Goal: Answer question/provide support

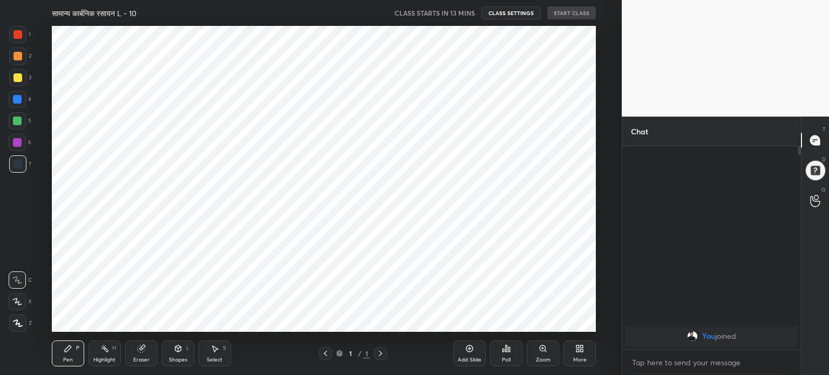
scroll to position [306, 579]
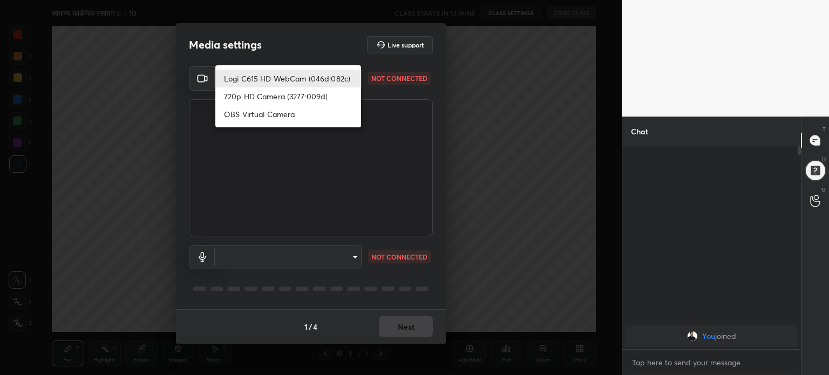
click at [343, 77] on body "1 2 3 4 5 6 7 C X Z C X Z E E Erase all H H सामान्य कार्बनिक रसायन L - 10 CLASS…" at bounding box center [414, 187] width 829 height 375
click at [323, 75] on li "Logi C615 HD WebCam (046d:082c)" at bounding box center [288, 79] width 146 height 18
type input "61c3a3a085bbe2c6c5979a0d6a1854ec48dc8b21e711b05325a89cb882737d32"
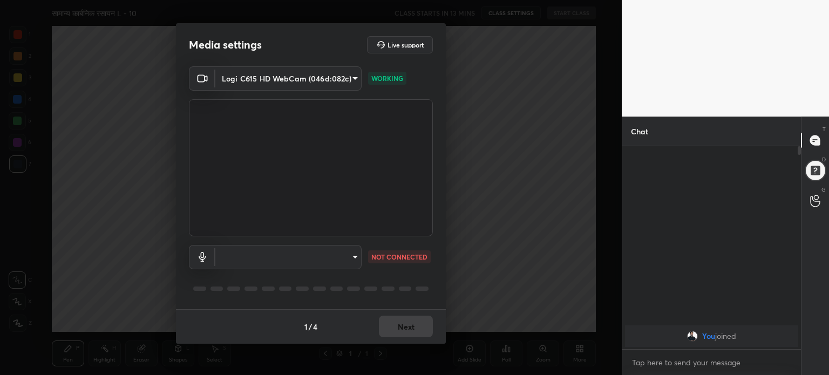
click at [335, 250] on body "1 2 3 4 5 6 7 C X Z C X Z E E Erase all H H सामान्य कार्बनिक रसायन L - 10 CLASS…" at bounding box center [414, 187] width 829 height 375
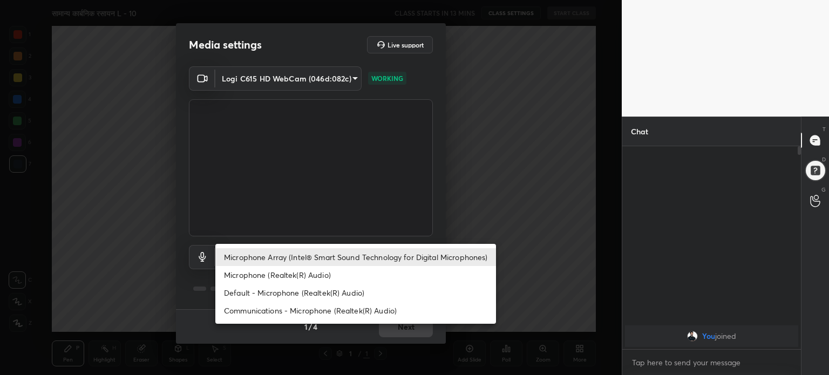
click at [297, 276] on li "Microphone (Realtek(R) Audio)" at bounding box center [355, 275] width 281 height 18
type input "0ff523b8bdbdcf221af194e6cfca56aa98c0761e3e35923358e1aa49c2f3113e"
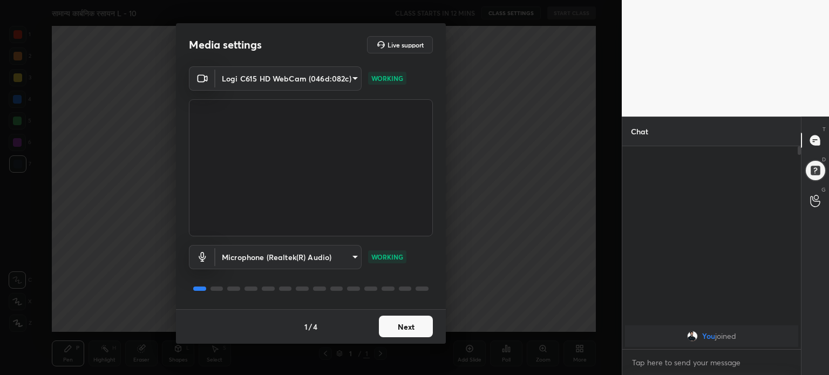
click at [417, 325] on button "Next" at bounding box center [406, 327] width 54 height 22
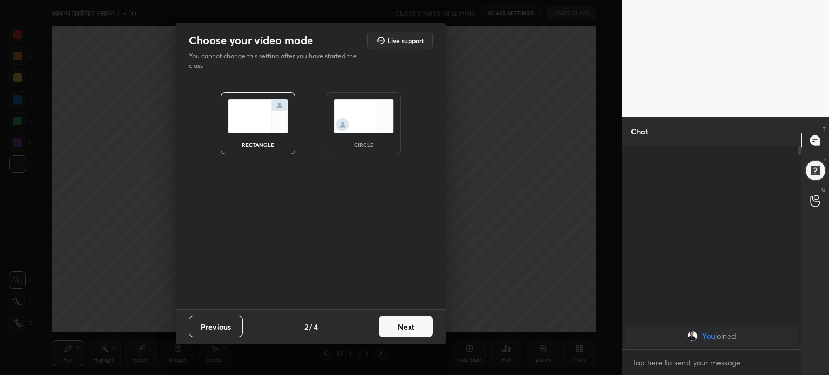
click at [417, 325] on button "Next" at bounding box center [406, 327] width 54 height 22
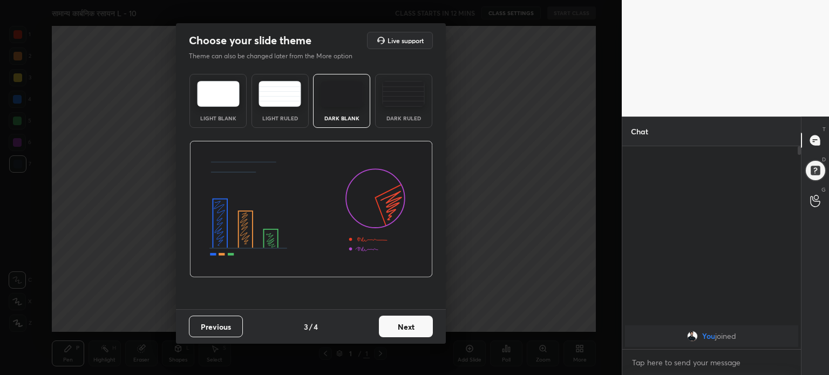
click at [416, 101] on img at bounding box center [403, 94] width 43 height 26
click at [406, 324] on button "Next" at bounding box center [406, 327] width 54 height 22
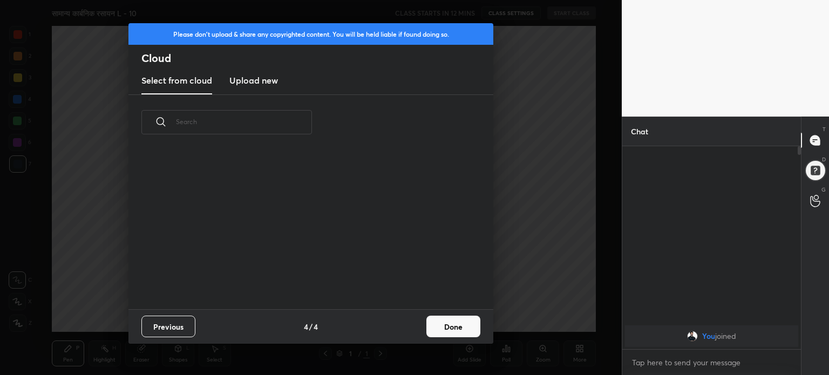
scroll to position [160, 347]
click at [682, 349] on p "raksha, [PERSON_NAME] joined" at bounding box center [711, 349] width 160 height 9
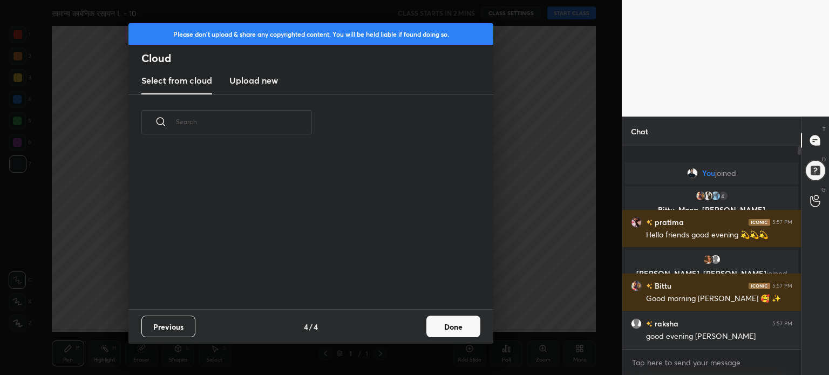
click at [711, 271] on p "[PERSON_NAME], [PERSON_NAME] joined" at bounding box center [711, 273] width 160 height 9
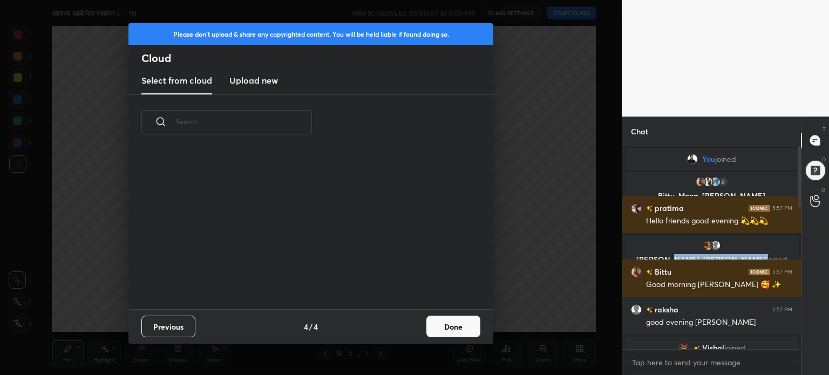
click at [421, 199] on div "grid" at bounding box center [304, 228] width 352 height 162
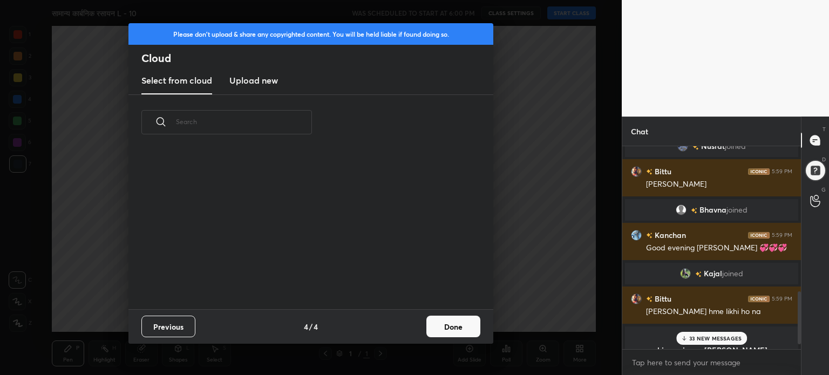
scroll to position [580, 0]
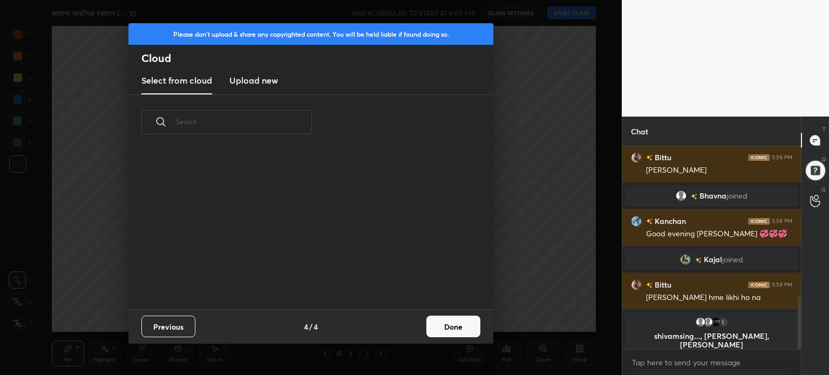
click at [729, 337] on p "shivamsing..., [PERSON_NAME], [PERSON_NAME]" at bounding box center [711, 340] width 160 height 17
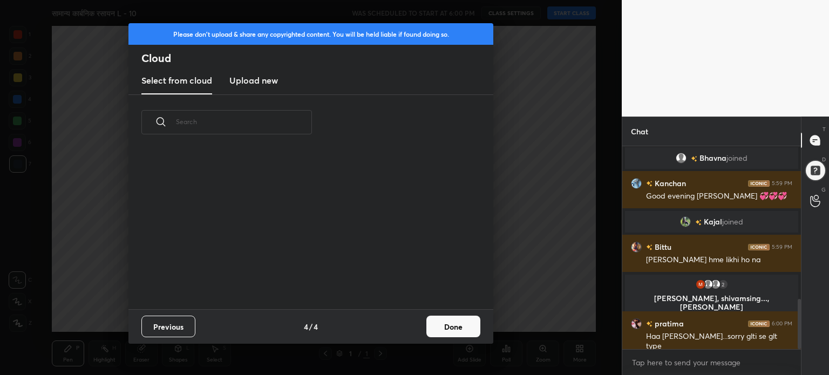
click at [266, 77] on h3 "Upload new" at bounding box center [253, 80] width 49 height 13
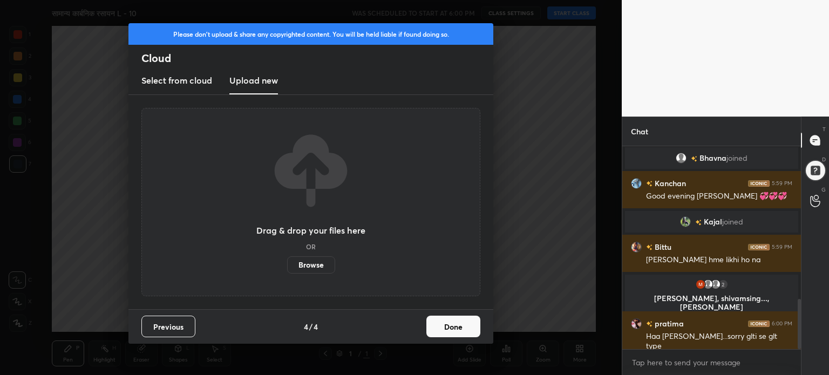
click at [311, 265] on label "Browse" at bounding box center [311, 264] width 48 height 17
click at [287, 265] on input "Browse" at bounding box center [287, 264] width 0 height 17
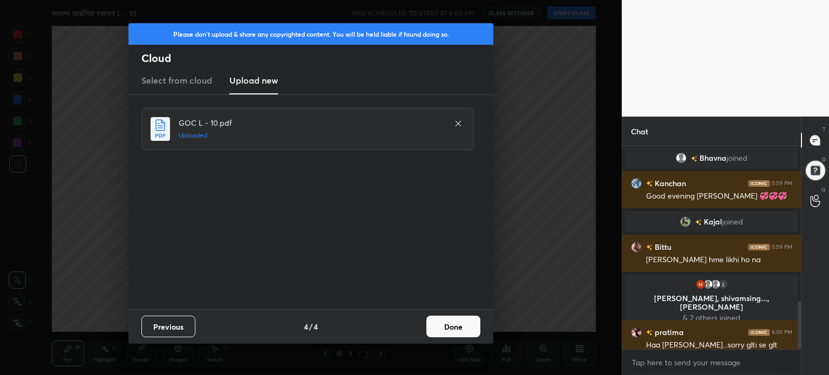
scroll to position [652, 0]
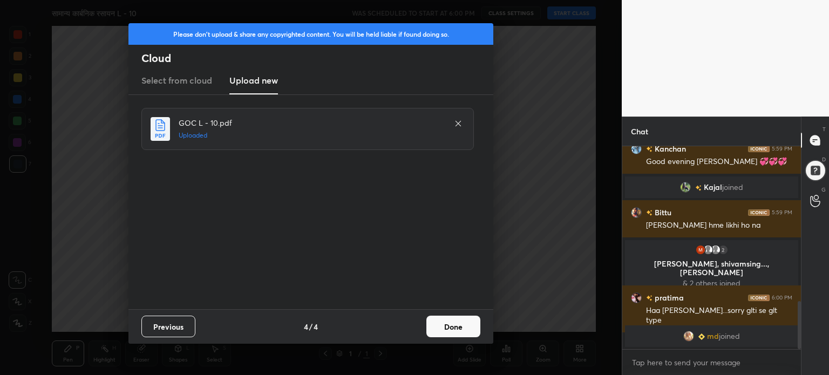
click at [462, 323] on button "Done" at bounding box center [453, 327] width 54 height 22
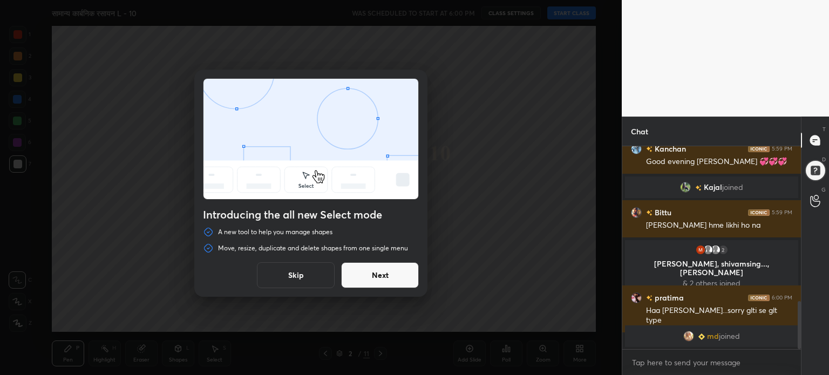
click at [315, 270] on button "Skip" at bounding box center [296, 275] width 78 height 26
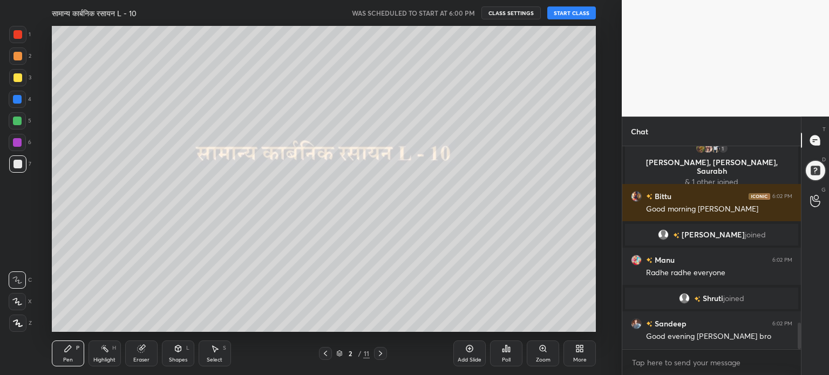
scroll to position [1389, 0]
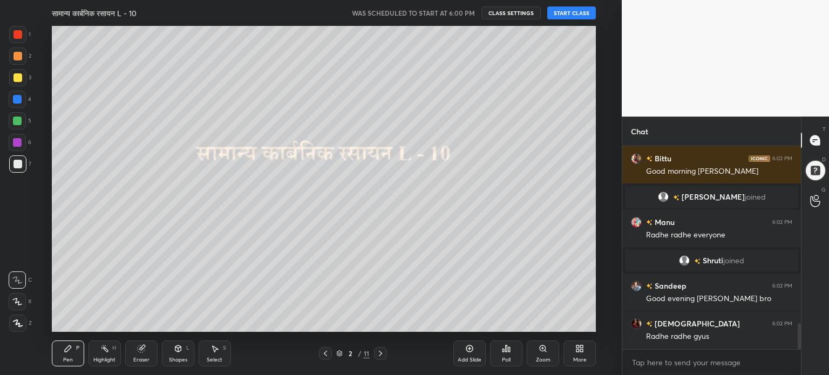
click at [506, 15] on button "CLASS SETTINGS" at bounding box center [510, 12] width 59 height 13
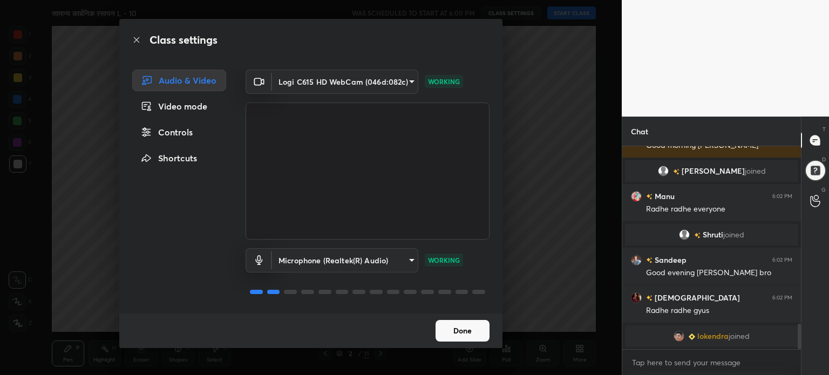
scroll to position [1419, 0]
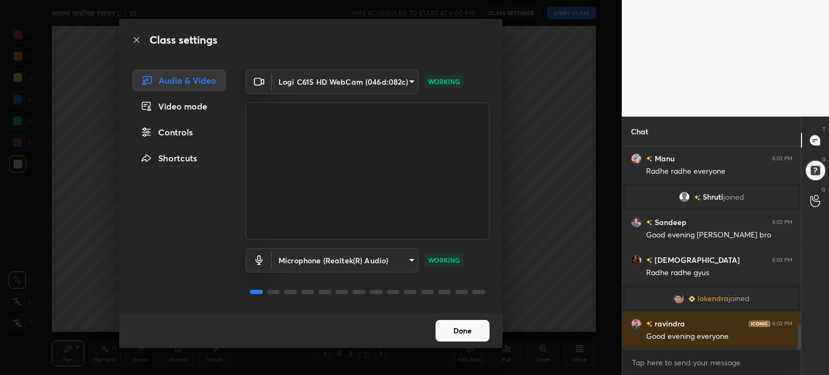
click at [448, 328] on button "Done" at bounding box center [463, 331] width 54 height 22
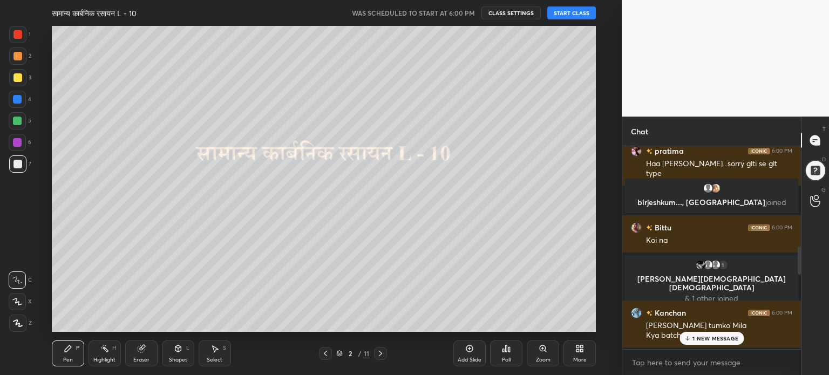
scroll to position [706, 0]
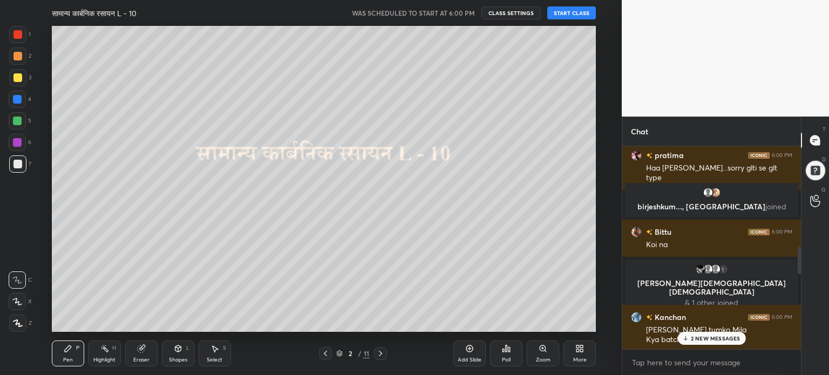
click at [719, 333] on div "2 NEW MESSAGES" at bounding box center [711, 338] width 68 height 13
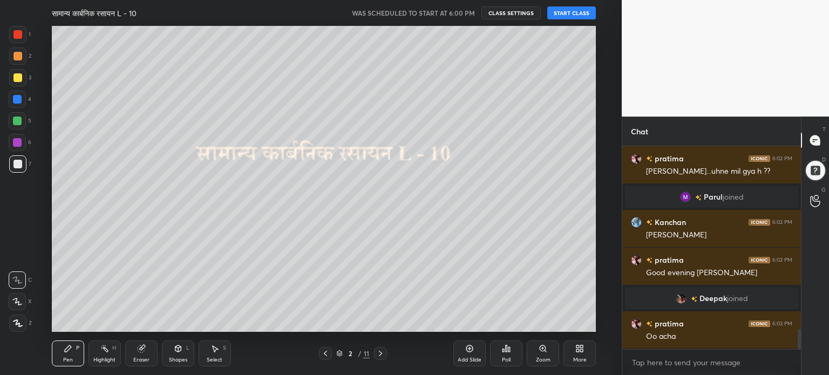
scroll to position [1874, 0]
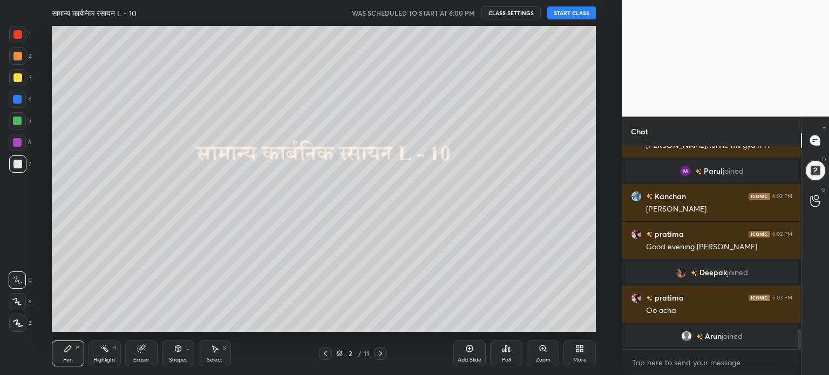
click at [566, 8] on button "START CLASS" at bounding box center [571, 12] width 49 height 13
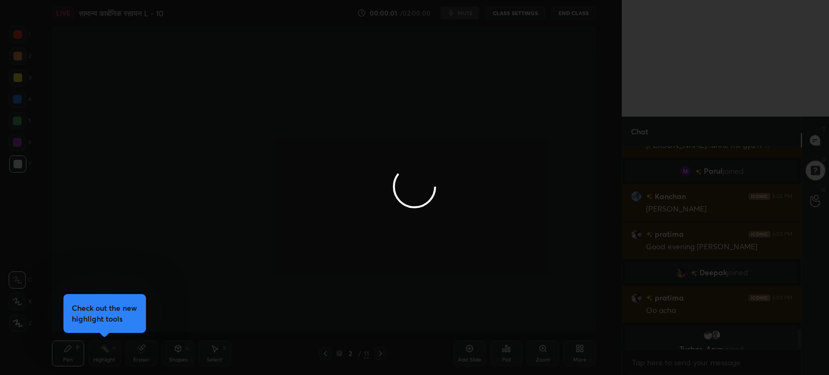
scroll to position [1887, 0]
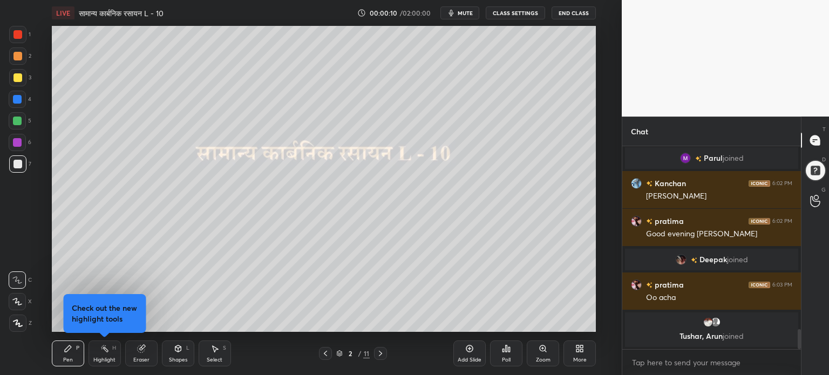
click at [110, 352] on div "Highlight H" at bounding box center [105, 354] width 32 height 26
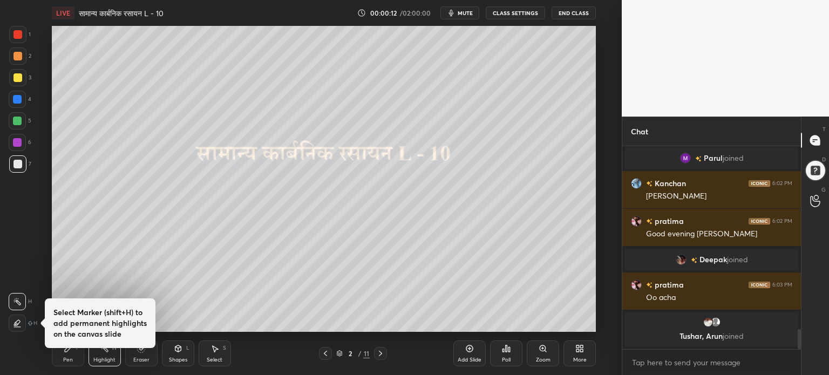
scroll to position [1604, 0]
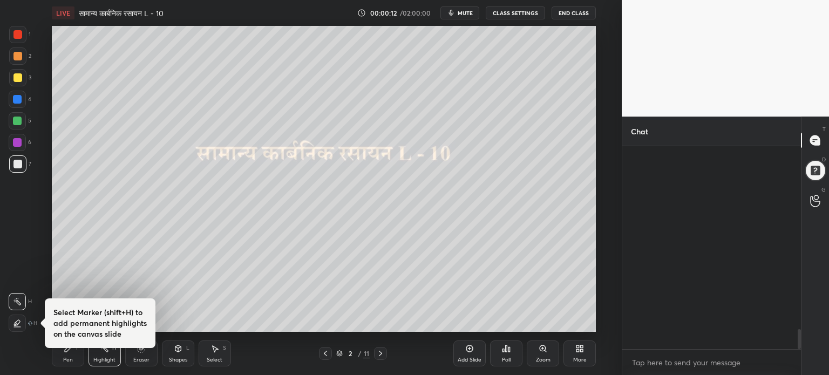
click at [15, 323] on icon at bounding box center [17, 322] width 5 height 5
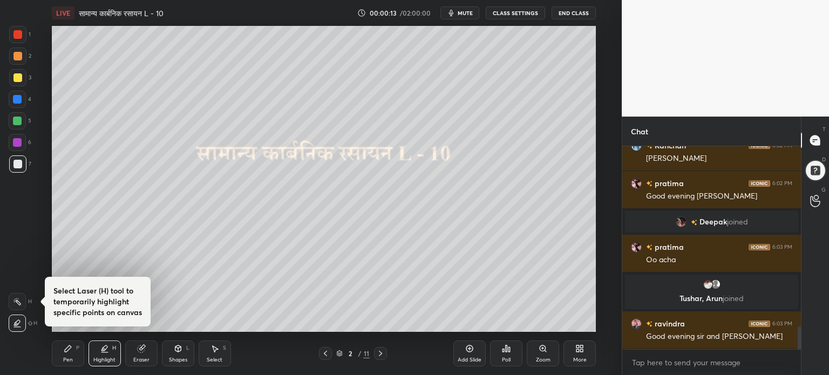
click at [17, 307] on div at bounding box center [17, 301] width 17 height 17
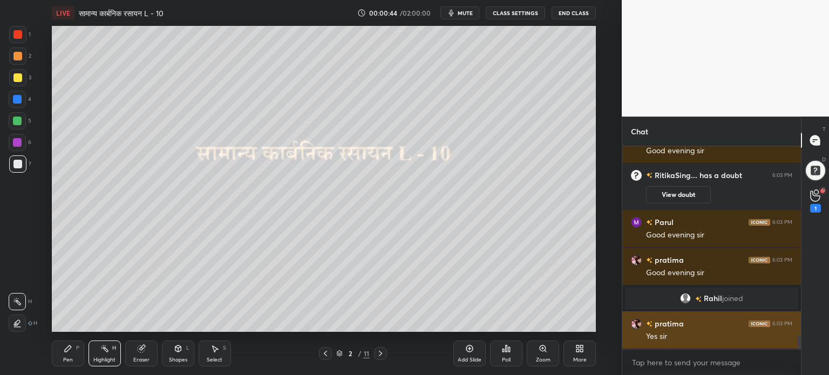
scroll to position [2686, 0]
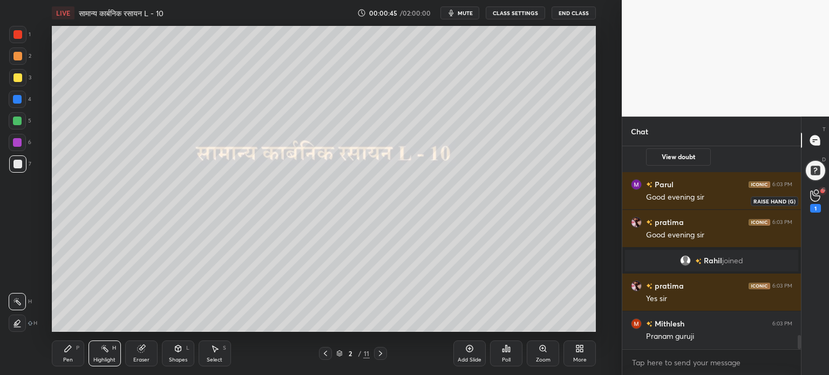
click at [818, 191] on icon at bounding box center [815, 195] width 10 height 12
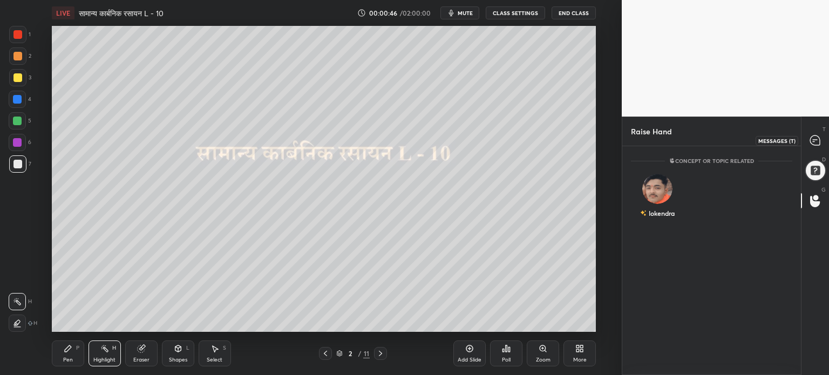
click at [812, 131] on div at bounding box center [816, 140] width 22 height 19
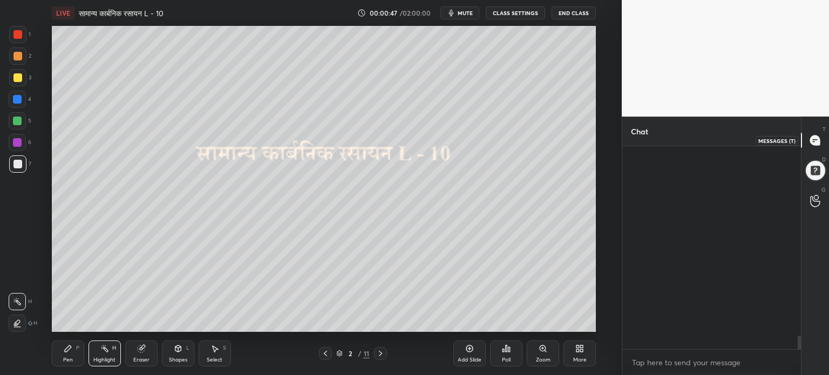
scroll to position [2877, 0]
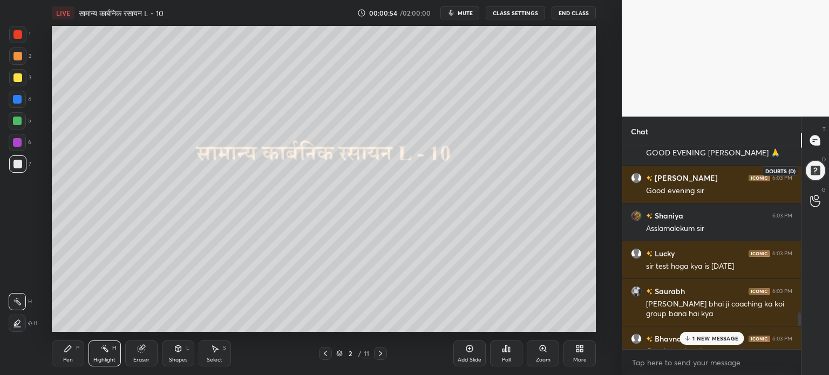
click at [821, 164] on div at bounding box center [815, 170] width 23 height 23
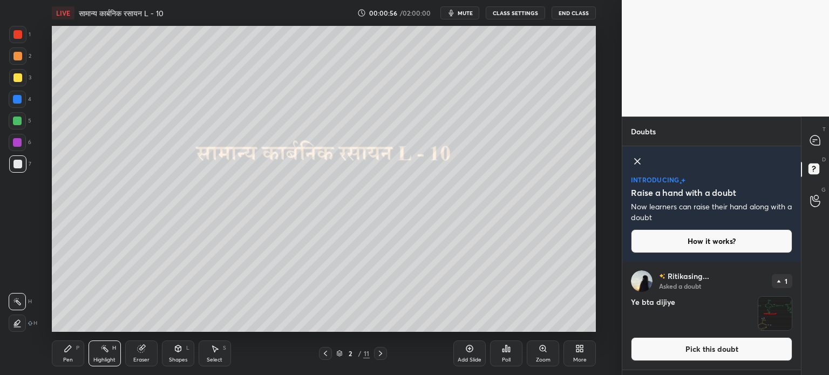
click at [773, 312] on img "grid" at bounding box center [774, 313] width 33 height 33
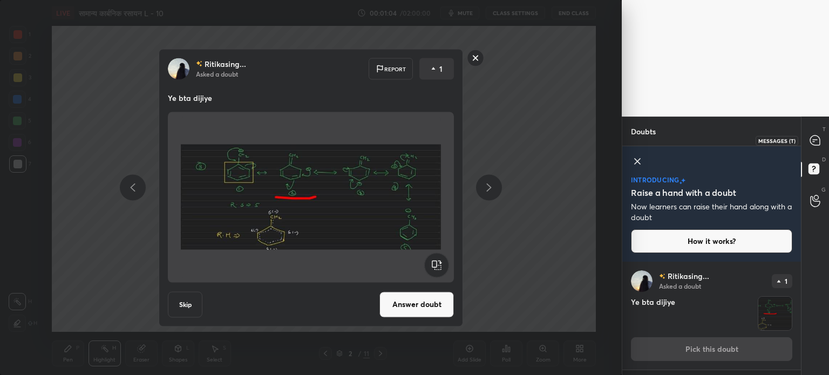
click at [812, 137] on icon at bounding box center [815, 140] width 10 height 10
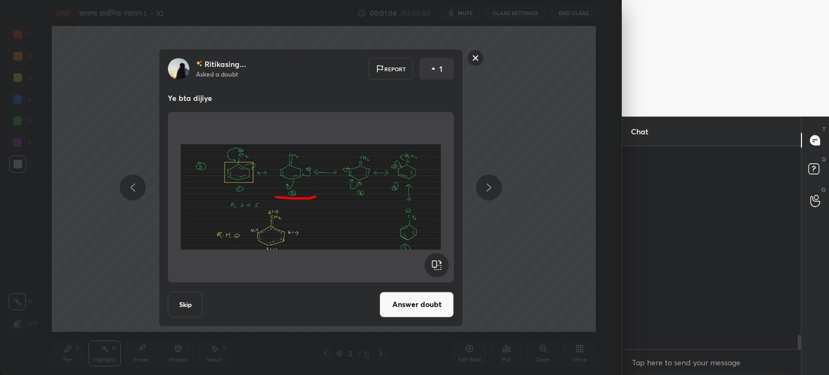
scroll to position [3, 3]
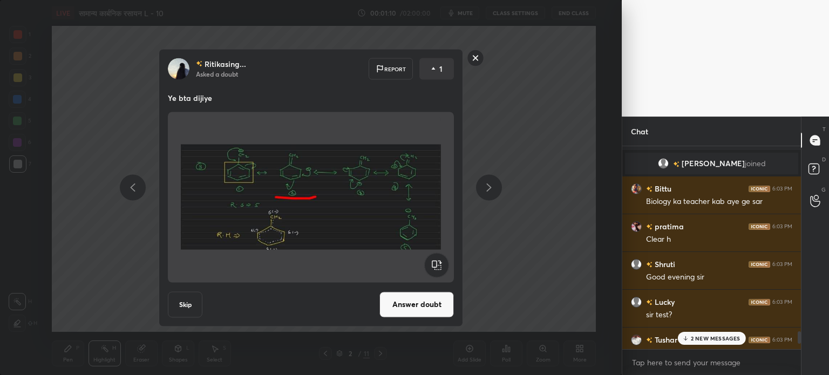
click at [475, 59] on rect at bounding box center [475, 58] width 17 height 17
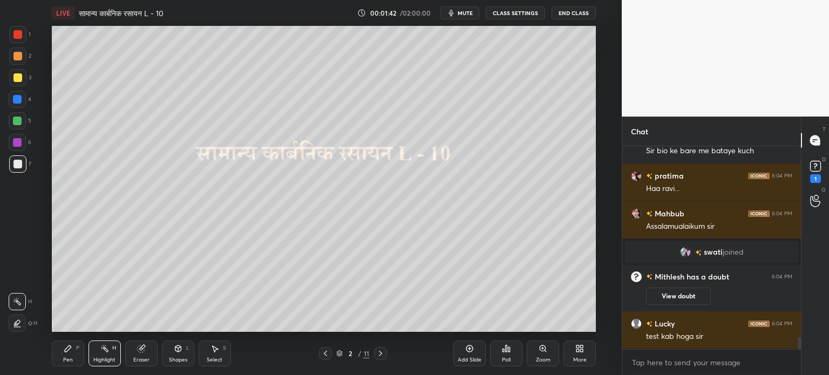
scroll to position [3375, 0]
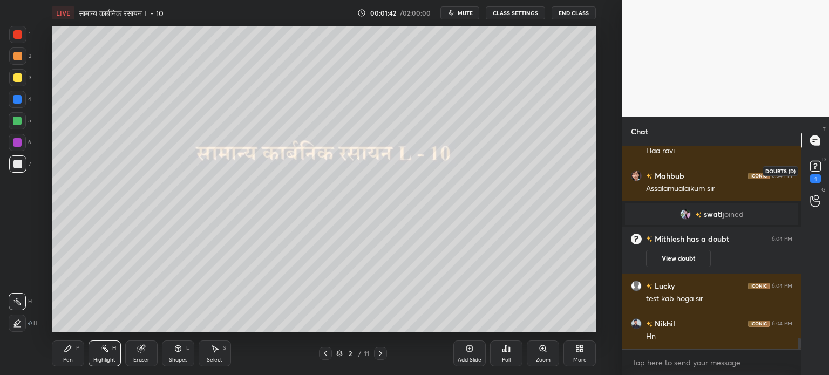
click at [817, 169] on rect at bounding box center [815, 166] width 10 height 10
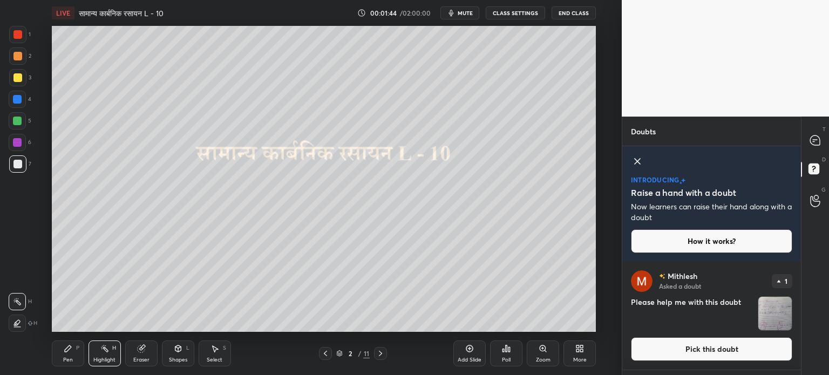
click at [782, 304] on img "grid" at bounding box center [774, 313] width 33 height 33
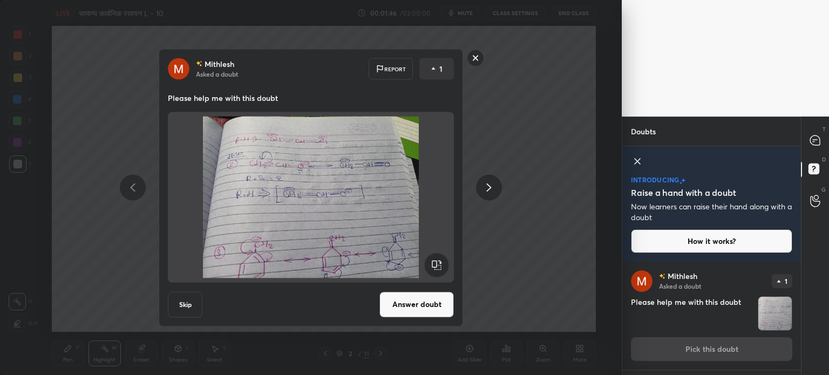
click at [812, 135] on icon at bounding box center [815, 140] width 11 height 11
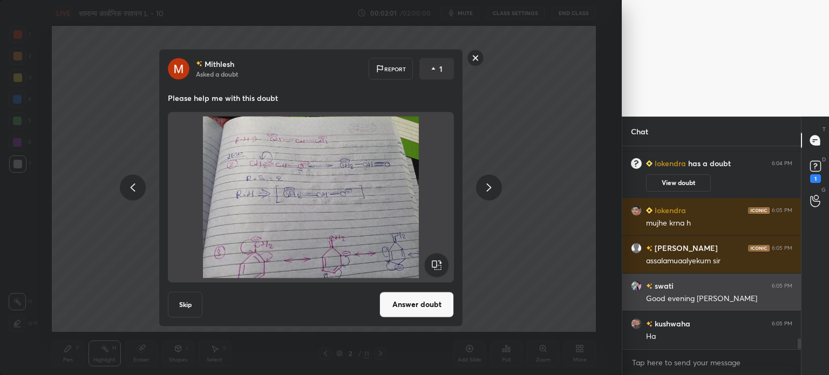
scroll to position [3680, 0]
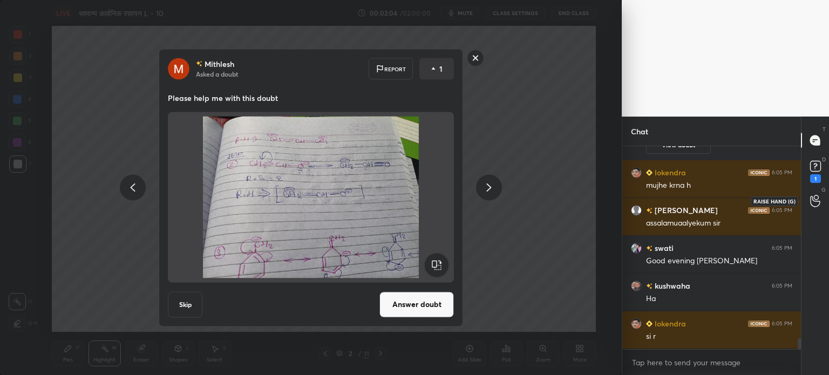
click at [816, 201] on icon at bounding box center [815, 201] width 10 height 12
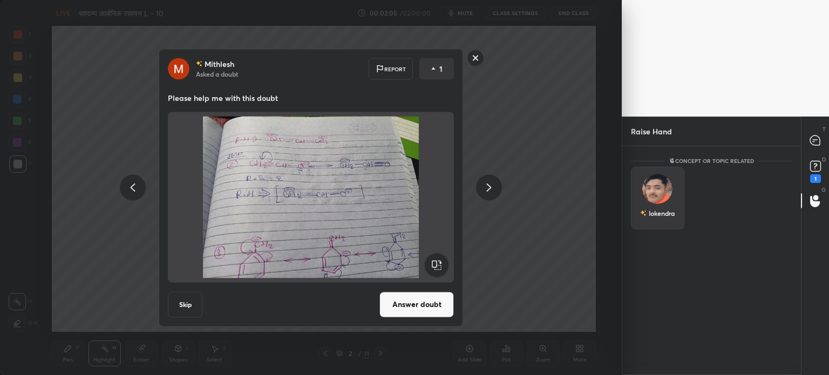
click at [673, 202] on div "lokendra" at bounding box center [657, 198] width 53 height 63
click at [479, 57] on rect at bounding box center [475, 58] width 17 height 17
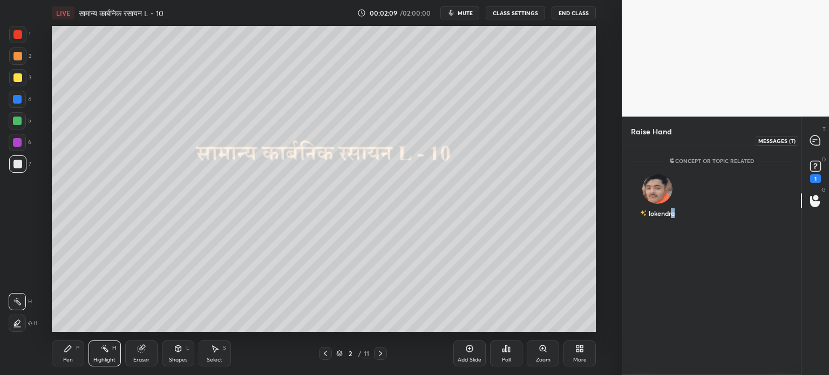
click at [817, 132] on div at bounding box center [816, 140] width 22 height 19
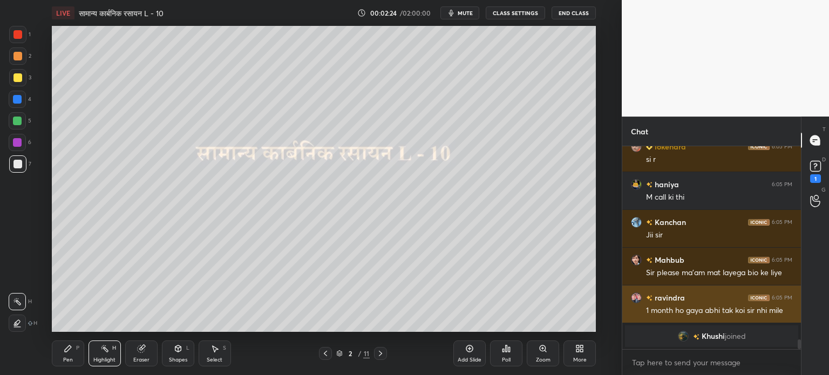
scroll to position [4035, 0]
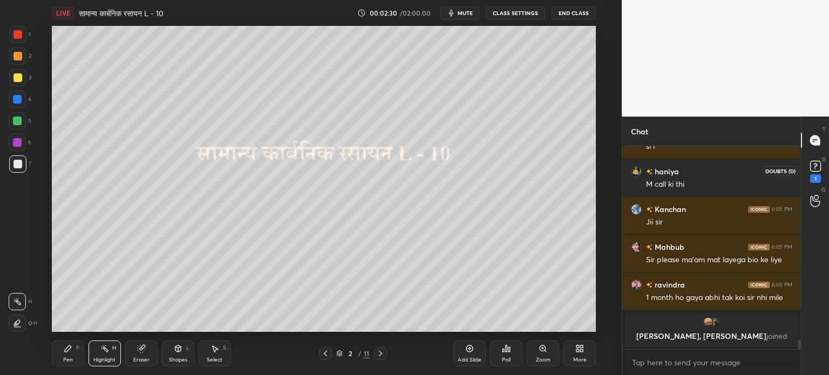
click at [813, 163] on rect at bounding box center [815, 166] width 10 height 10
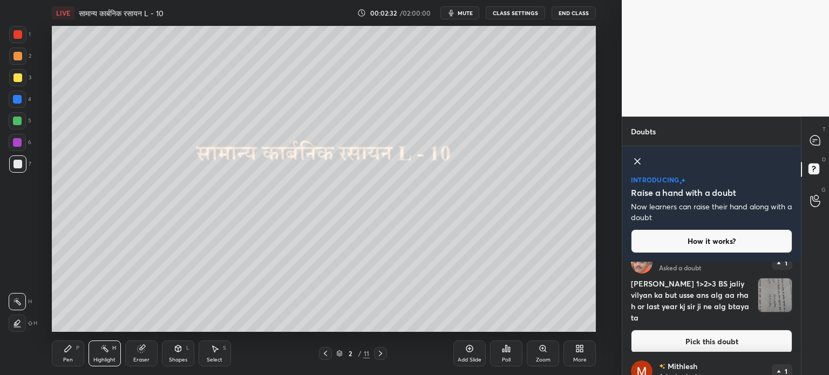
scroll to position [0, 0]
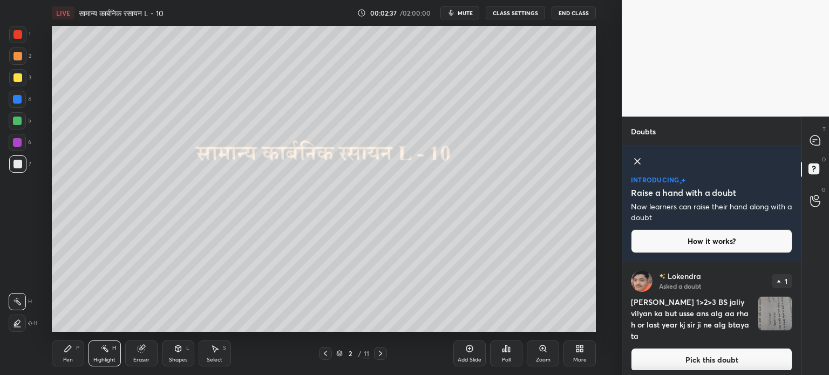
click at [769, 320] on img "grid" at bounding box center [774, 313] width 33 height 33
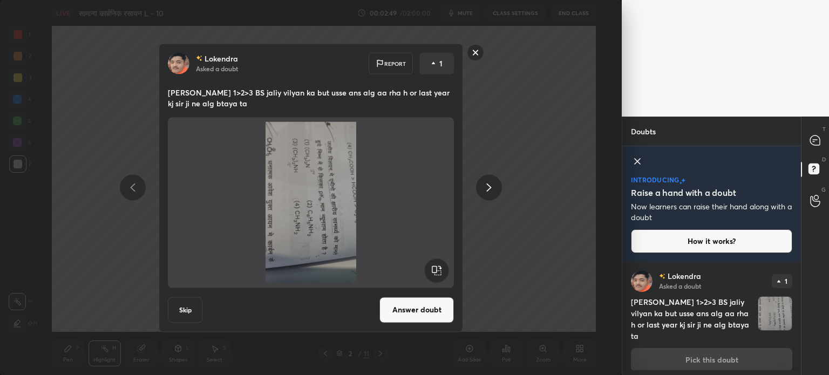
click at [569, 282] on div "[PERSON_NAME] Asked a doubt Report 1 [PERSON_NAME] 1>2>3 BS jaliy vilyan ka but…" at bounding box center [311, 187] width 622 height 375
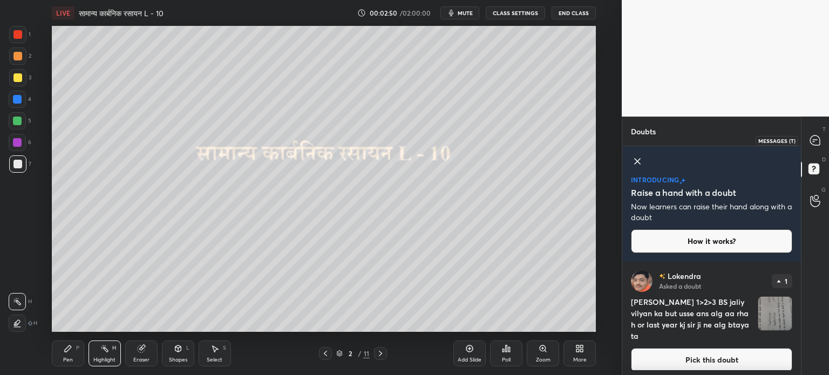
click at [818, 142] on icon at bounding box center [815, 140] width 10 height 10
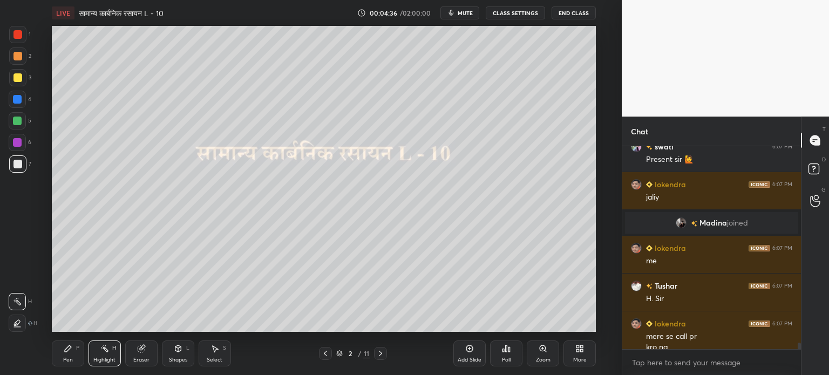
scroll to position [6182, 0]
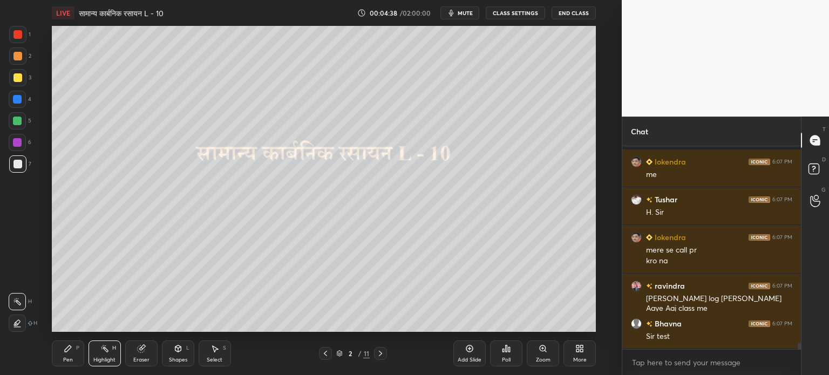
click at [384, 355] on icon at bounding box center [380, 353] width 9 height 9
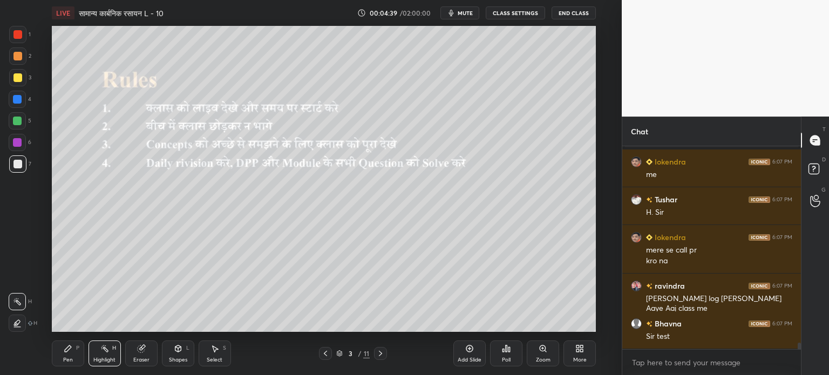
scroll to position [6295, 0]
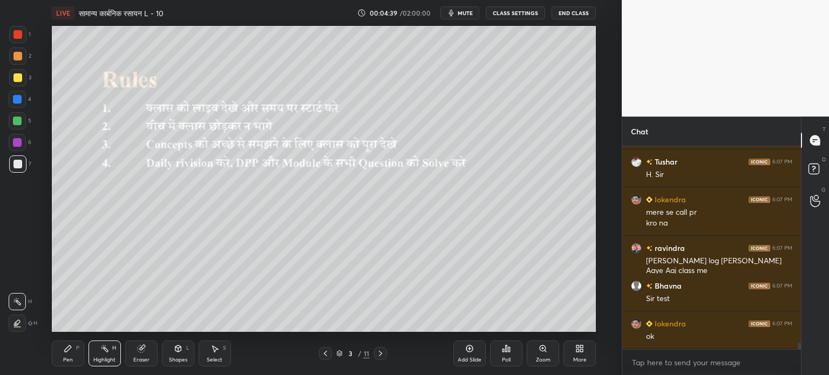
click at [384, 354] on icon at bounding box center [380, 353] width 9 height 9
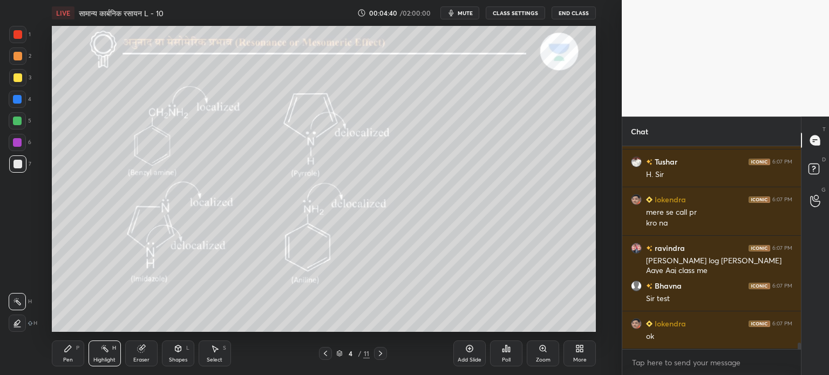
click at [325, 357] on icon at bounding box center [325, 353] width 9 height 9
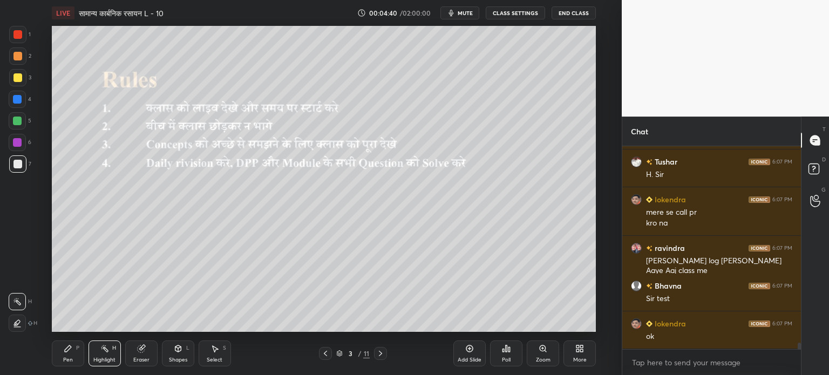
scroll to position [6333, 0]
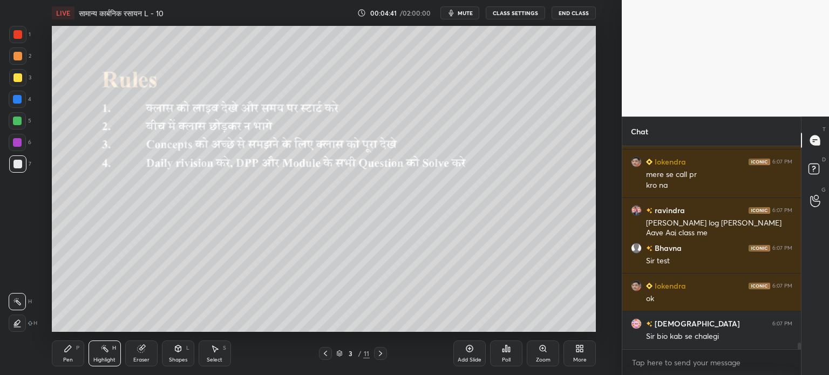
click at [465, 352] on icon at bounding box center [469, 348] width 9 height 9
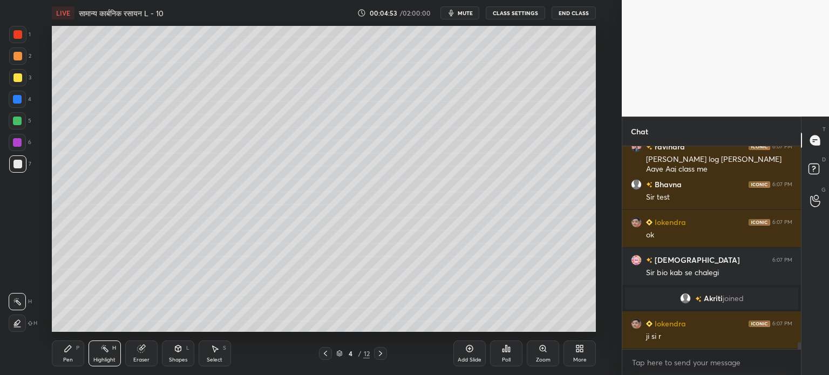
scroll to position [5742, 0]
click at [706, 295] on span "Akriti" at bounding box center [713, 298] width 19 height 9
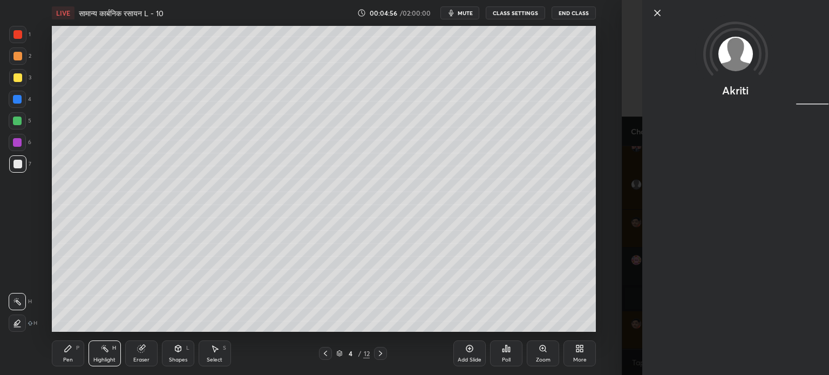
scroll to position [5779, 0]
click at [659, 13] on icon at bounding box center [657, 12] width 13 height 13
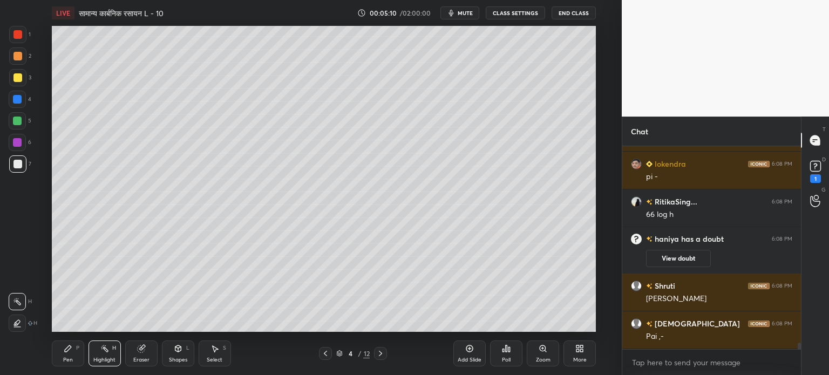
scroll to position [6054, 0]
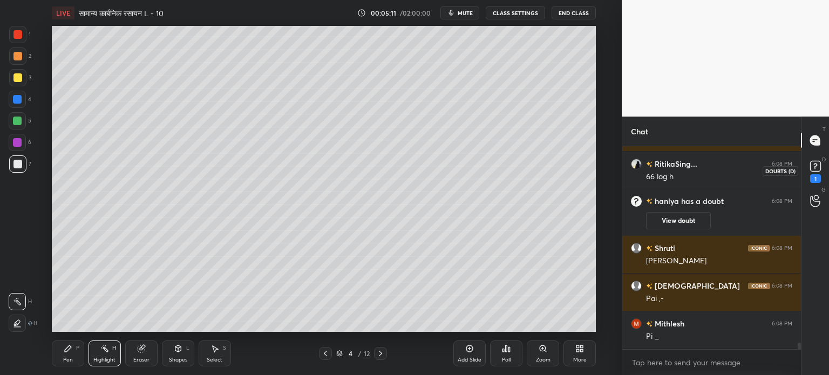
click at [823, 169] on div "1" at bounding box center [816, 170] width 22 height 19
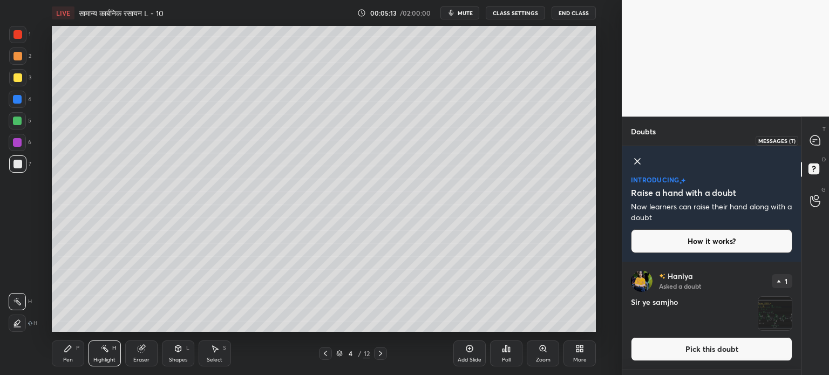
click at [820, 138] on icon at bounding box center [815, 140] width 11 height 11
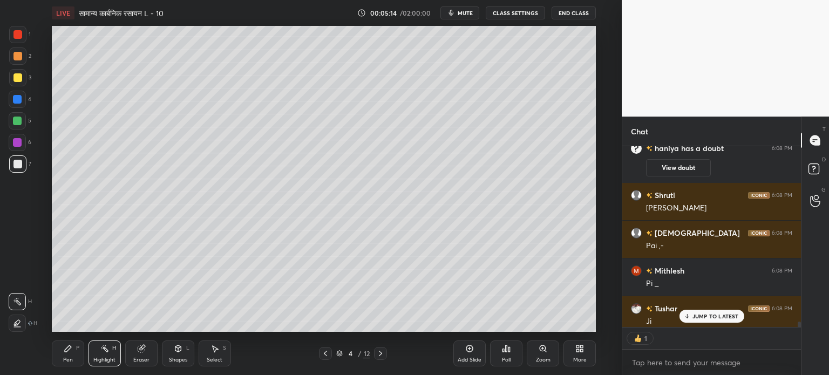
scroll to position [6267, 0]
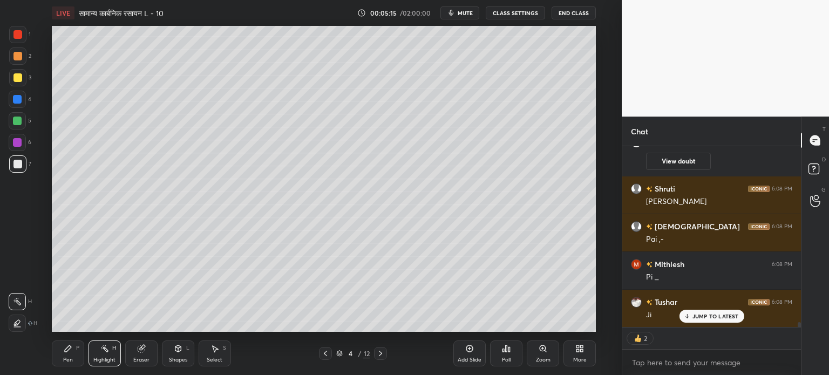
click at [708, 317] on p "JUMP TO LATEST" at bounding box center [715, 316] width 46 height 6
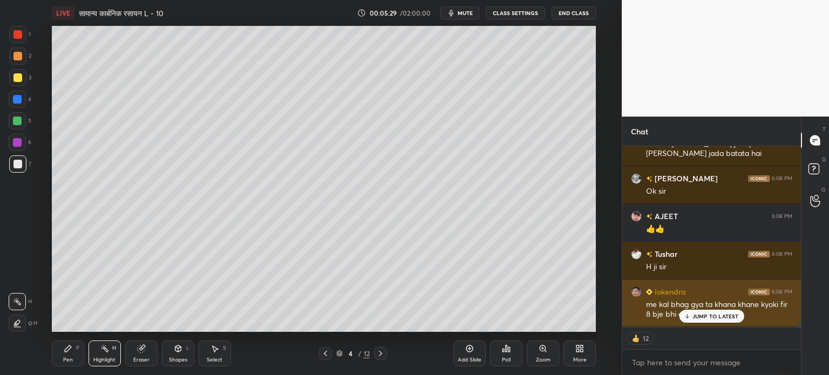
scroll to position [6675, 0]
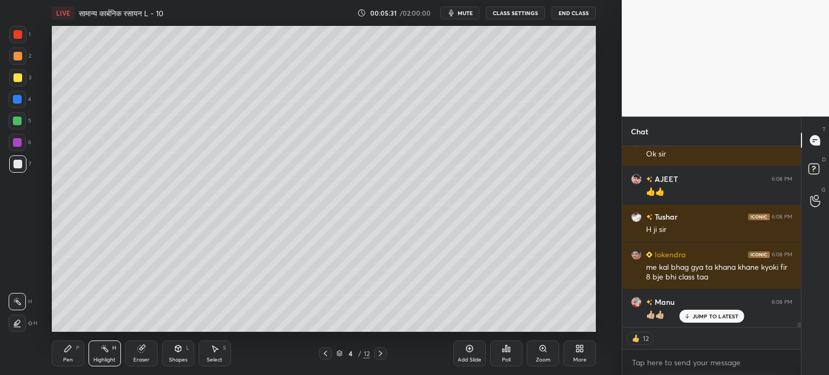
click at [706, 317] on p "JUMP TO LATEST" at bounding box center [715, 316] width 46 height 6
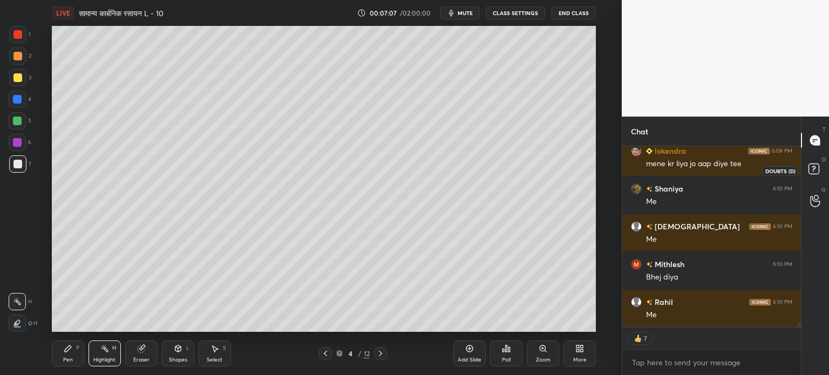
scroll to position [7872, 0]
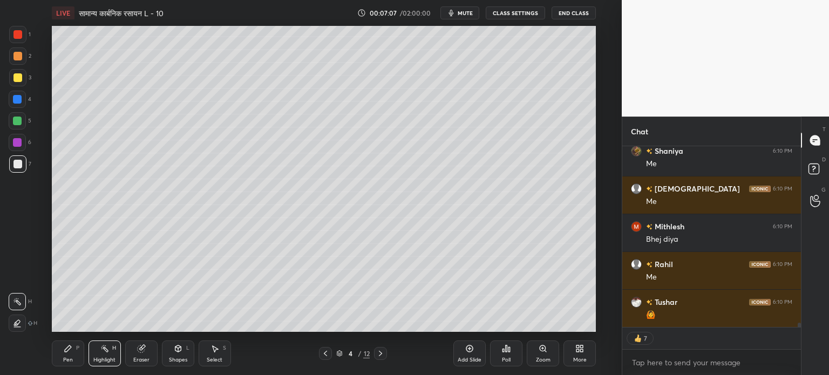
click at [812, 160] on div "D Doubts (D)" at bounding box center [815, 170] width 28 height 30
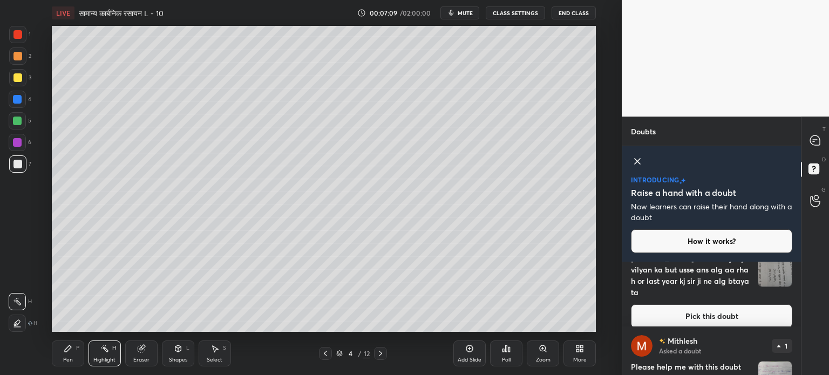
scroll to position [162, 0]
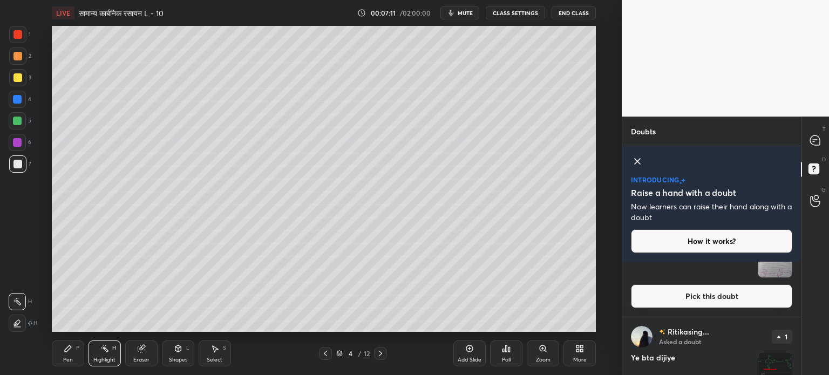
click at [764, 276] on img "grid" at bounding box center [774, 260] width 33 height 33
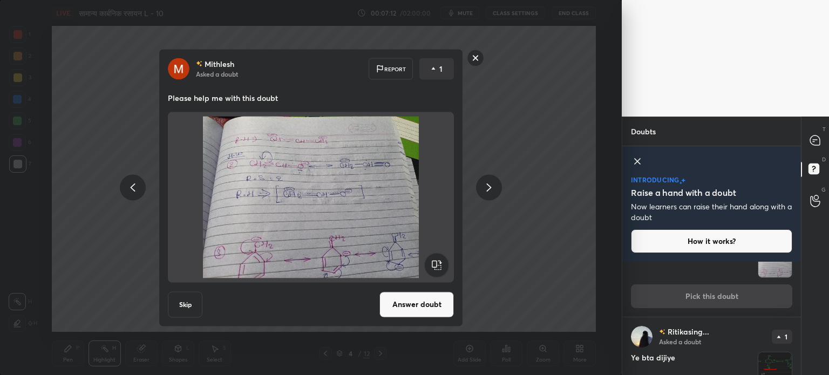
scroll to position [217, 0]
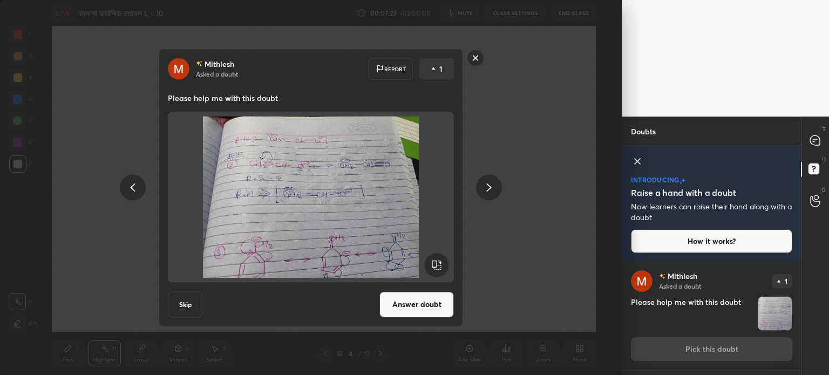
click at [419, 306] on button "Answer doubt" at bounding box center [416, 304] width 74 height 26
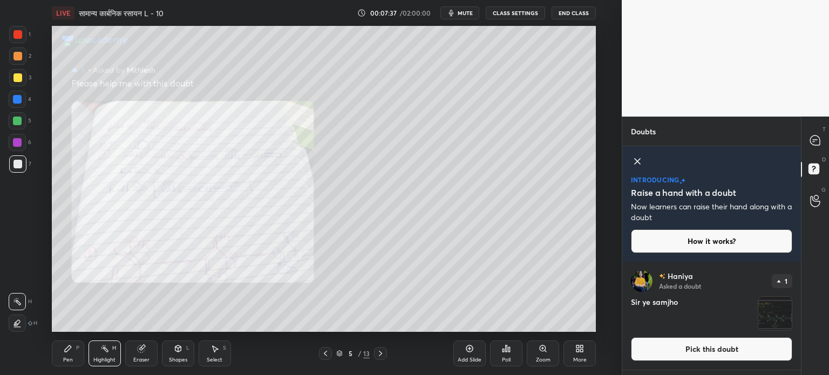
click at [18, 120] on div at bounding box center [17, 121] width 9 height 9
click at [74, 347] on div "Pen P" at bounding box center [68, 354] width 32 height 26
click at [13, 37] on div at bounding box center [17, 34] width 9 height 9
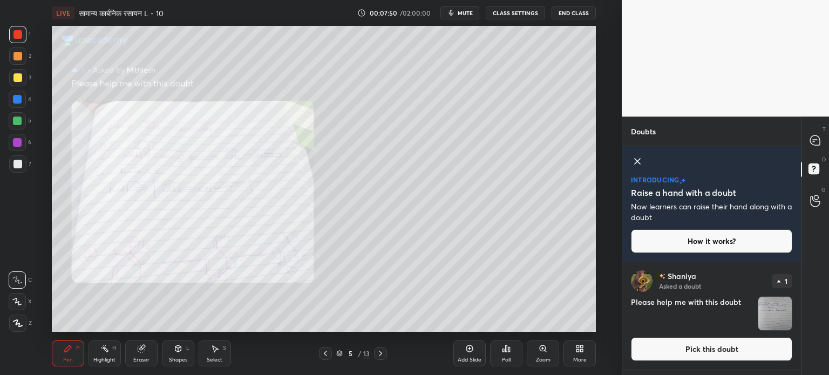
click at [773, 310] on img "grid" at bounding box center [774, 313] width 33 height 33
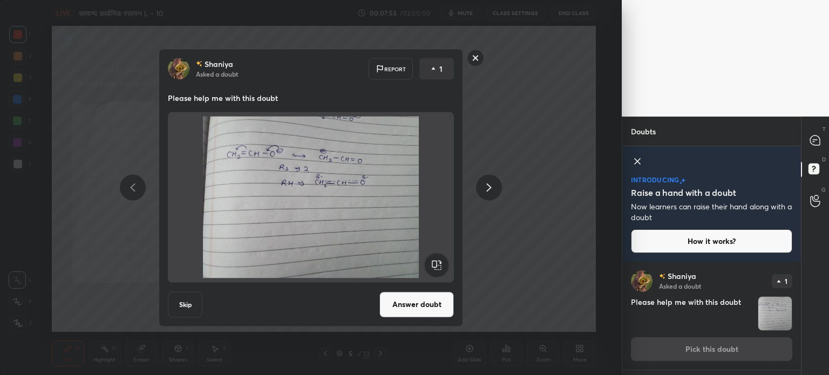
click at [501, 180] on div "[PERSON_NAME] Asked a doubt Report 1 Please help me with this doubt Skip Answer…" at bounding box center [311, 188] width 408 height 278
click at [503, 93] on div "[PERSON_NAME] Asked a doubt Report 1 Please help me with this doubt Skip Answer…" at bounding box center [311, 188] width 408 height 278
click at [479, 61] on rect at bounding box center [475, 58] width 17 height 17
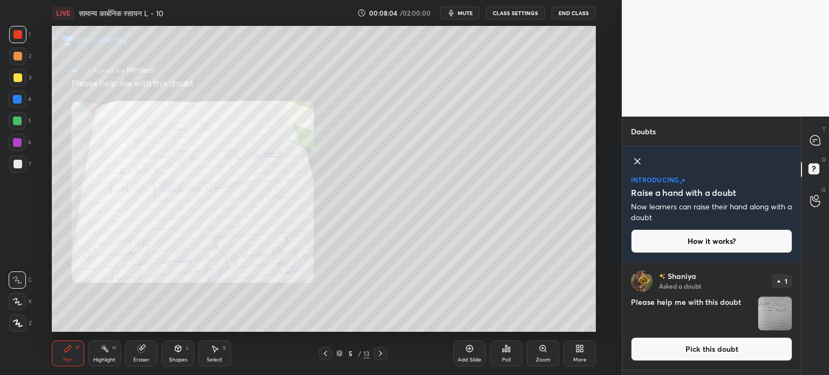
click at [773, 320] on img "grid" at bounding box center [774, 313] width 33 height 33
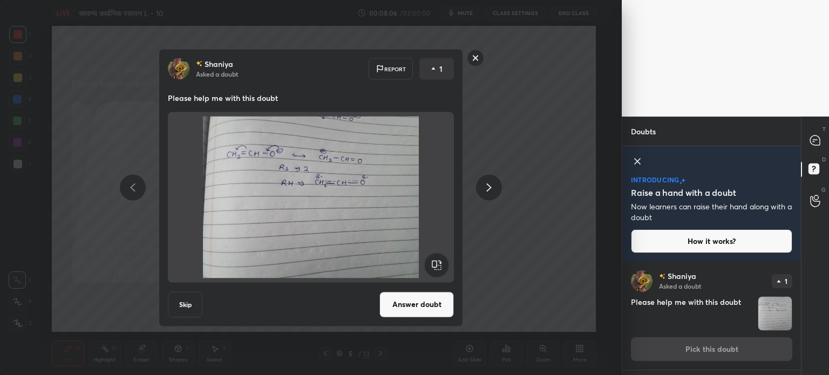
click at [409, 304] on button "Answer doubt" at bounding box center [416, 304] width 74 height 26
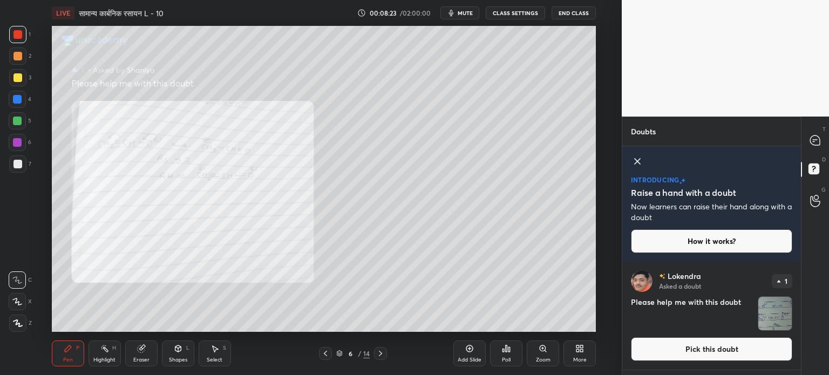
click at [327, 355] on icon at bounding box center [325, 353] width 9 height 9
click at [381, 356] on icon at bounding box center [380, 353] width 9 height 9
click at [814, 135] on icon at bounding box center [815, 140] width 11 height 11
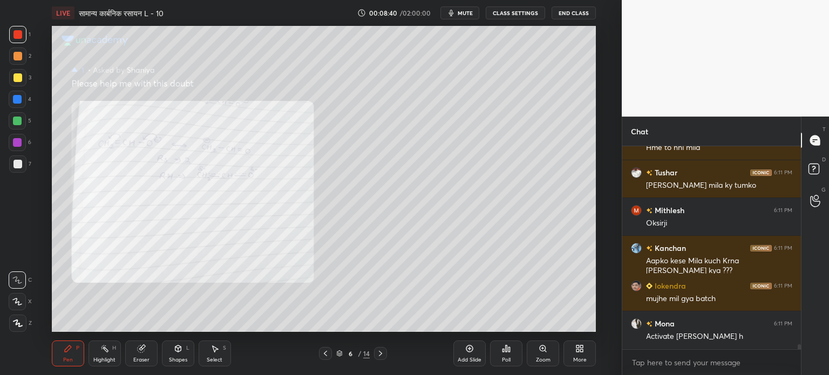
scroll to position [8798, 0]
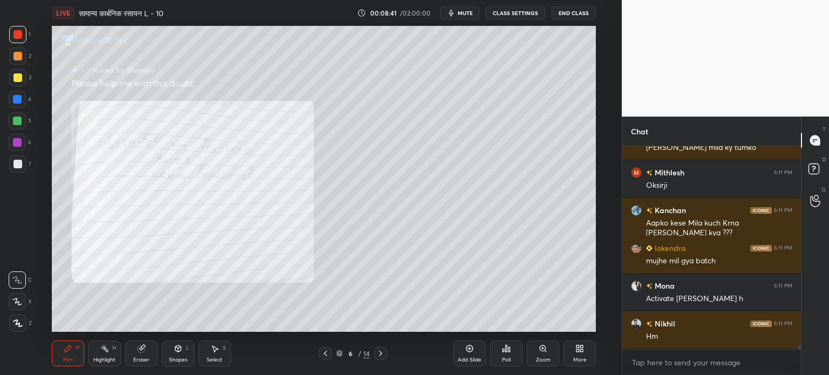
click at [383, 356] on icon at bounding box center [380, 353] width 9 height 9
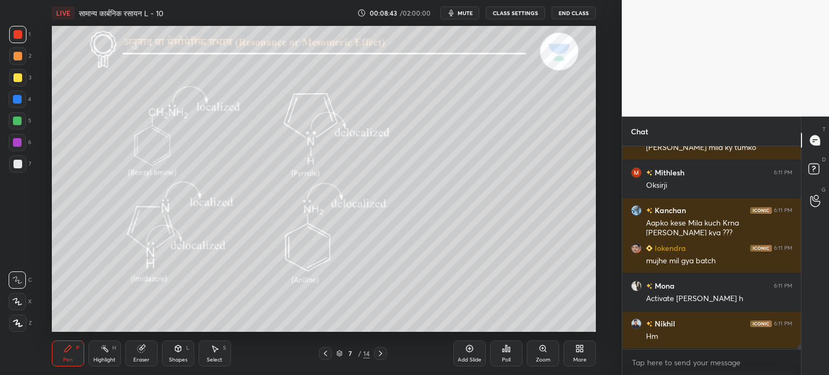
click at [330, 352] on div at bounding box center [325, 353] width 13 height 13
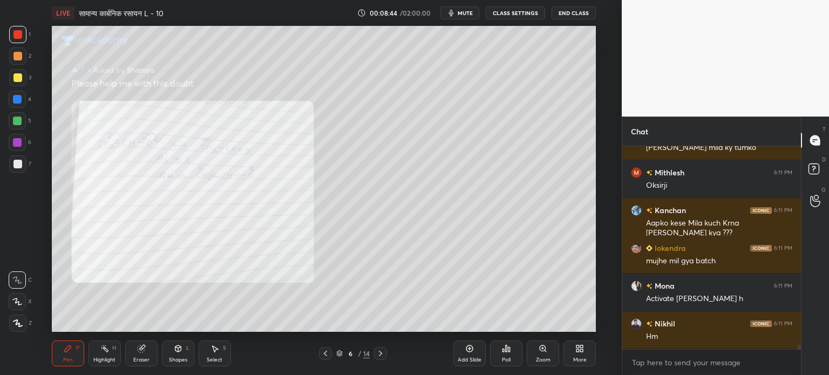
click at [460, 354] on div "Add Slide" at bounding box center [469, 354] width 32 height 26
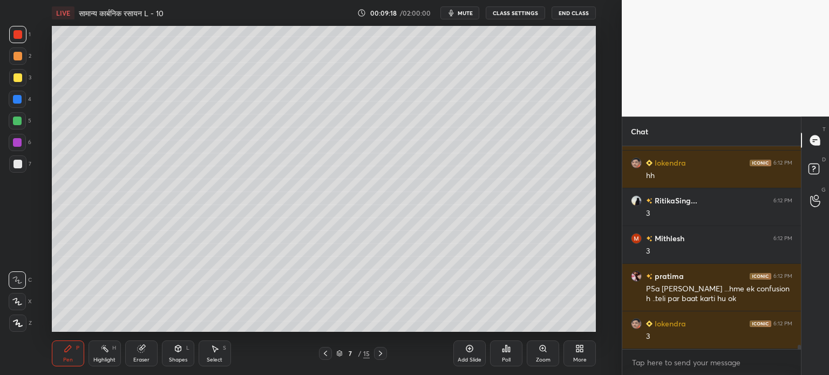
scroll to position [9356, 0]
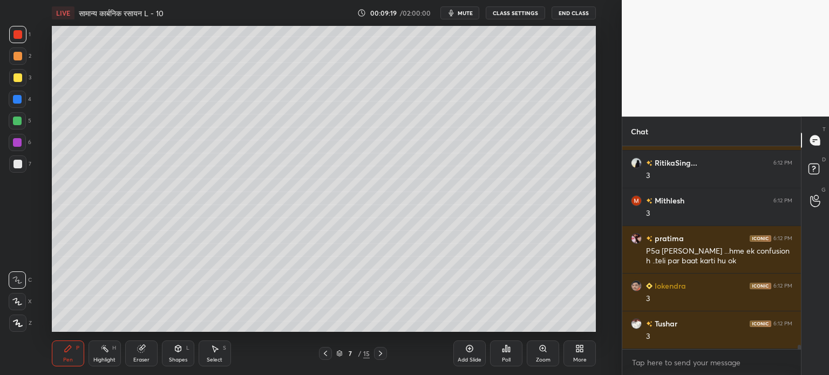
click at [15, 166] on div at bounding box center [17, 164] width 9 height 9
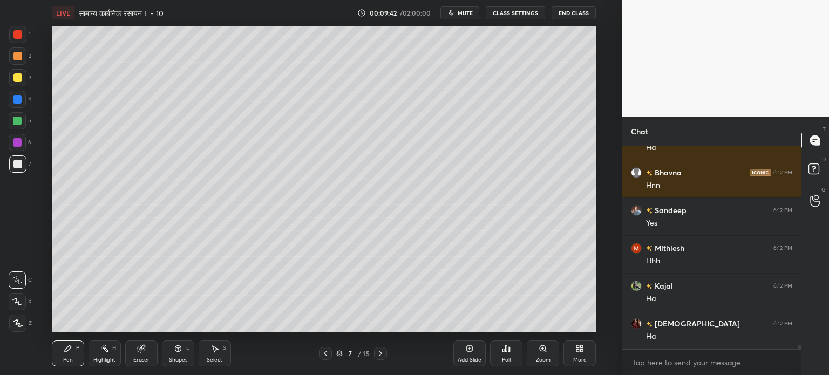
scroll to position [9840, 0]
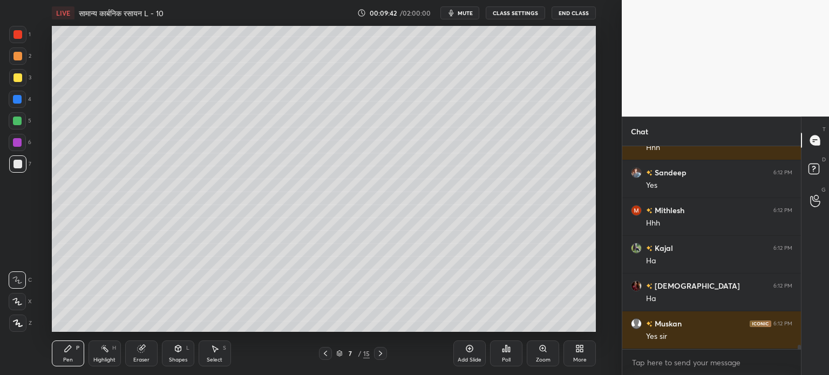
click at [17, 81] on div at bounding box center [17, 77] width 9 height 9
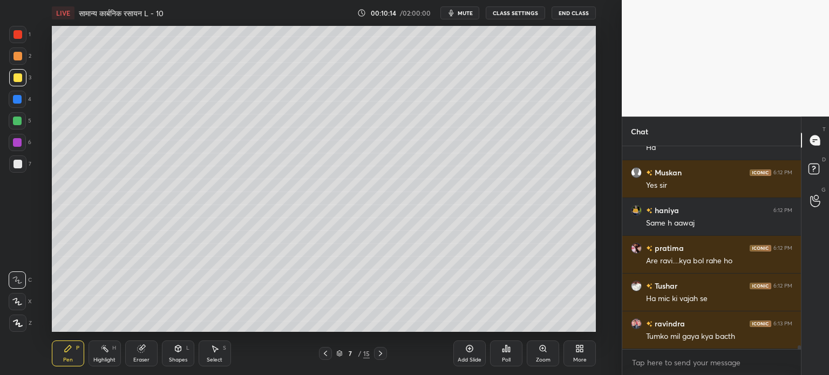
scroll to position [10029, 0]
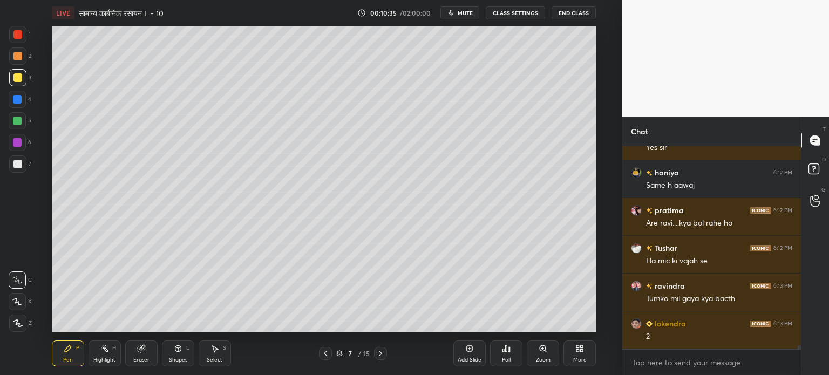
click at [19, 165] on div at bounding box center [17, 164] width 9 height 9
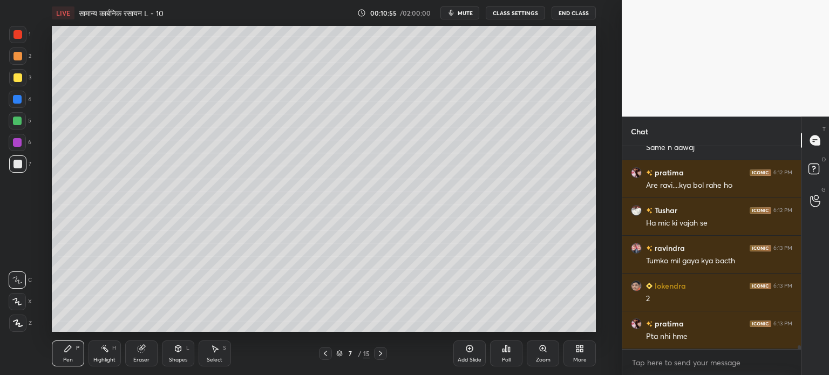
click at [18, 78] on div at bounding box center [17, 77] width 9 height 9
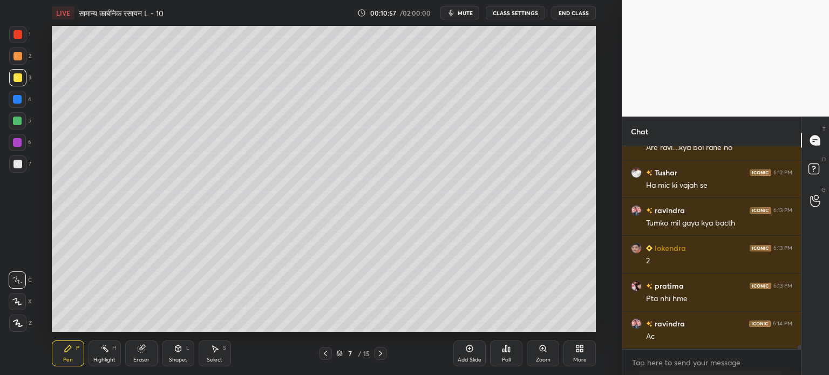
click at [13, 123] on div at bounding box center [17, 121] width 9 height 9
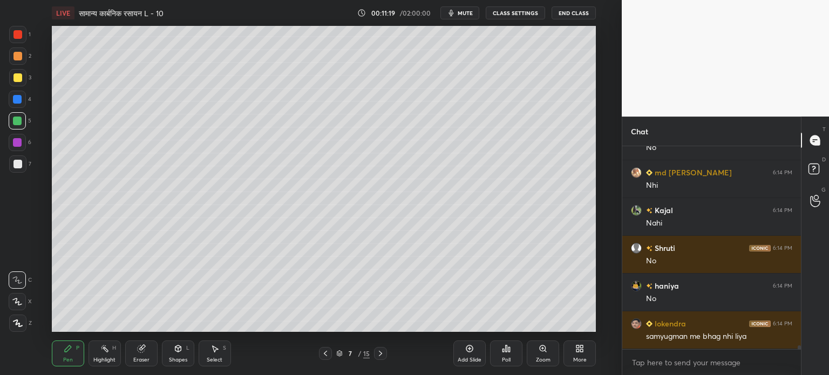
scroll to position [11049, 0]
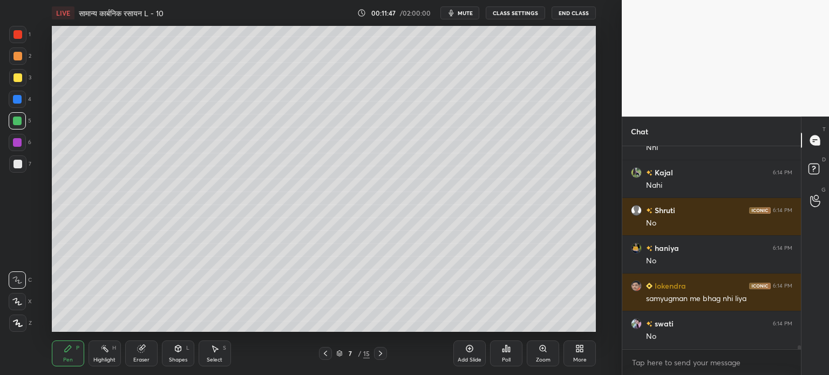
click at [19, 37] on div at bounding box center [17, 34] width 9 height 9
click at [216, 352] on icon at bounding box center [214, 348] width 9 height 9
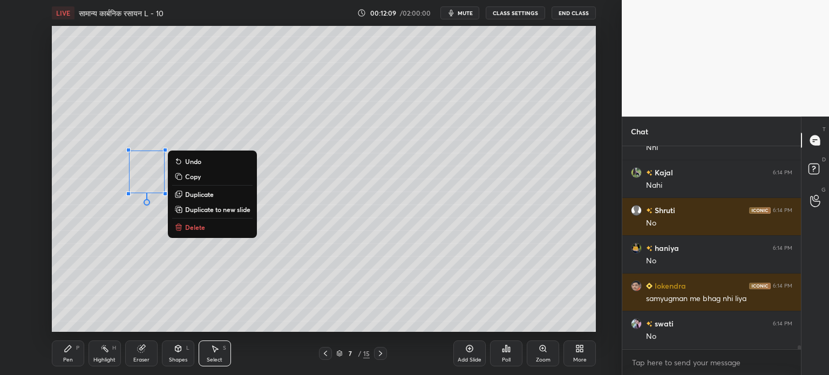
click at [201, 176] on p "Copy" at bounding box center [193, 176] width 16 height 9
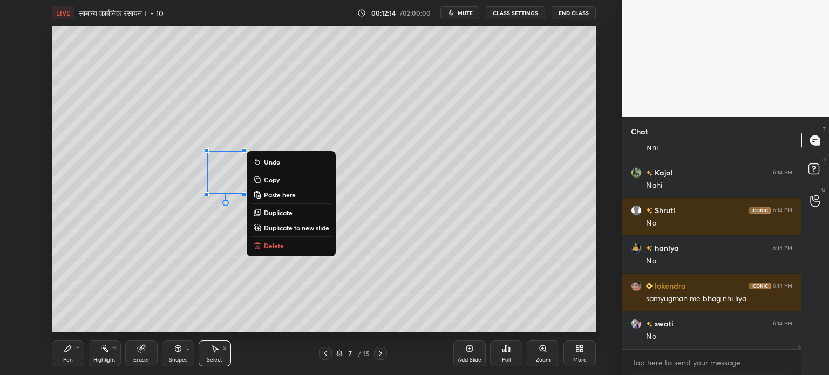
click at [69, 355] on div "Pen P" at bounding box center [68, 354] width 32 height 26
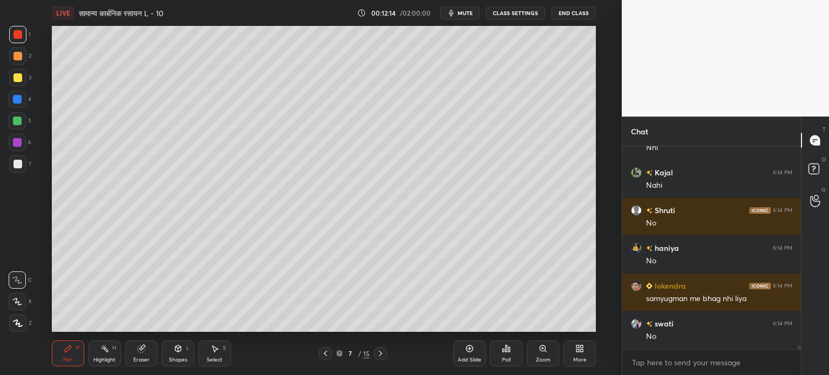
click at [141, 354] on div "Eraser" at bounding box center [141, 354] width 32 height 26
click at [216, 357] on div "Select" at bounding box center [215, 359] width 16 height 5
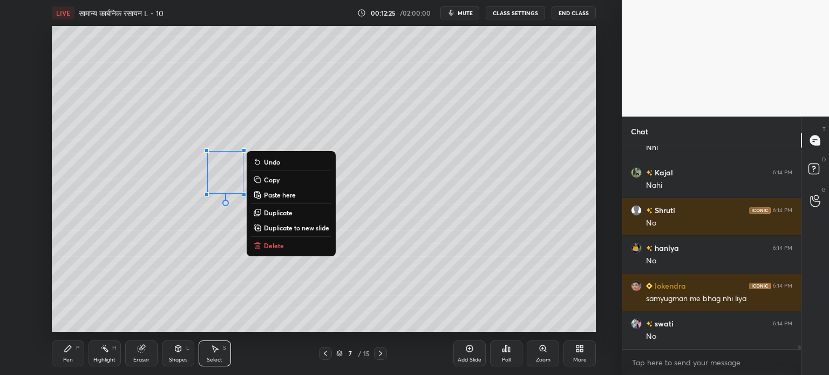
click at [272, 181] on p "Copy" at bounding box center [272, 179] width 16 height 9
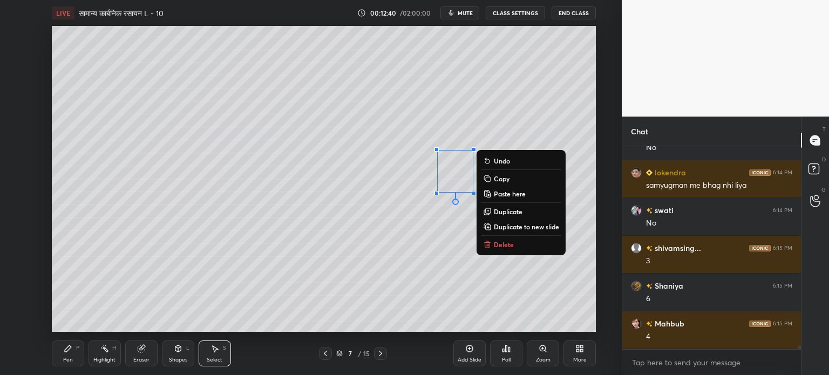
scroll to position [11200, 0]
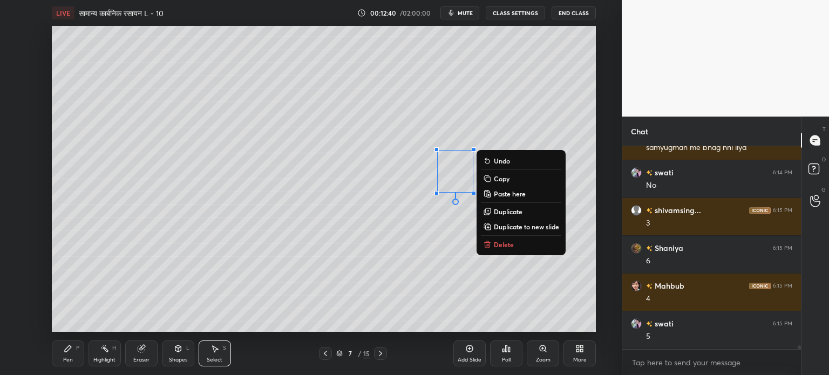
click at [404, 260] on div "0 ° Undo Copy Paste here Duplicate Duplicate to new slide Delete" at bounding box center [324, 179] width 544 height 306
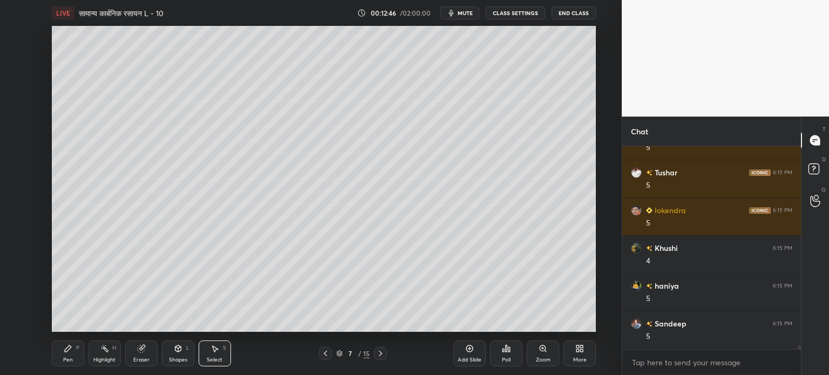
scroll to position [11540, 0]
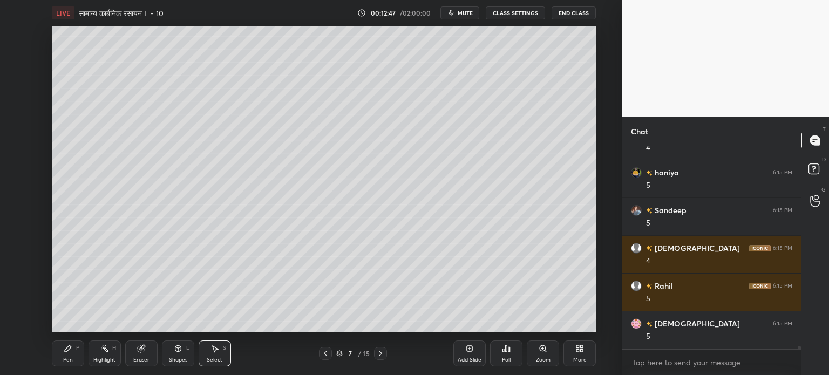
click at [69, 350] on icon at bounding box center [68, 348] width 6 height 6
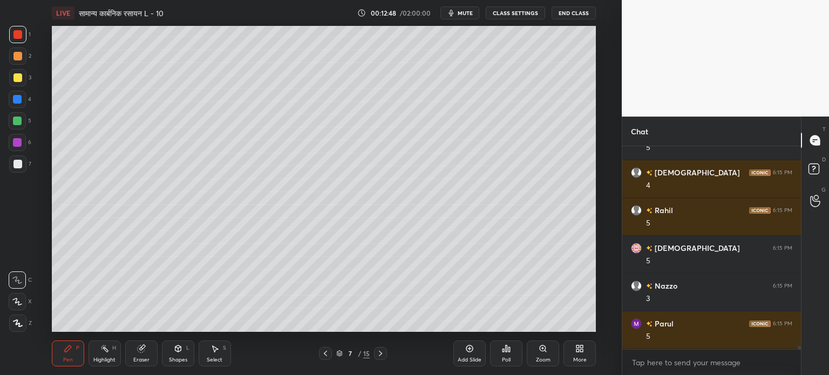
click at [19, 123] on div at bounding box center [17, 121] width 9 height 9
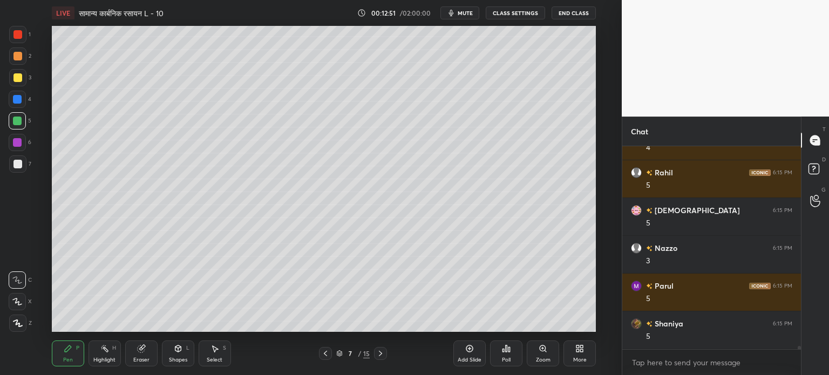
scroll to position [11692, 0]
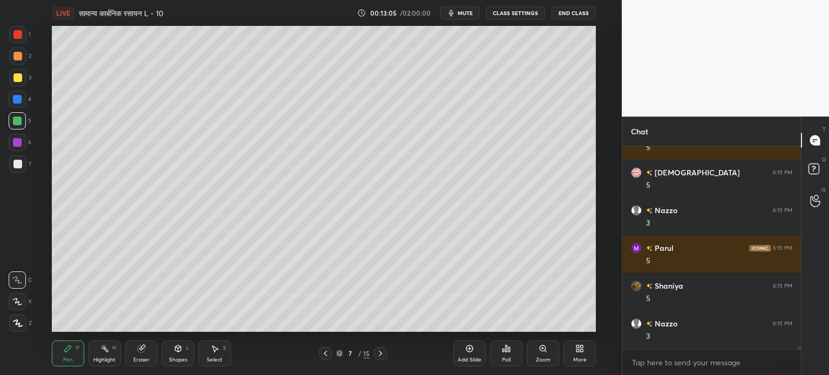
click at [15, 37] on div at bounding box center [17, 34] width 9 height 9
click at [17, 116] on div at bounding box center [17, 120] width 17 height 17
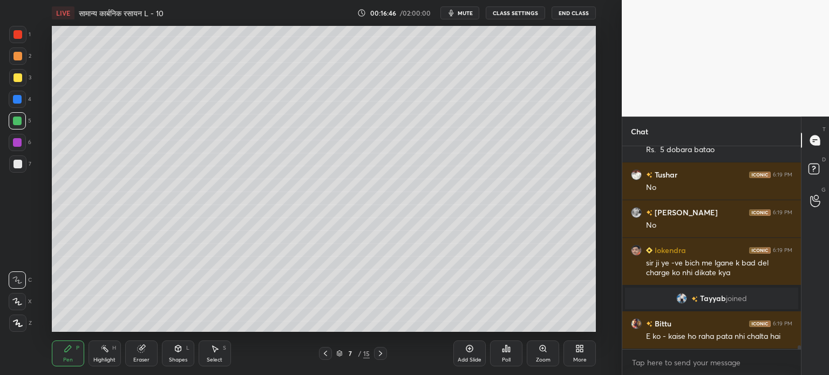
scroll to position [11129, 0]
click at [141, 354] on div "Eraser" at bounding box center [141, 354] width 32 height 26
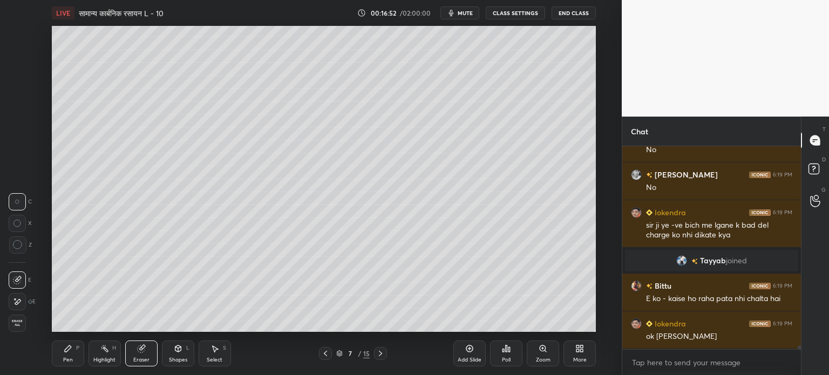
click at [70, 351] on icon at bounding box center [68, 348] width 9 height 9
click at [13, 164] on div at bounding box center [17, 164] width 9 height 9
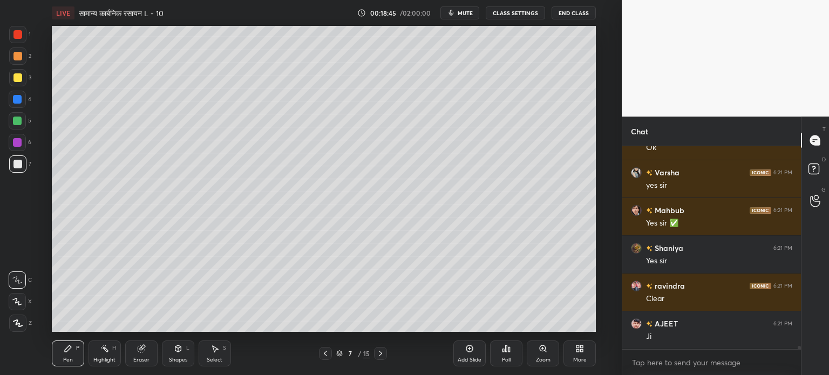
scroll to position [11847, 0]
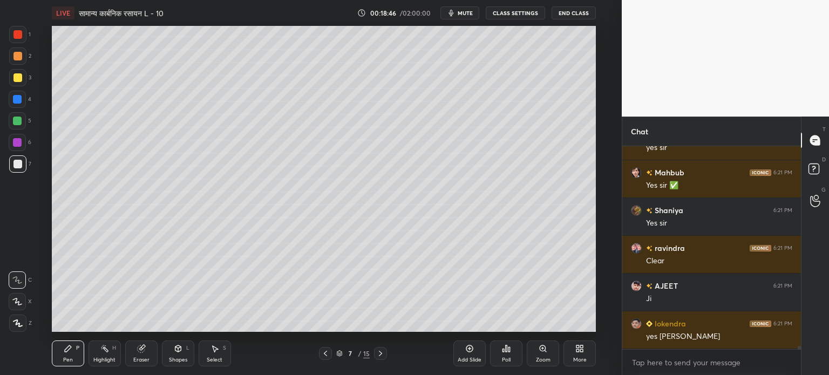
click at [473, 358] on div "Add Slide" at bounding box center [470, 359] width 24 height 5
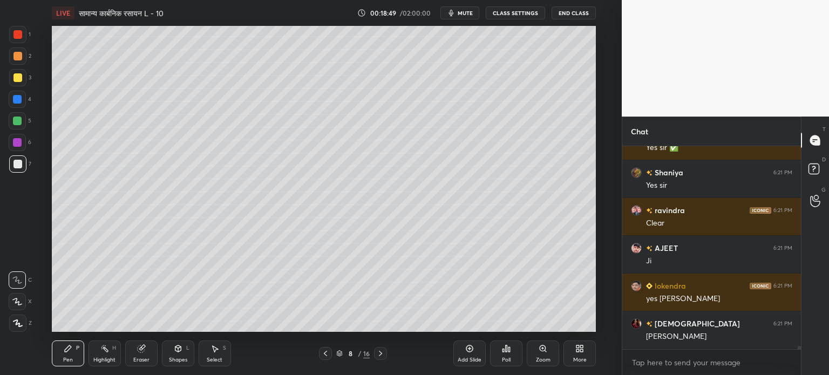
scroll to position [11923, 0]
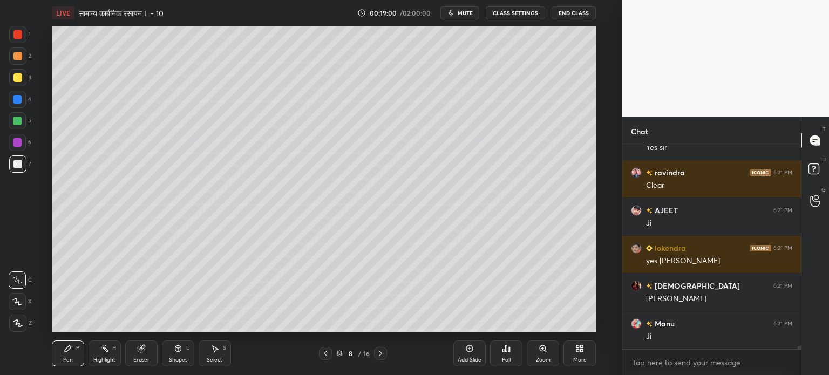
click at [181, 349] on icon at bounding box center [178, 348] width 9 height 9
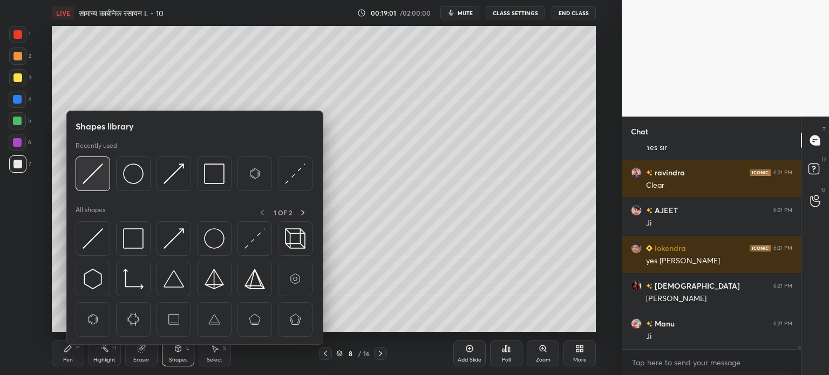
click at [88, 173] on img at bounding box center [93, 174] width 21 height 21
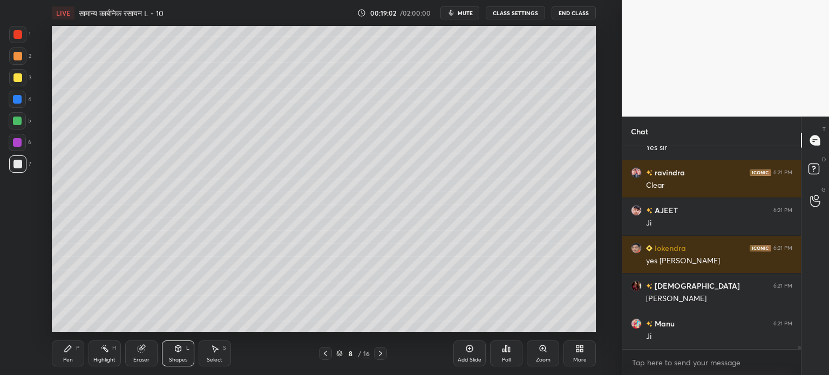
scroll to position [11960, 0]
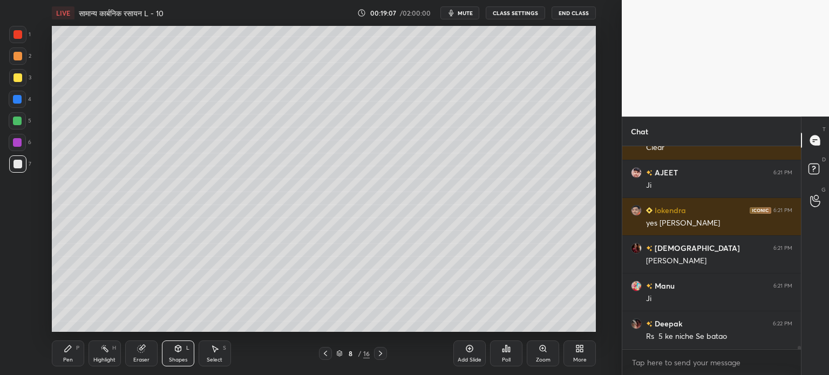
click at [325, 352] on icon at bounding box center [325, 353] width 3 height 5
click at [21, 161] on div at bounding box center [17, 164] width 9 height 9
click at [71, 353] on icon at bounding box center [68, 348] width 9 height 9
click at [378, 354] on icon at bounding box center [380, 353] width 9 height 9
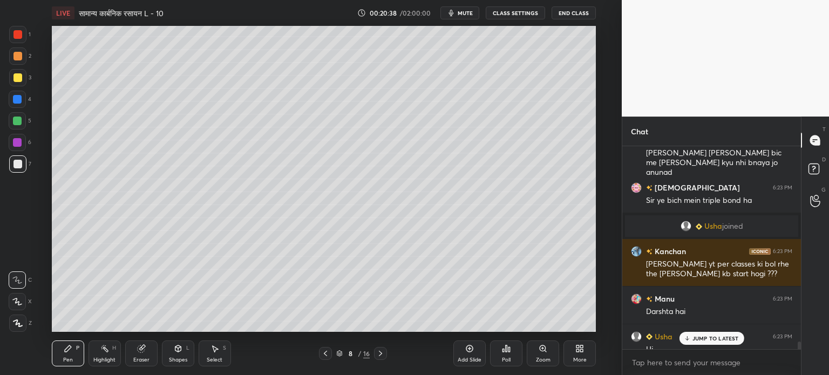
scroll to position [11834, 0]
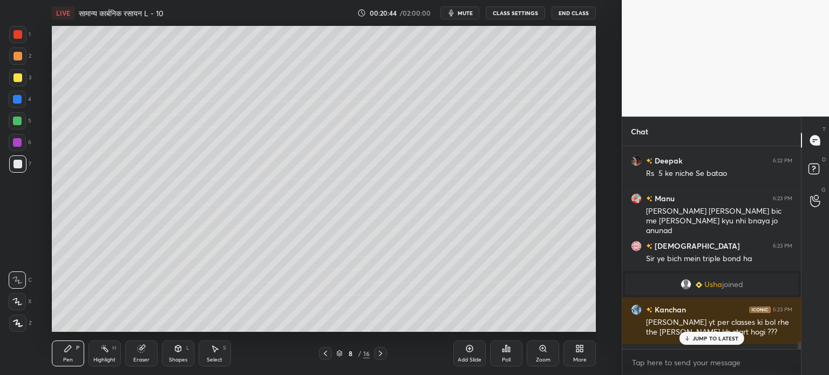
click at [332, 356] on div "8 / 16" at bounding box center [353, 353] width 68 height 13
click at [327, 352] on icon at bounding box center [325, 353] width 9 height 9
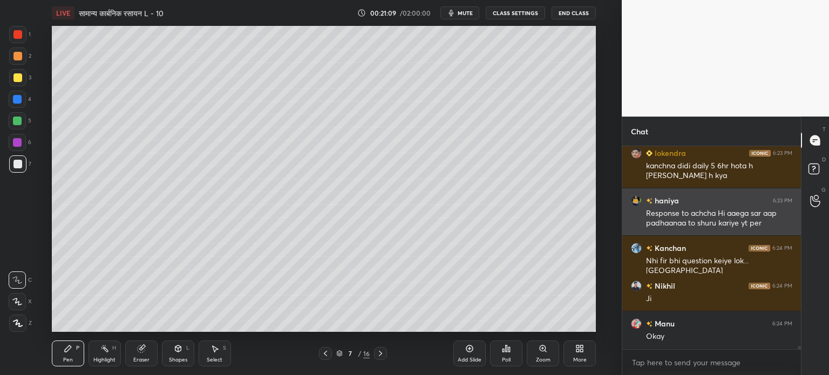
scroll to position [12303, 0]
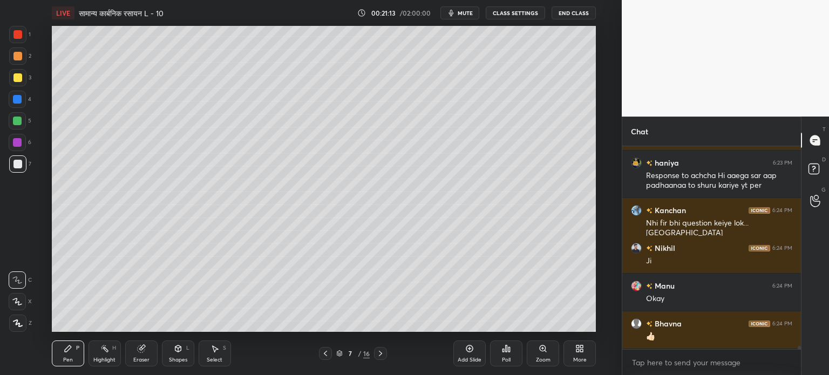
click at [382, 358] on div at bounding box center [380, 353] width 13 height 13
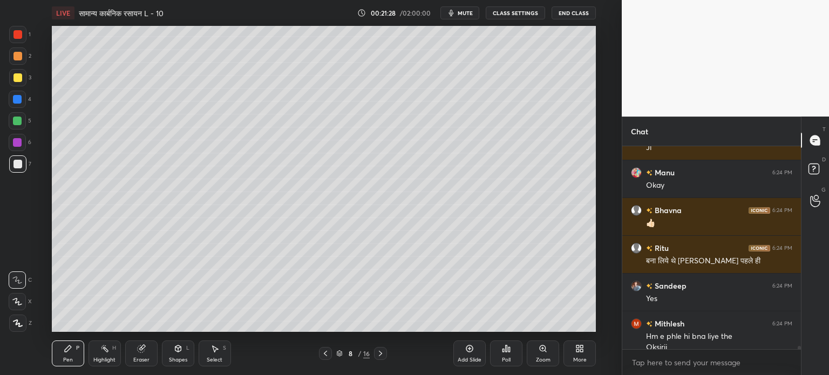
scroll to position [12427, 0]
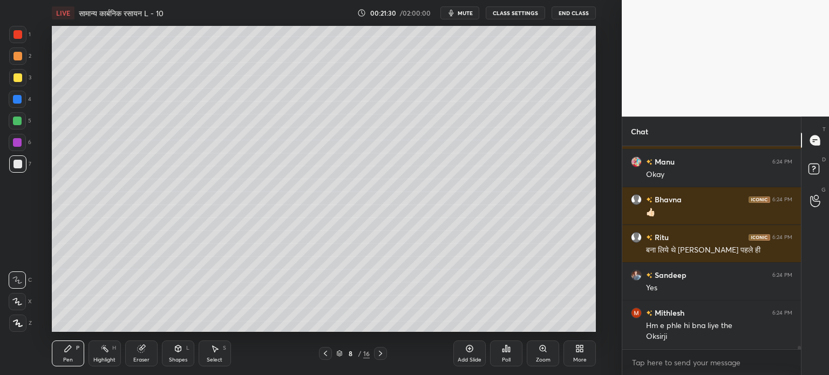
click at [18, 78] on div at bounding box center [17, 77] width 9 height 9
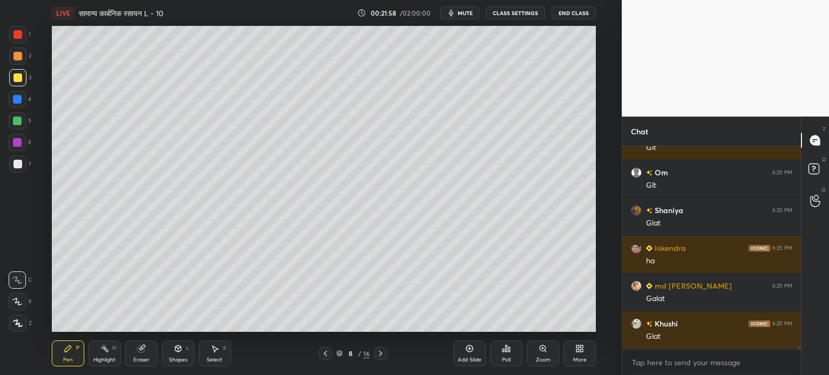
scroll to position [12993, 0]
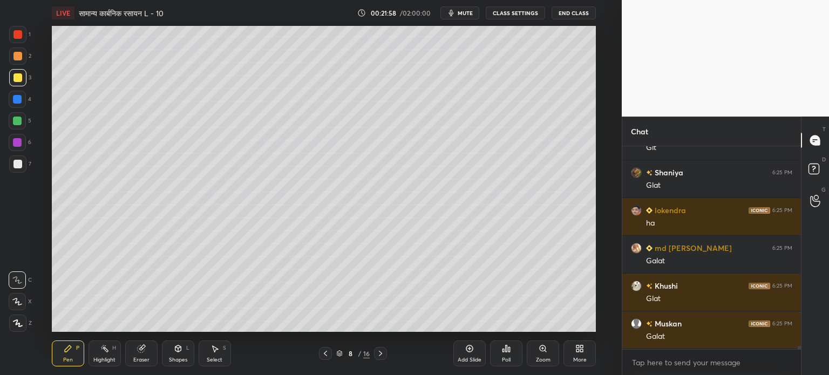
click at [140, 351] on icon at bounding box center [140, 348] width 7 height 7
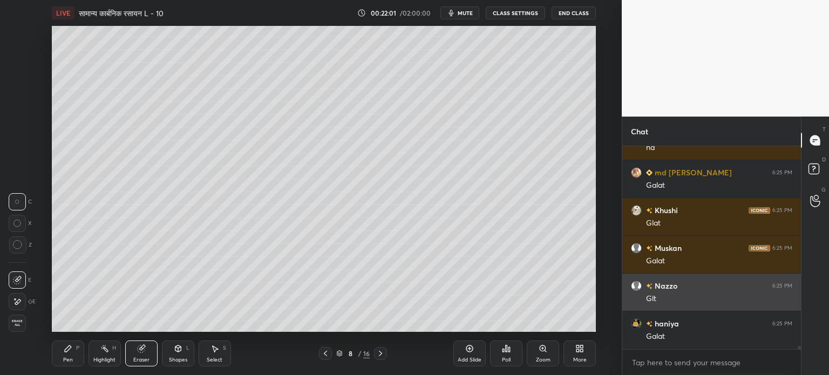
scroll to position [13107, 0]
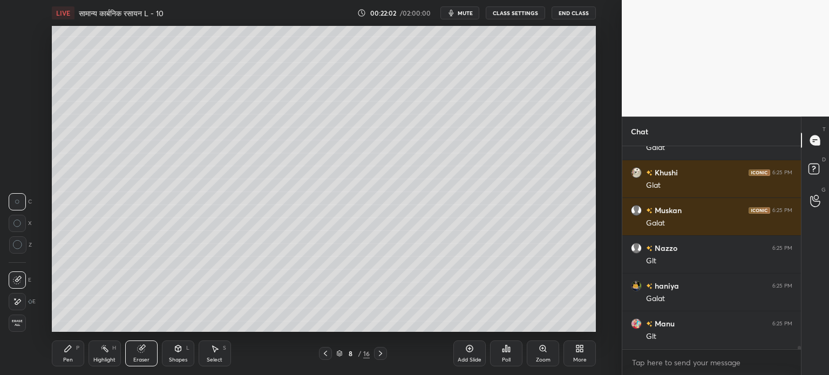
click at [73, 351] on div "Pen P" at bounding box center [68, 354] width 32 height 26
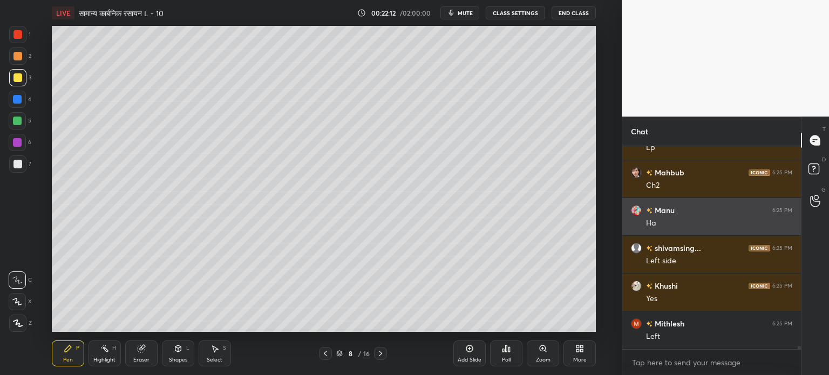
scroll to position [13522, 0]
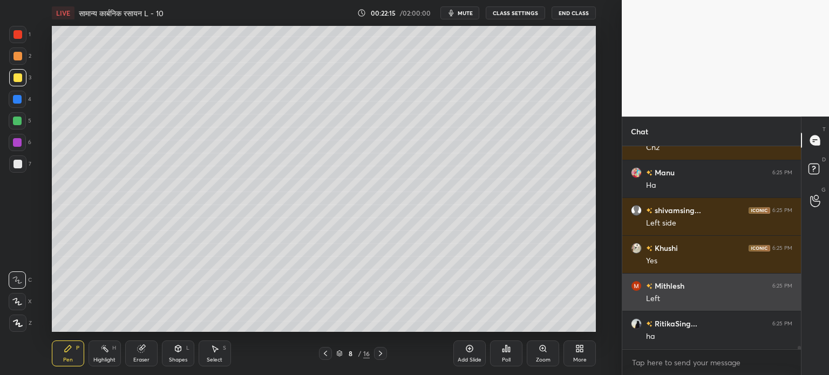
click at [19, 164] on div at bounding box center [17, 164] width 9 height 9
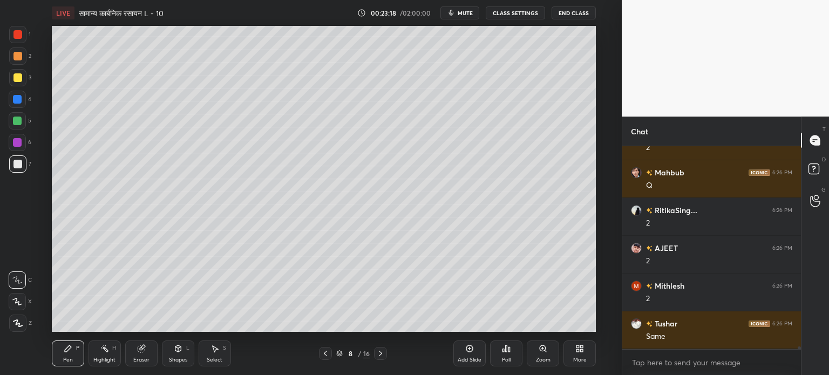
scroll to position [14224, 0]
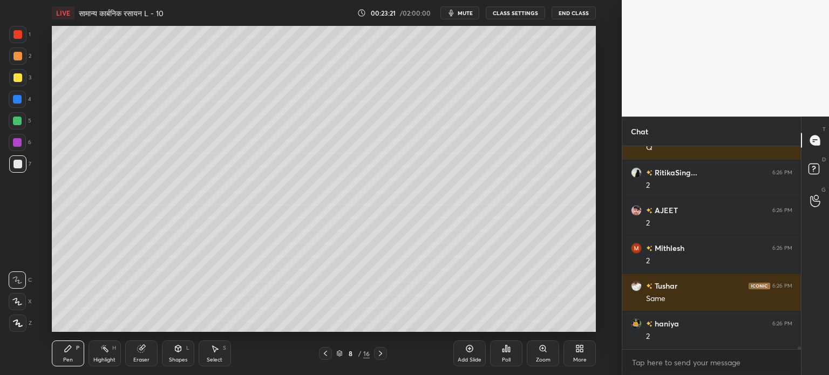
click at [18, 79] on div at bounding box center [17, 77] width 9 height 9
click at [19, 162] on div at bounding box center [17, 164] width 9 height 9
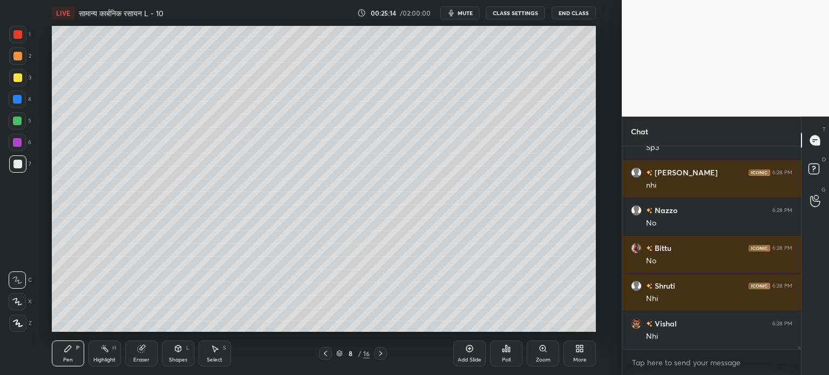
scroll to position [15179, 0]
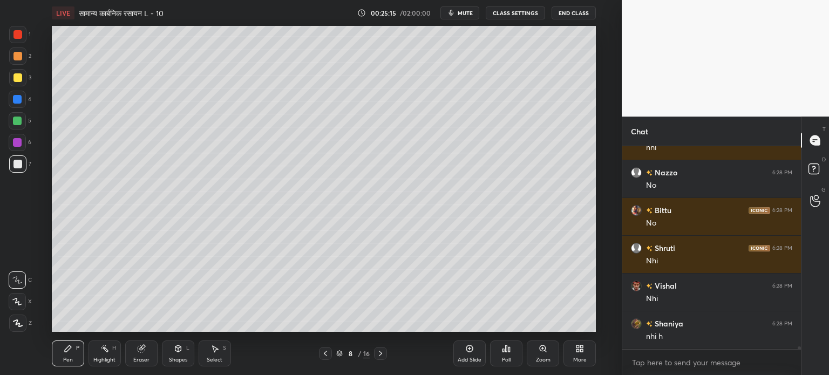
click at [15, 123] on div at bounding box center [17, 121] width 9 height 9
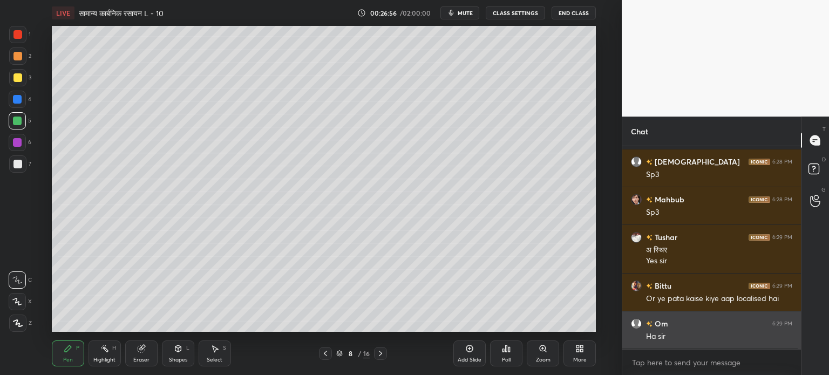
scroll to position [15643, 0]
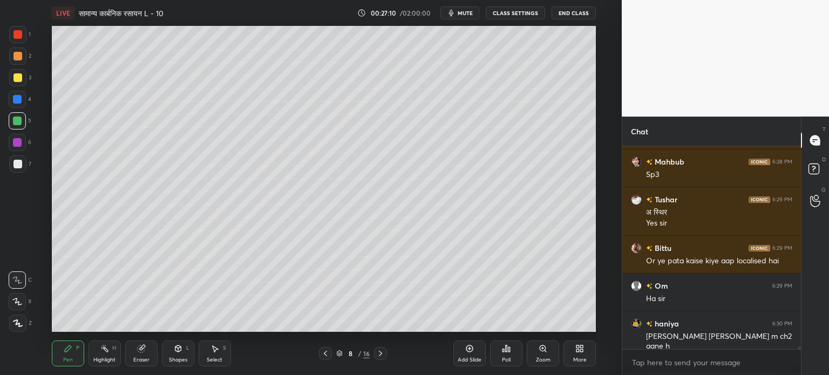
click at [22, 165] on div at bounding box center [17, 163] width 17 height 17
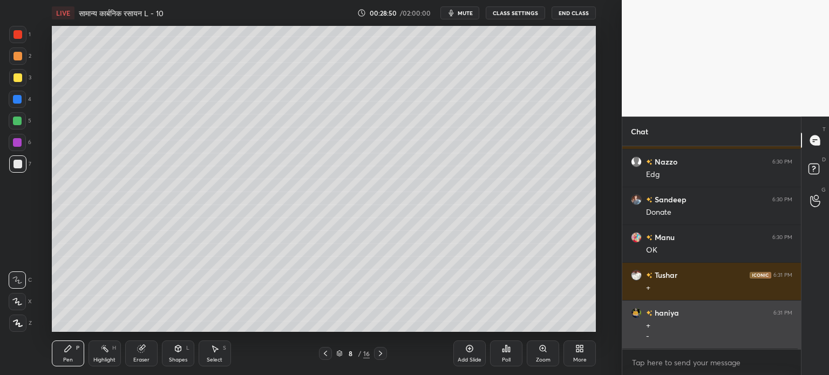
scroll to position [15892, 0]
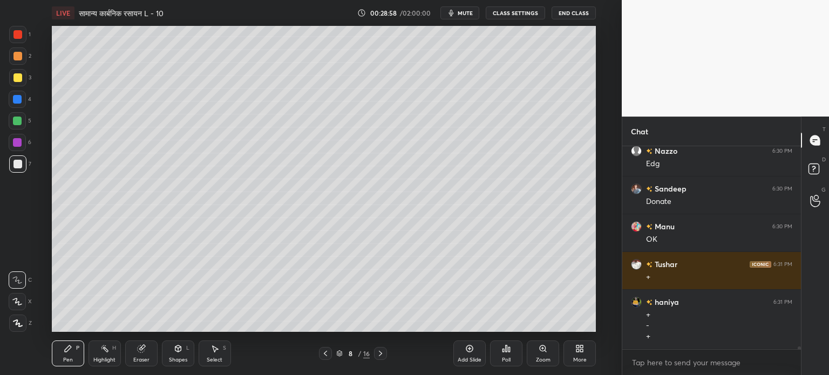
click at [19, 125] on div at bounding box center [17, 121] width 9 height 9
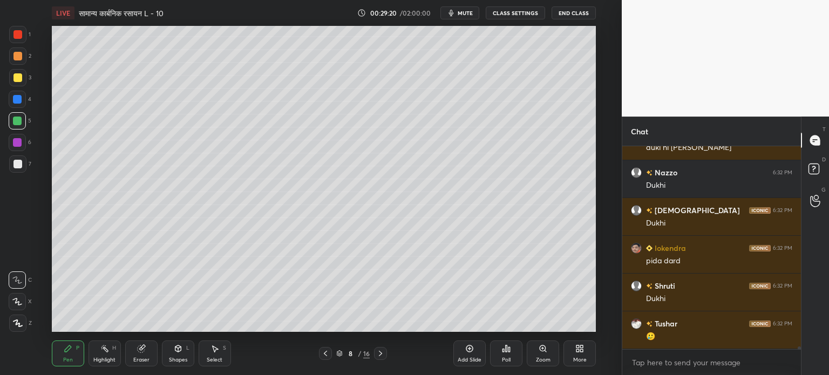
scroll to position [16383, 0]
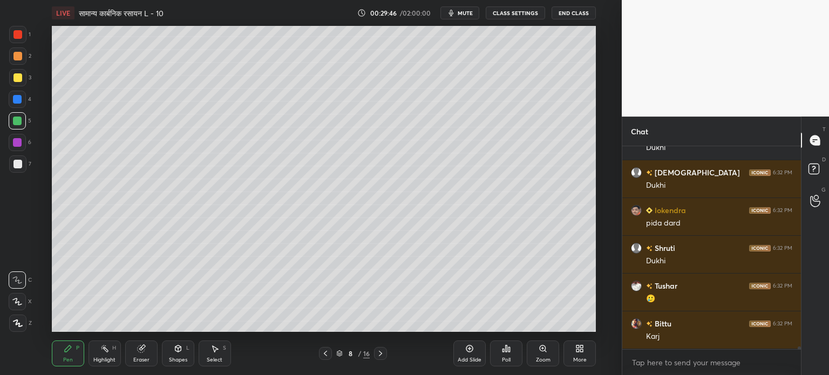
click at [19, 162] on div at bounding box center [17, 164] width 9 height 9
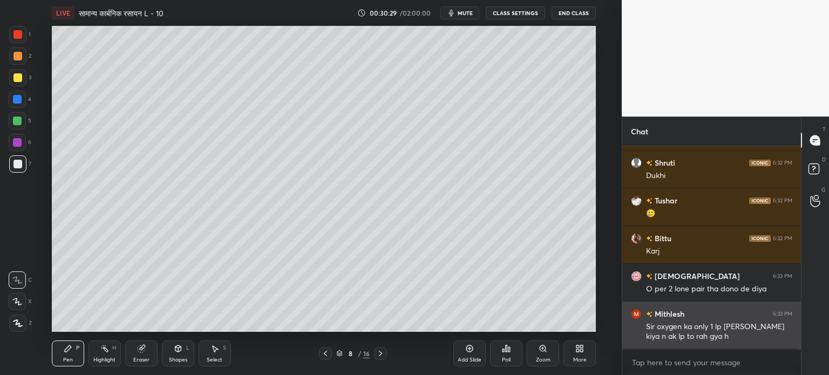
scroll to position [16506, 0]
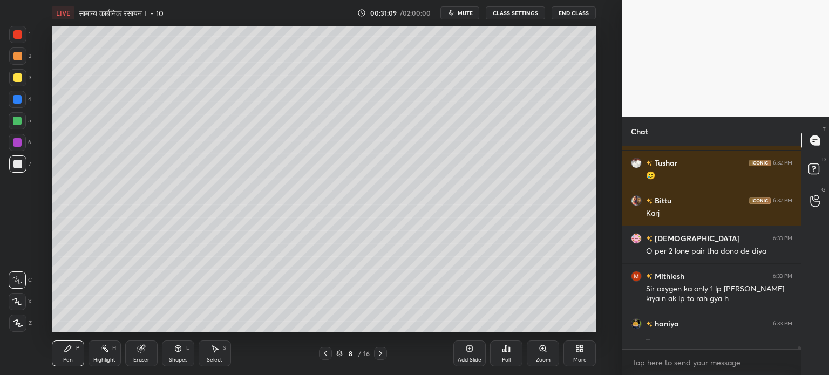
click at [19, 127] on div at bounding box center [17, 120] width 17 height 17
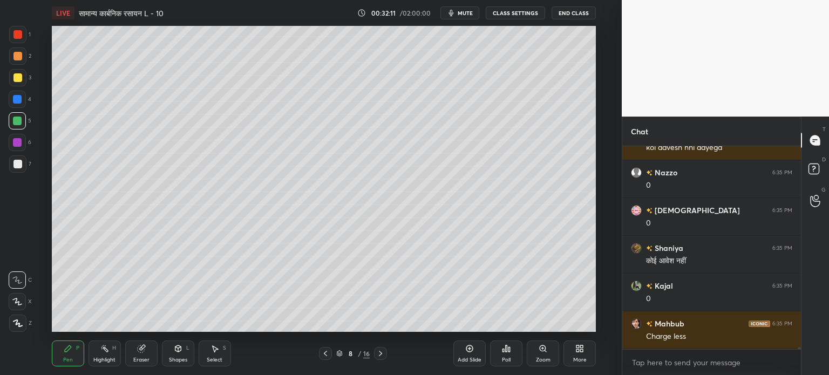
scroll to position [17083, 0]
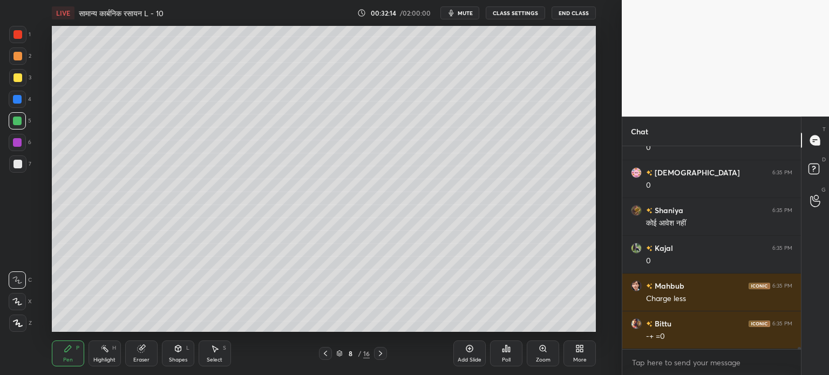
click at [146, 357] on div "Eraser" at bounding box center [141, 359] width 16 height 5
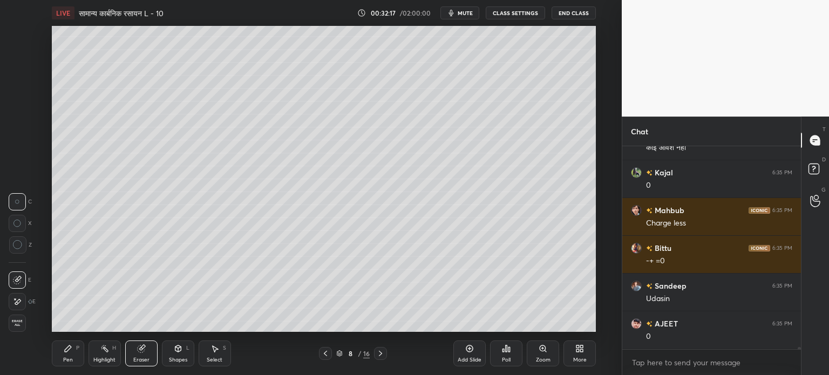
scroll to position [17197, 0]
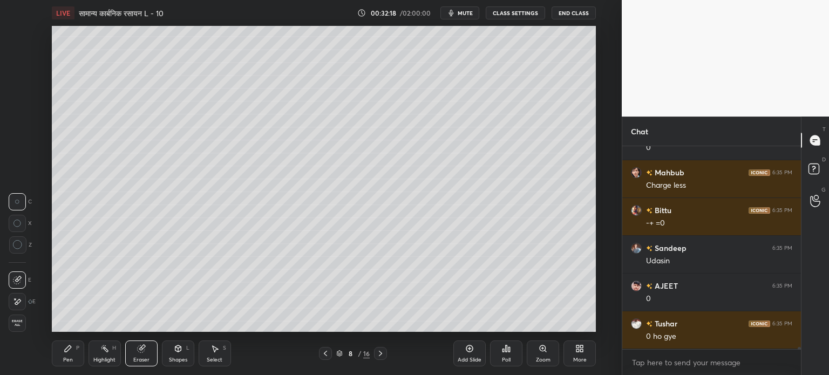
click at [72, 351] on div "Pen P" at bounding box center [68, 354] width 32 height 26
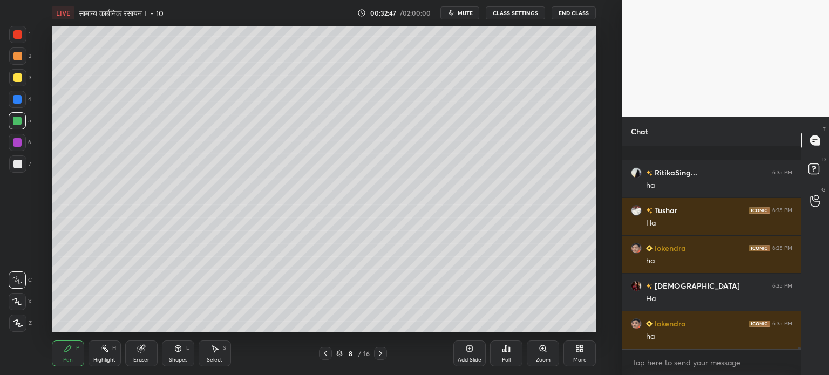
scroll to position [18444, 0]
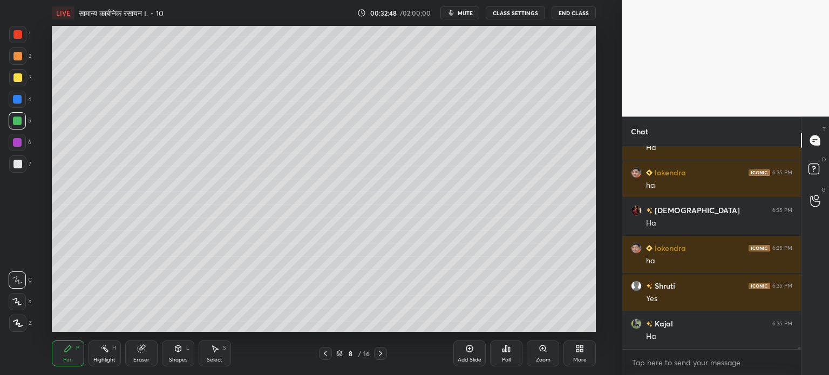
click at [467, 358] on div "Add Slide" at bounding box center [470, 359] width 24 height 5
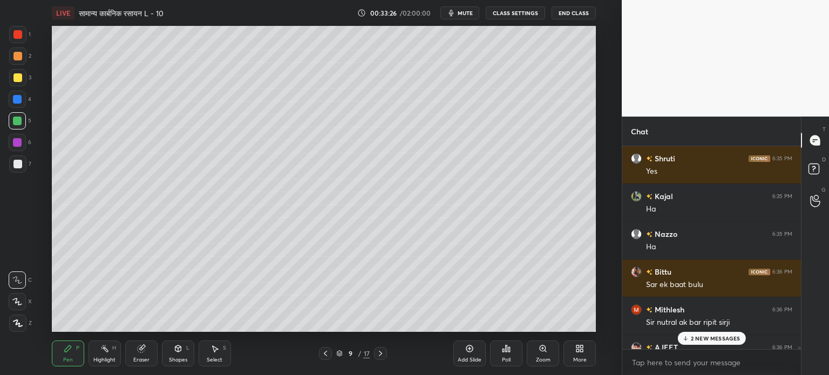
scroll to position [18595, 0]
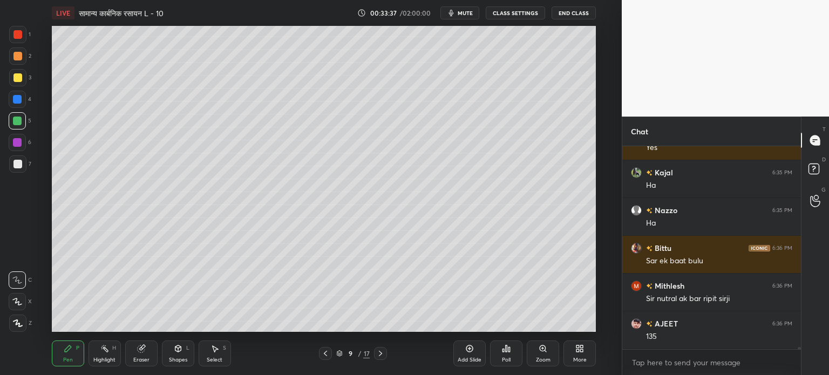
click at [214, 357] on div "Select" at bounding box center [215, 359] width 16 height 5
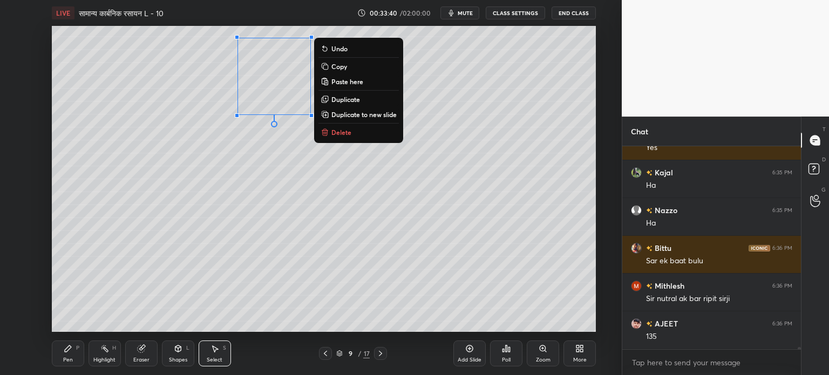
click at [354, 99] on p "Duplicate" at bounding box center [345, 99] width 29 height 9
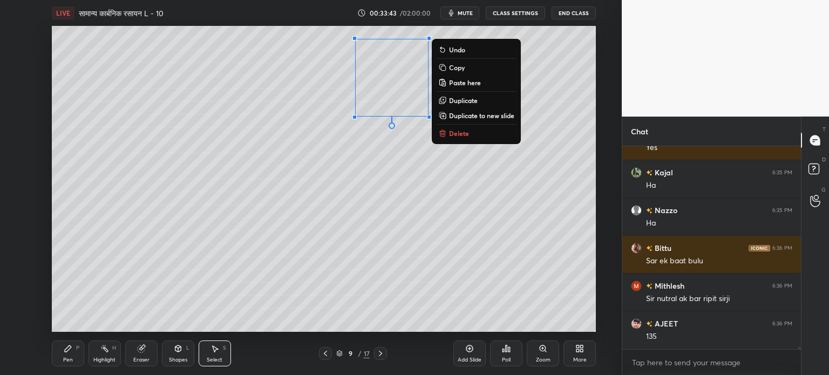
click at [239, 282] on div "0 ° Undo Copy Paste here Duplicate Duplicate to new slide Delete" at bounding box center [324, 179] width 544 height 306
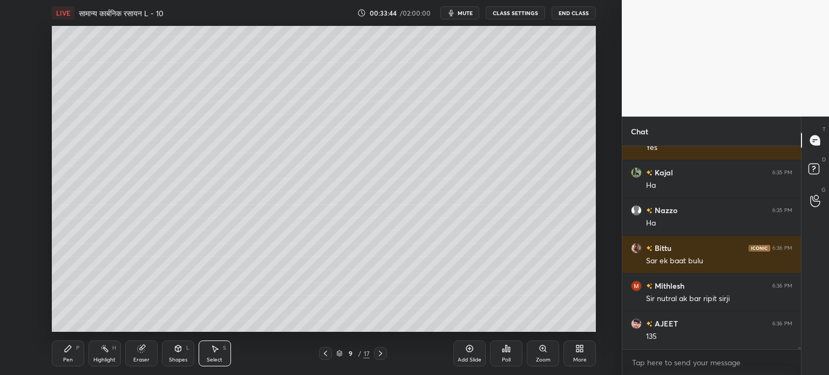
click at [68, 359] on div "Pen" at bounding box center [68, 359] width 10 height 5
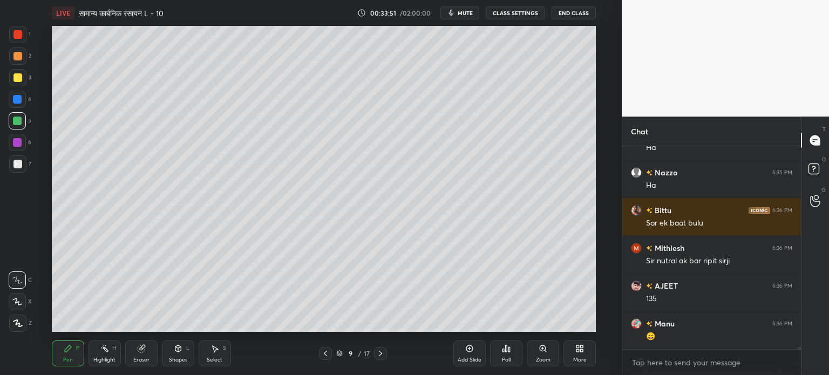
click at [142, 355] on div "Eraser" at bounding box center [141, 354] width 32 height 26
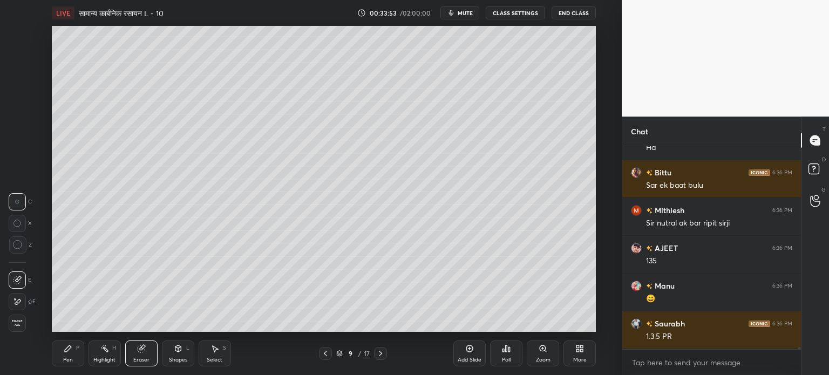
click at [65, 347] on icon at bounding box center [68, 348] width 9 height 9
click at [69, 349] on icon at bounding box center [68, 348] width 6 height 6
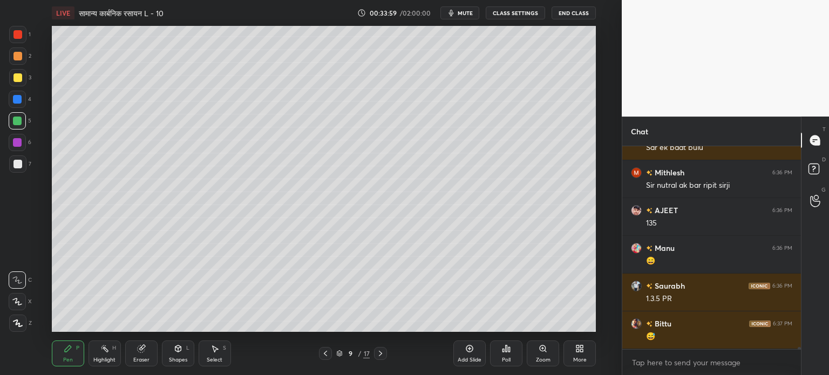
click at [101, 360] on div "Highlight" at bounding box center [104, 359] width 22 height 5
click at [142, 358] on div "Eraser" at bounding box center [141, 359] width 16 height 5
click at [70, 359] on div "Pen" at bounding box center [68, 359] width 10 height 5
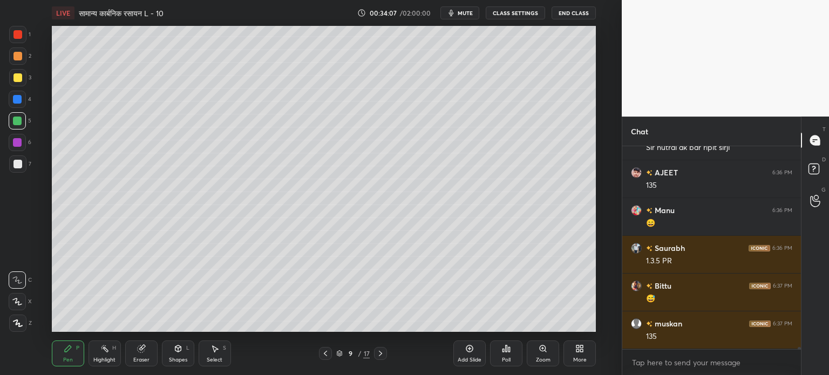
scroll to position [18784, 0]
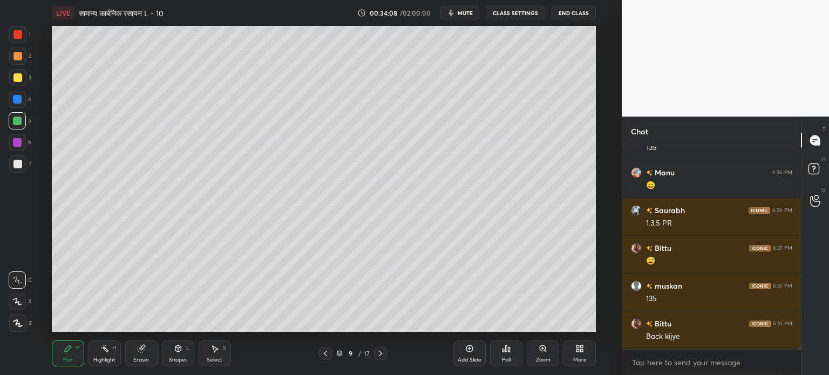
click at [141, 356] on div "Eraser" at bounding box center [141, 354] width 32 height 26
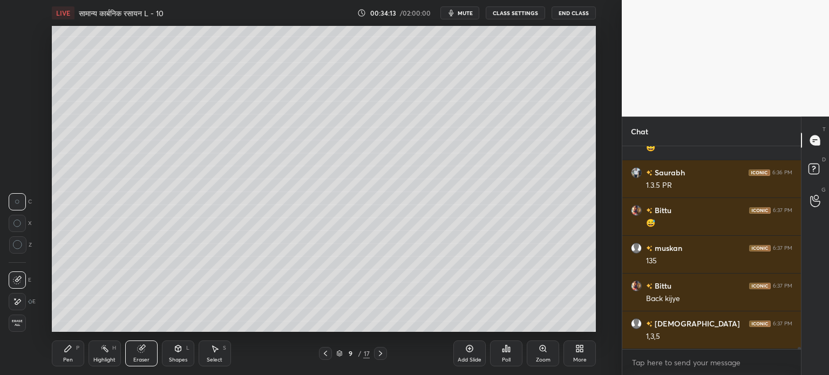
scroll to position [18859, 0]
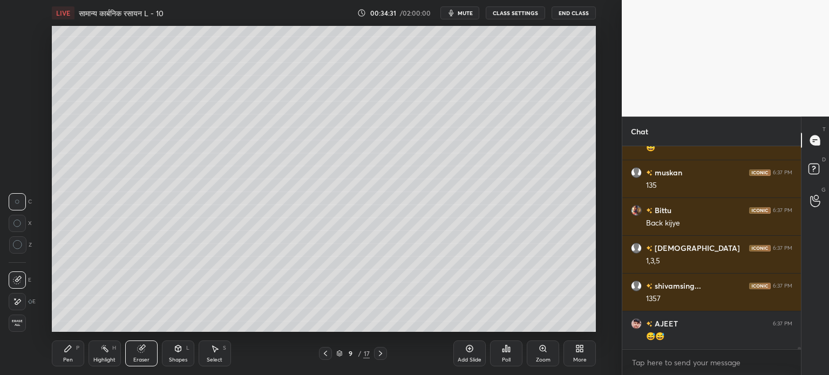
click at [74, 360] on div "Pen P" at bounding box center [68, 354] width 32 height 26
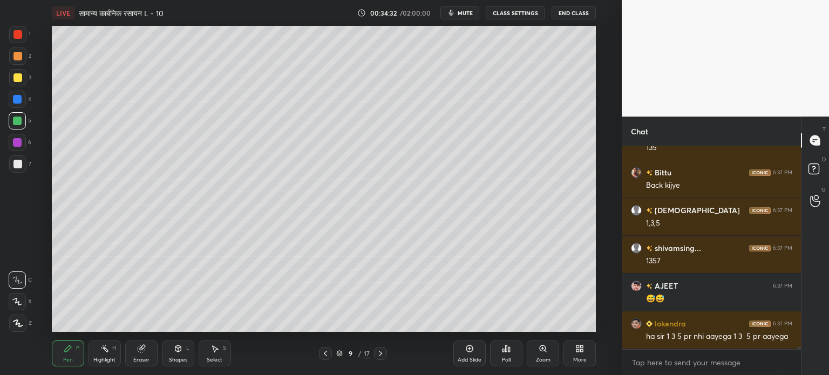
click at [18, 77] on div at bounding box center [17, 77] width 9 height 9
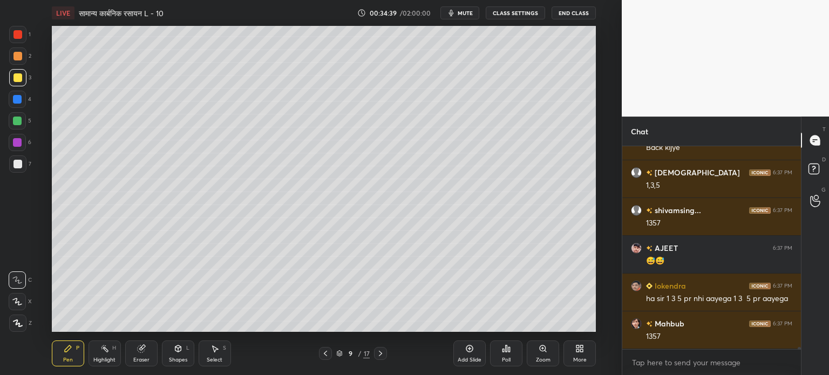
scroll to position [19010, 0]
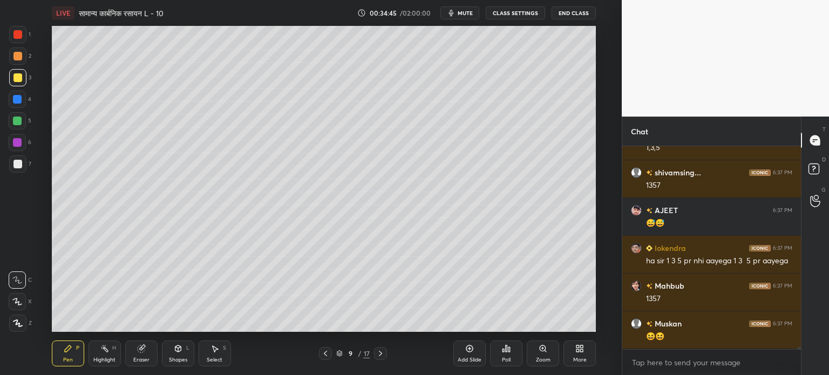
click at [323, 354] on icon at bounding box center [325, 353] width 9 height 9
click at [380, 353] on icon at bounding box center [380, 353] width 9 height 9
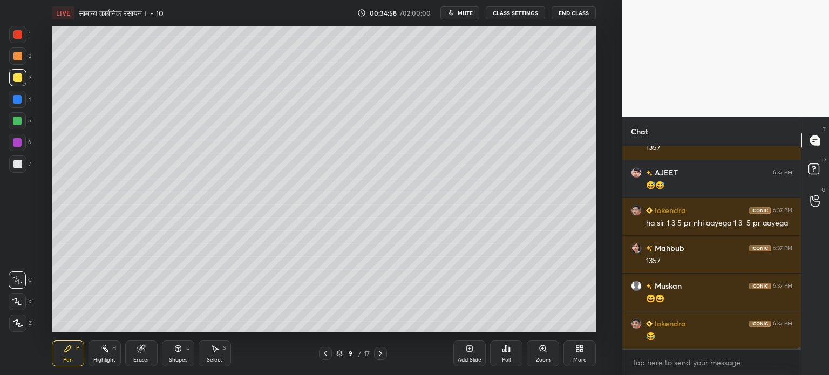
scroll to position [19086, 0]
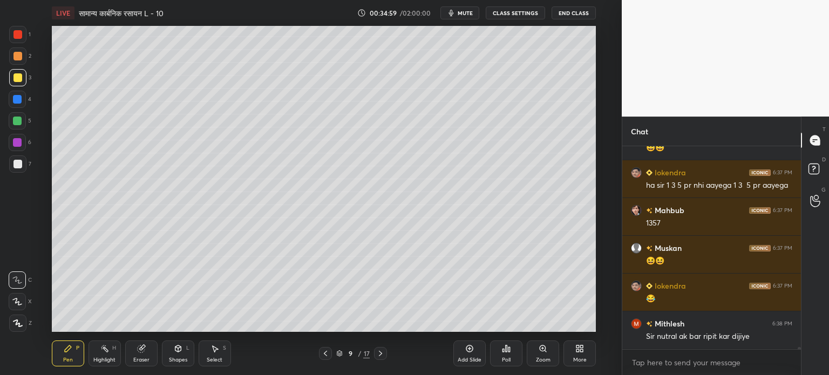
click at [151, 352] on div "Eraser" at bounding box center [141, 354] width 32 height 26
click at [63, 354] on div "Pen P" at bounding box center [68, 354] width 32 height 26
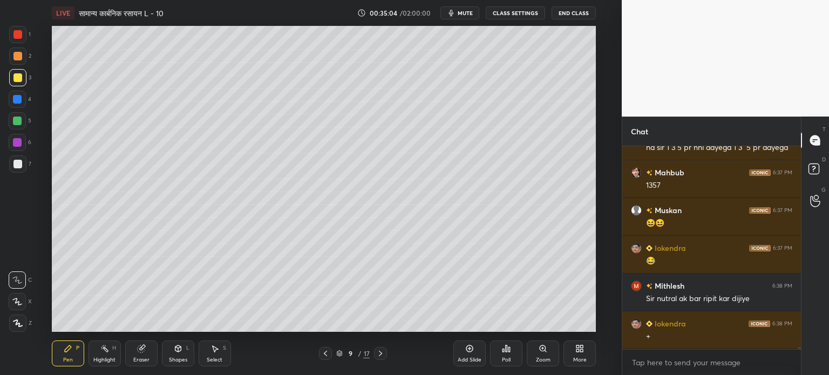
scroll to position [19161, 0]
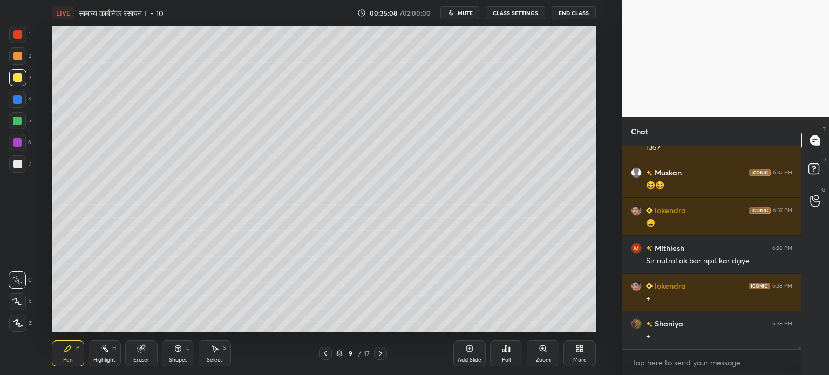
click at [205, 357] on div "Select S" at bounding box center [215, 354] width 32 height 26
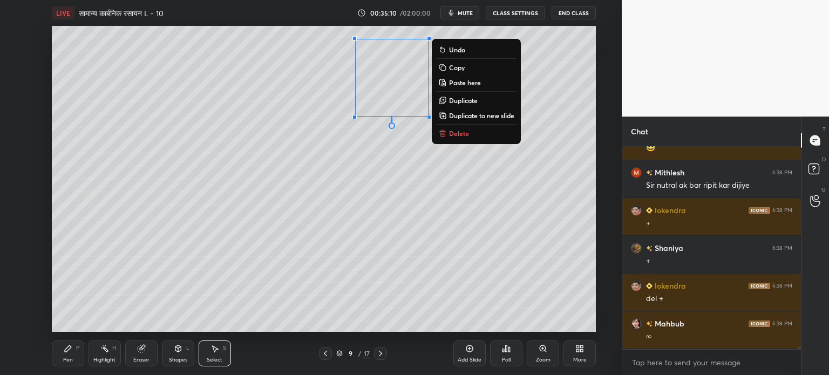
scroll to position [19275, 0]
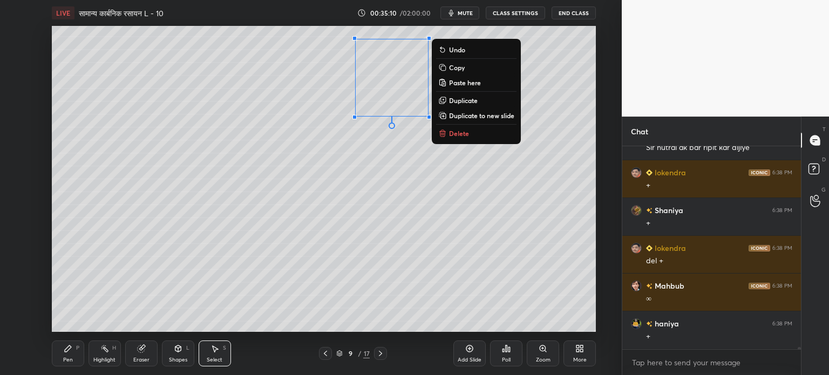
click at [460, 134] on p "Delete" at bounding box center [459, 133] width 20 height 9
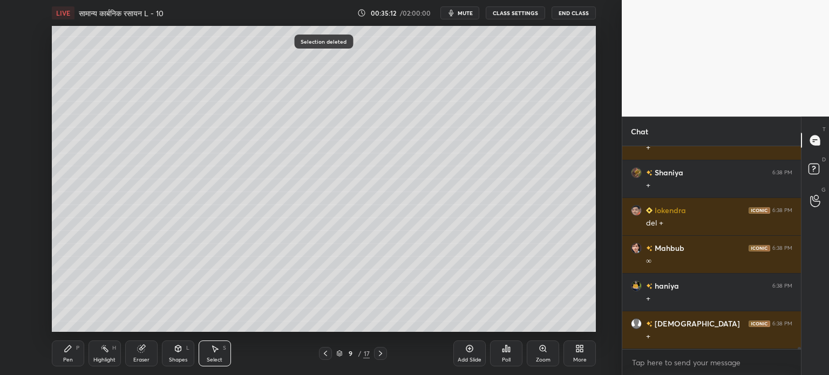
scroll to position [19350, 0]
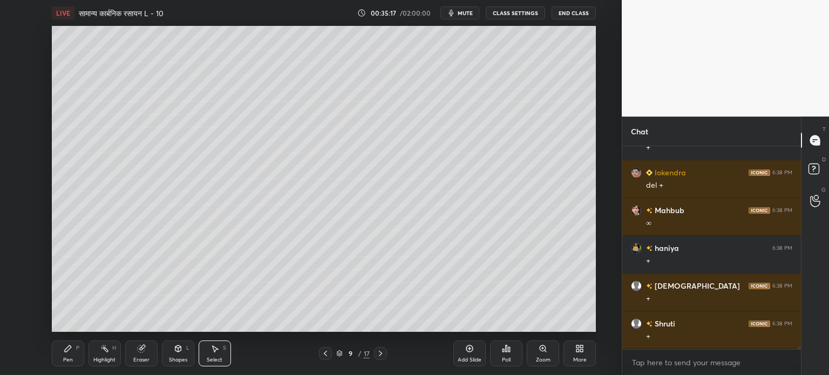
click at [63, 361] on div "Pen" at bounding box center [68, 359] width 10 height 5
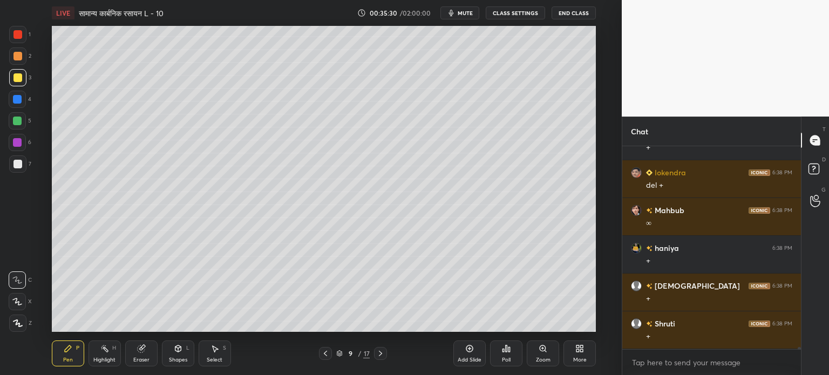
scroll to position [19388, 0]
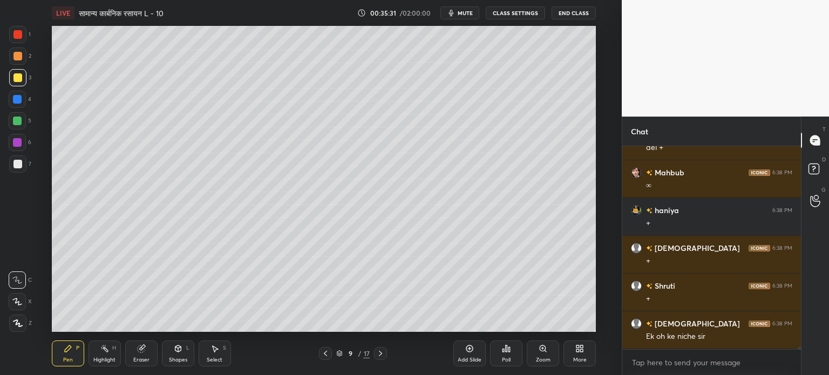
click at [324, 353] on icon at bounding box center [325, 353] width 9 height 9
click at [379, 354] on icon at bounding box center [380, 353] width 9 height 9
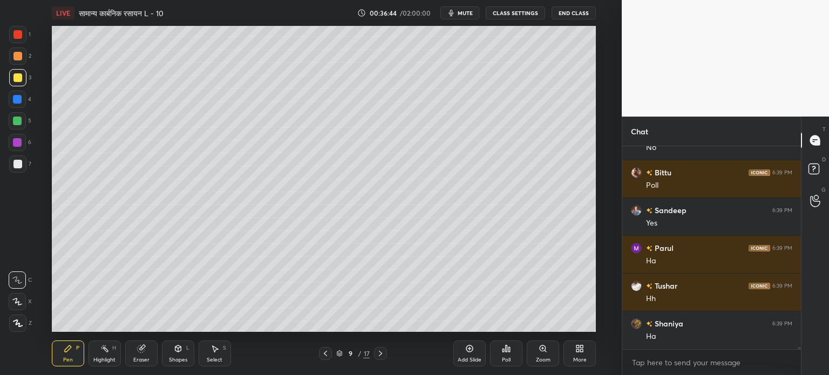
scroll to position [20370, 0]
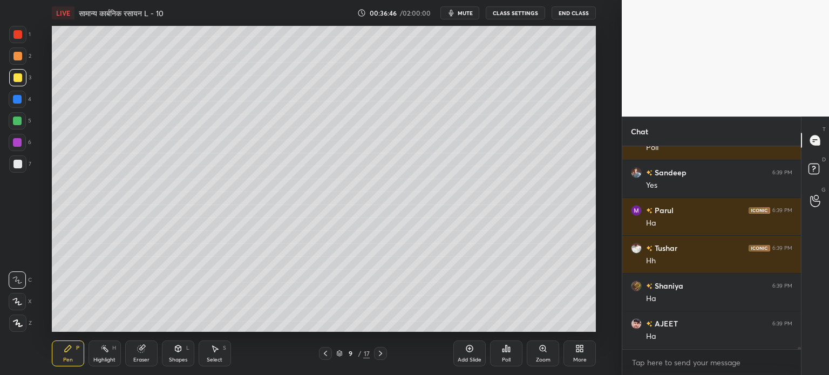
click at [20, 164] on div at bounding box center [17, 164] width 9 height 9
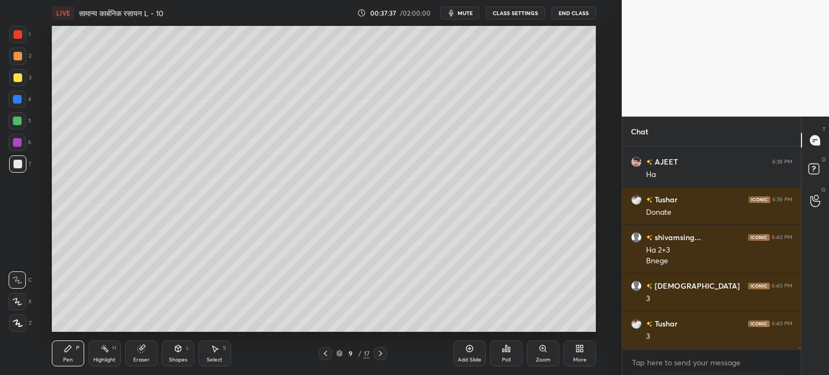
scroll to position [20570, 0]
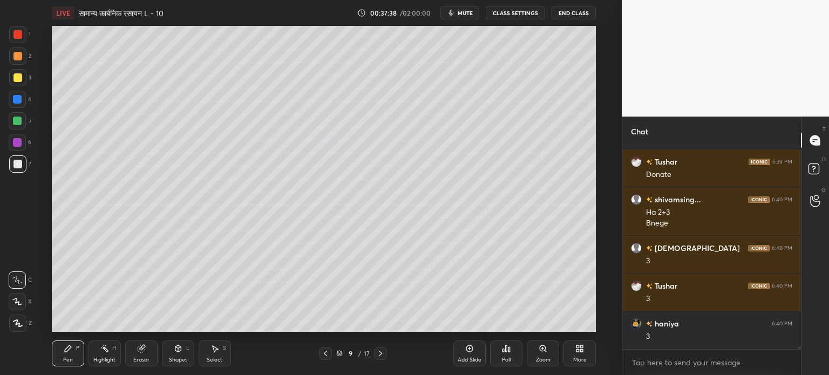
click at [17, 122] on div at bounding box center [17, 121] width 9 height 9
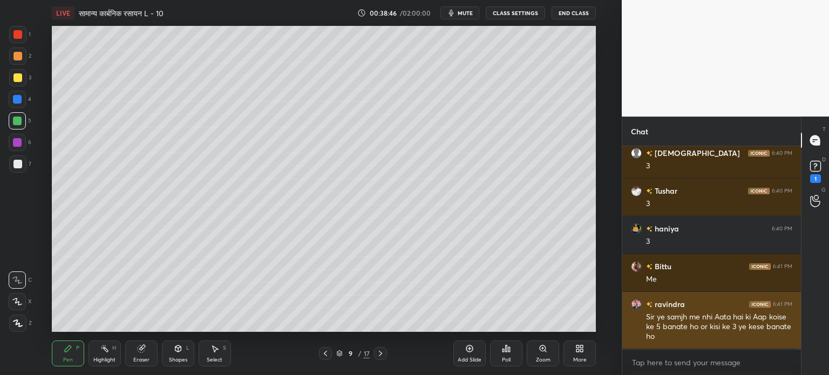
scroll to position [20711, 0]
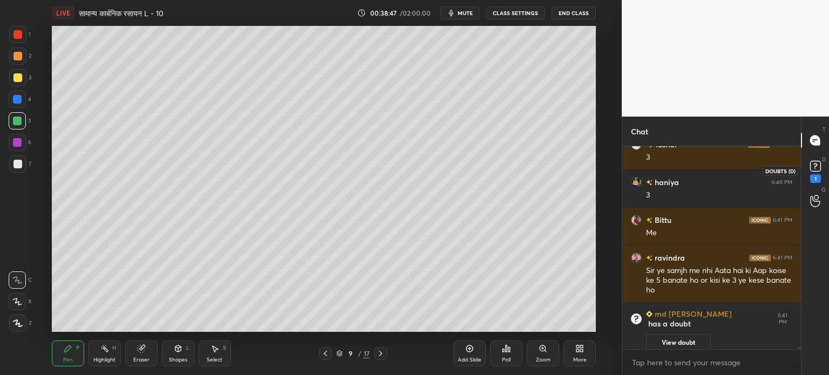
click at [813, 161] on rect at bounding box center [815, 166] width 10 height 10
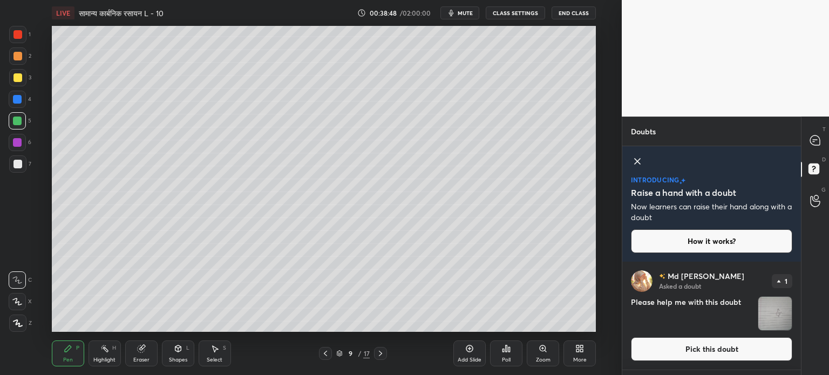
click at [777, 310] on img "grid" at bounding box center [774, 313] width 33 height 33
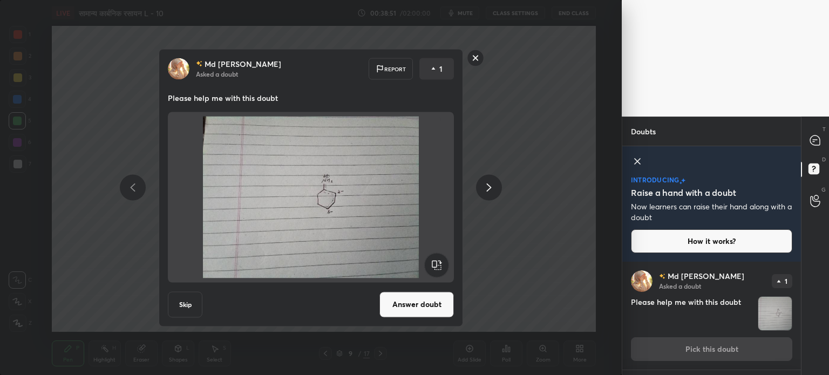
click at [421, 306] on button "Answer doubt" at bounding box center [416, 304] width 74 height 26
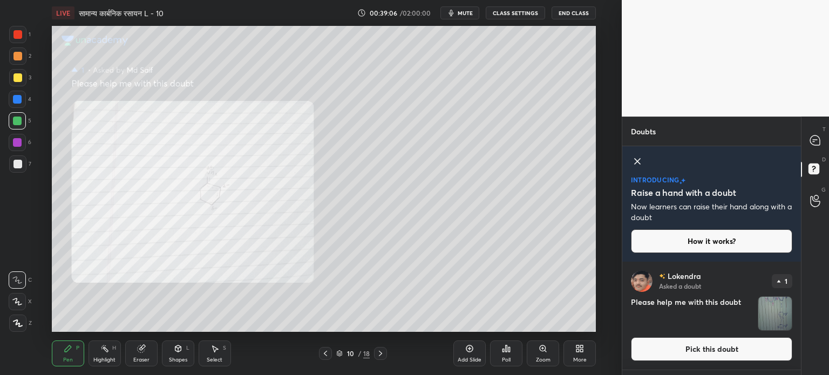
click at [776, 320] on img "grid" at bounding box center [774, 313] width 33 height 33
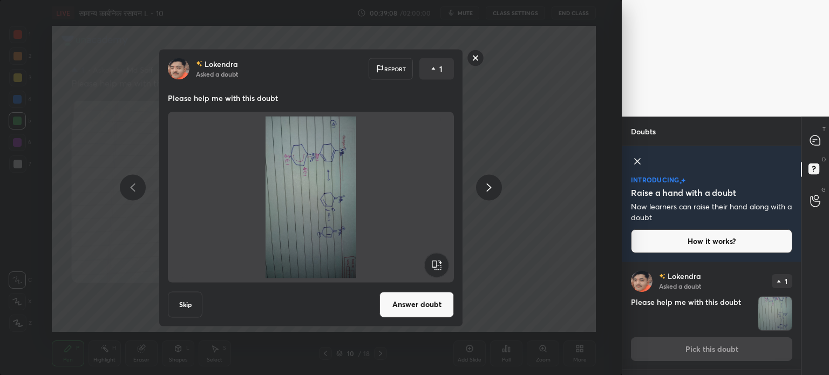
click at [439, 267] on rect at bounding box center [436, 265] width 24 height 24
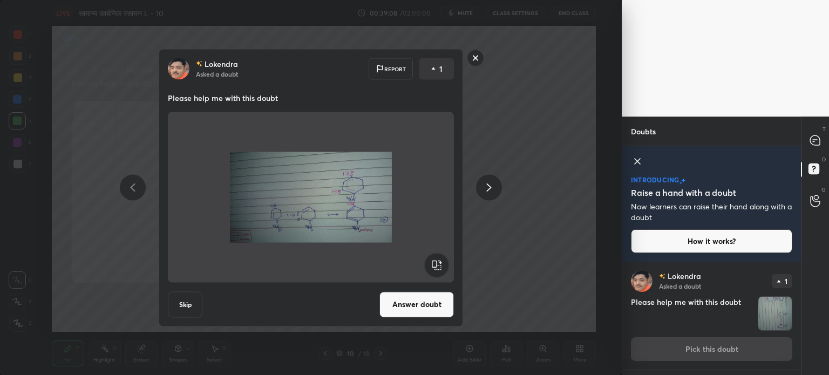
click at [439, 267] on rect at bounding box center [436, 265] width 24 height 24
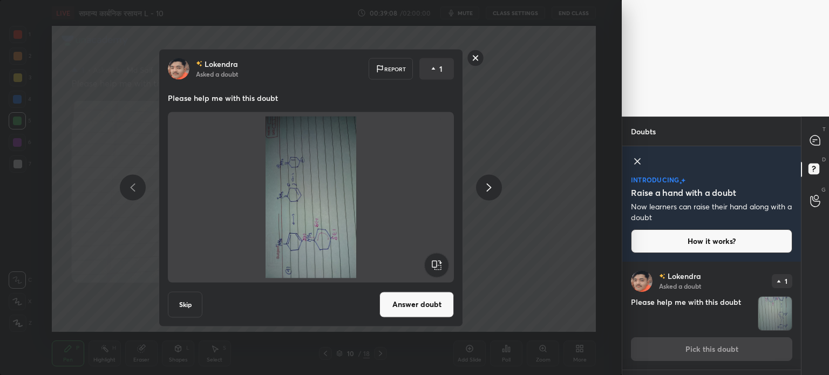
click at [439, 267] on rect at bounding box center [436, 265] width 24 height 24
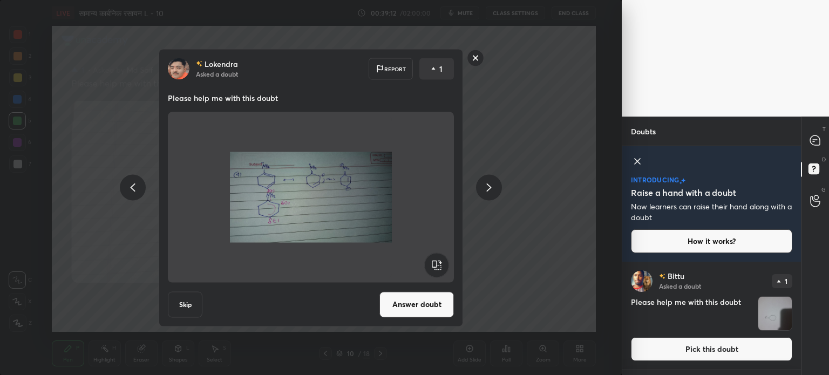
click at [436, 306] on button "Answer doubt" at bounding box center [416, 304] width 74 height 26
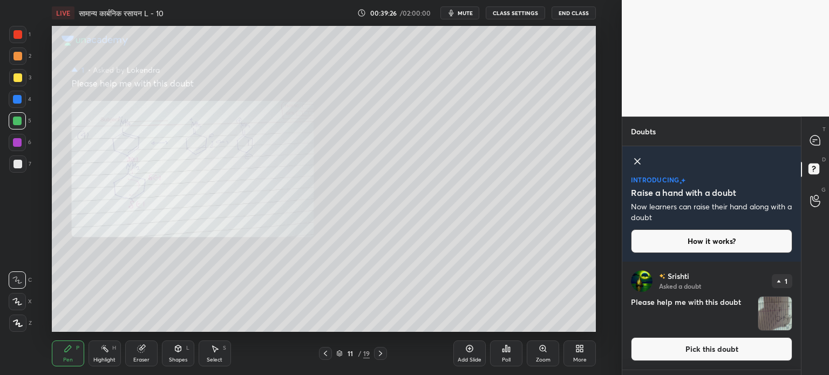
click at [327, 351] on icon at bounding box center [325, 353] width 9 height 9
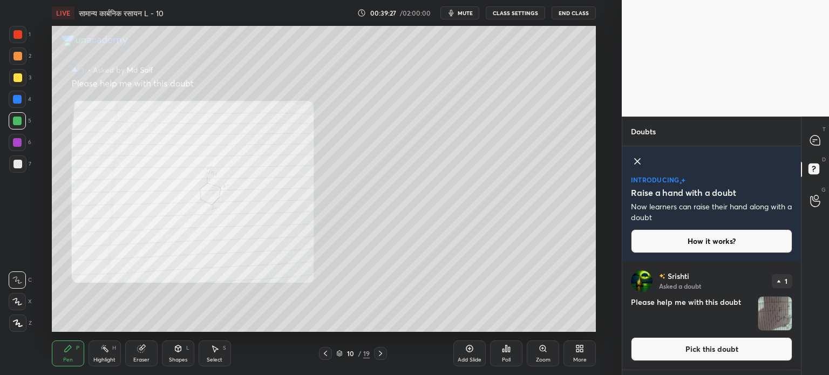
click at [383, 354] on icon at bounding box center [380, 353] width 9 height 9
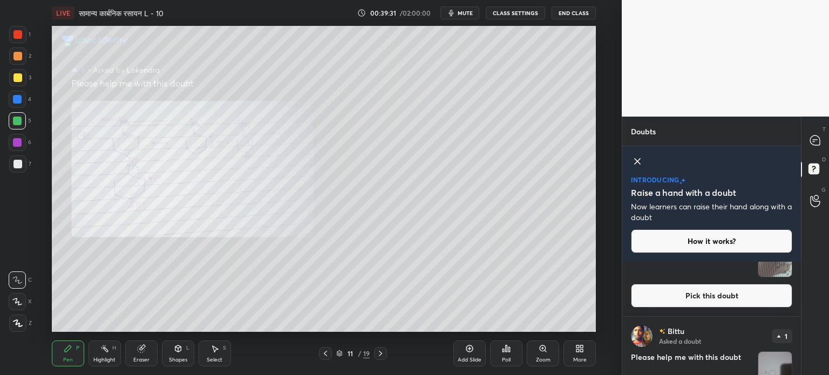
scroll to position [0, 0]
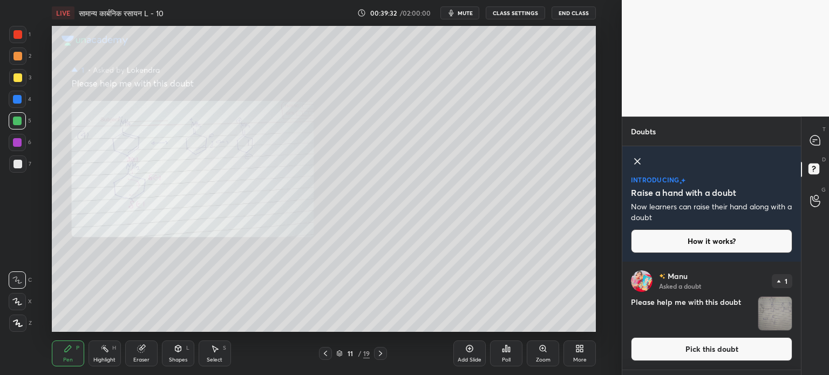
click at [770, 310] on img "grid" at bounding box center [774, 313] width 33 height 33
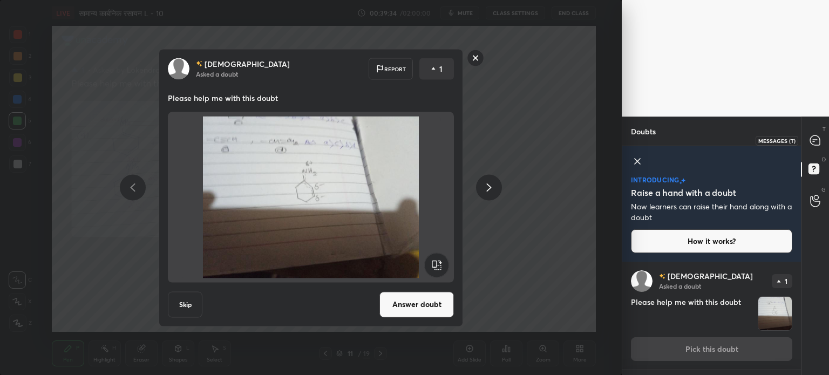
click at [813, 139] on icon at bounding box center [815, 140] width 10 height 10
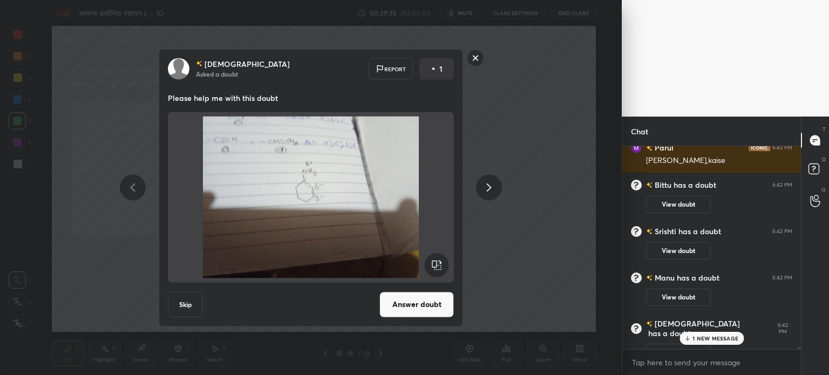
scroll to position [18403, 0]
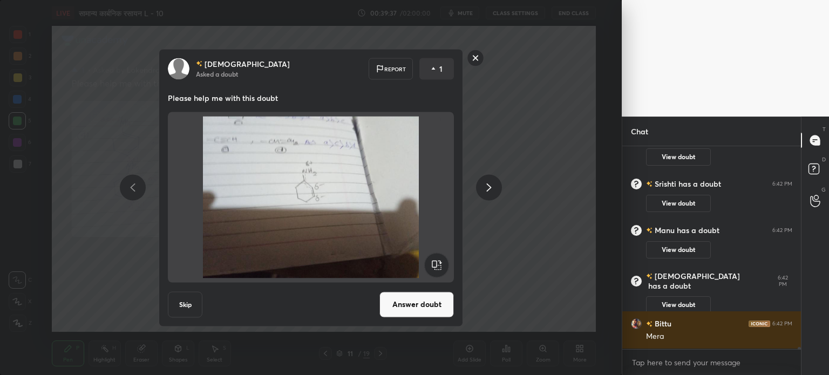
click at [478, 59] on rect at bounding box center [475, 58] width 17 height 17
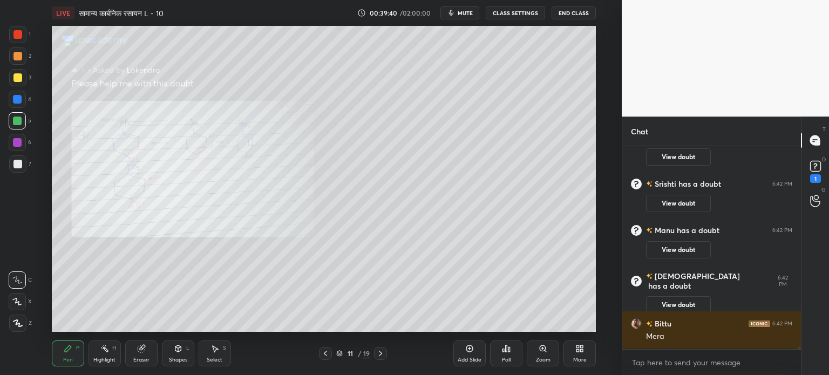
scroll to position [18449, 0]
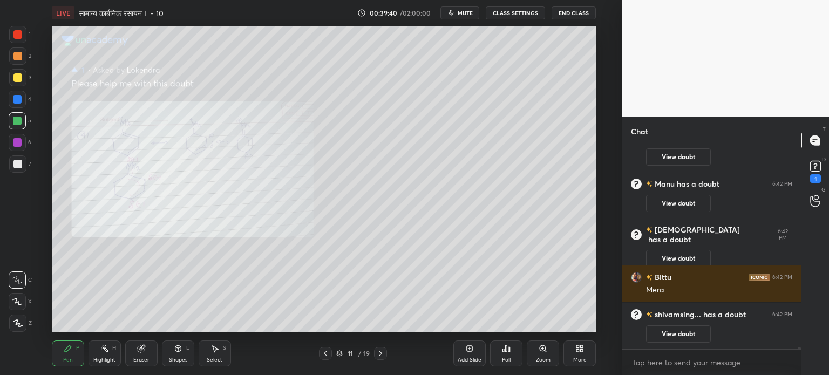
click at [327, 355] on icon at bounding box center [325, 353] width 9 height 9
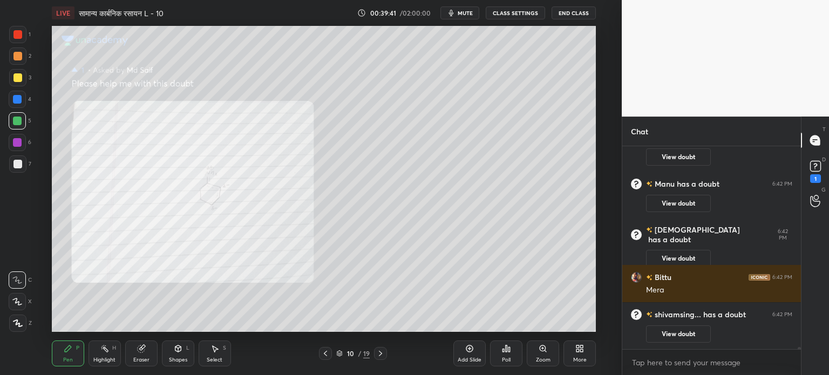
click at [328, 355] on icon at bounding box center [325, 353] width 9 height 9
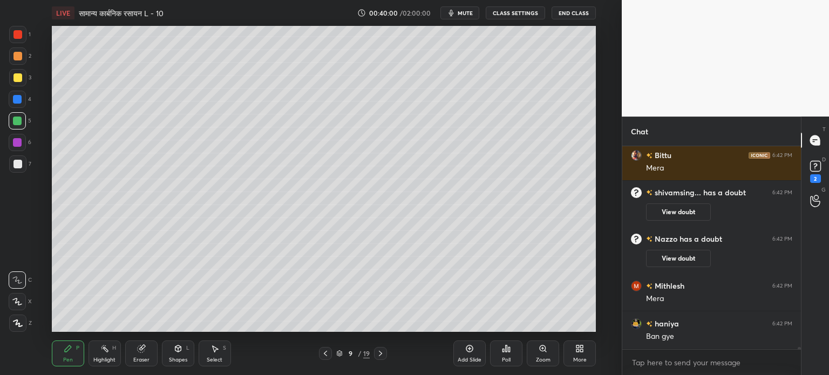
scroll to position [18498, 0]
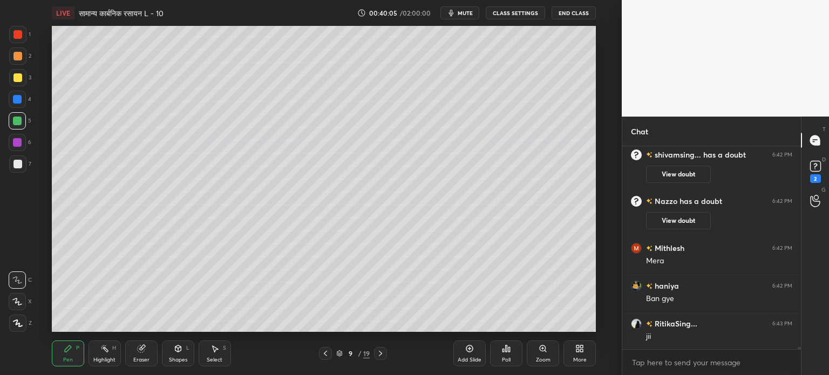
click at [19, 74] on div at bounding box center [17, 77] width 9 height 9
click at [21, 120] on div at bounding box center [17, 121] width 9 height 9
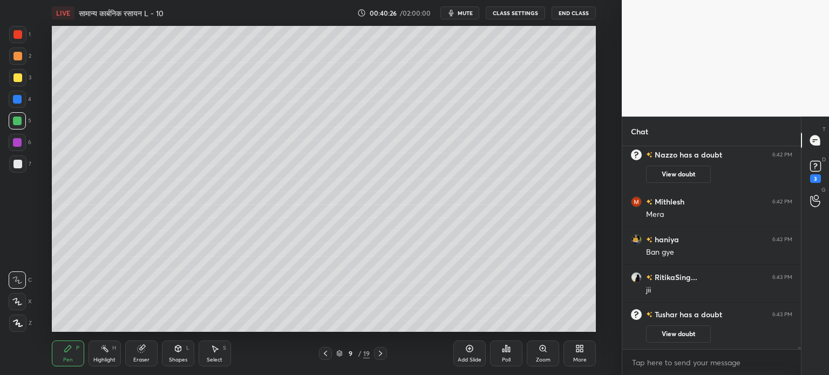
click at [20, 74] on div at bounding box center [17, 77] width 9 height 9
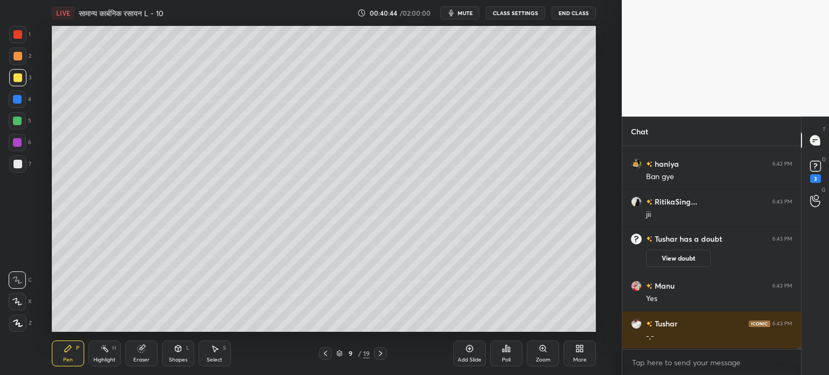
scroll to position [18614, 0]
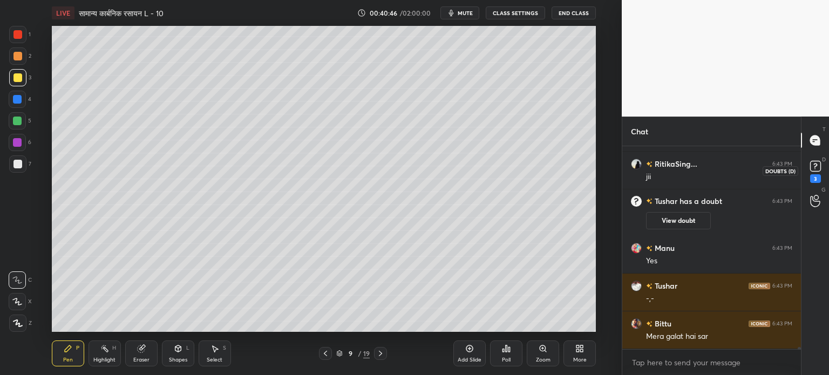
click at [807, 164] on div "3" at bounding box center [816, 170] width 22 height 19
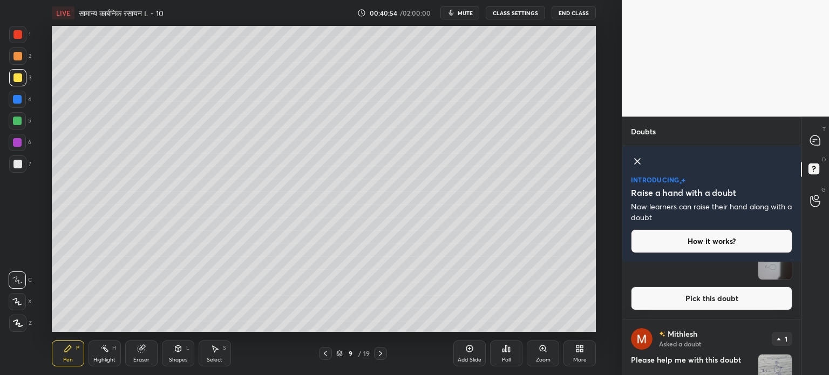
click at [779, 266] on img "grid" at bounding box center [774, 262] width 33 height 33
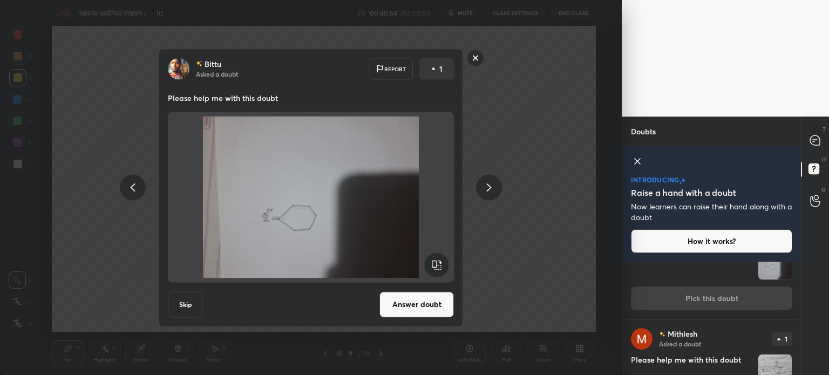
scroll to position [651, 0]
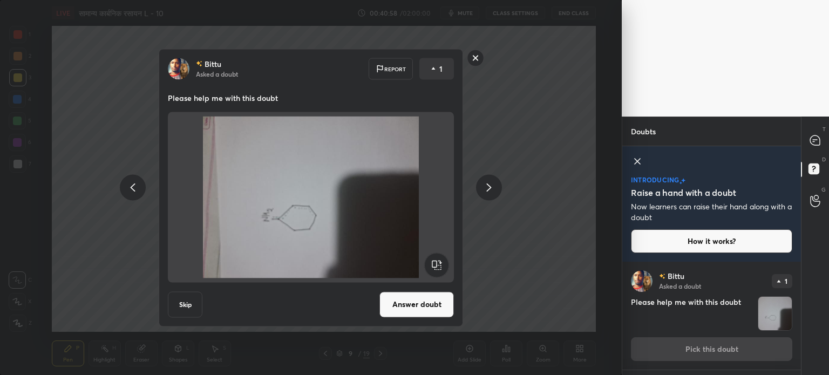
click at [434, 263] on rect at bounding box center [436, 265] width 24 height 24
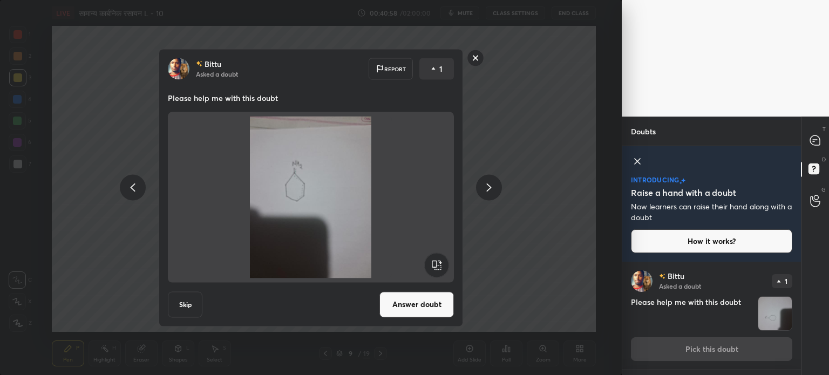
click at [434, 263] on rect at bounding box center [436, 265] width 24 height 24
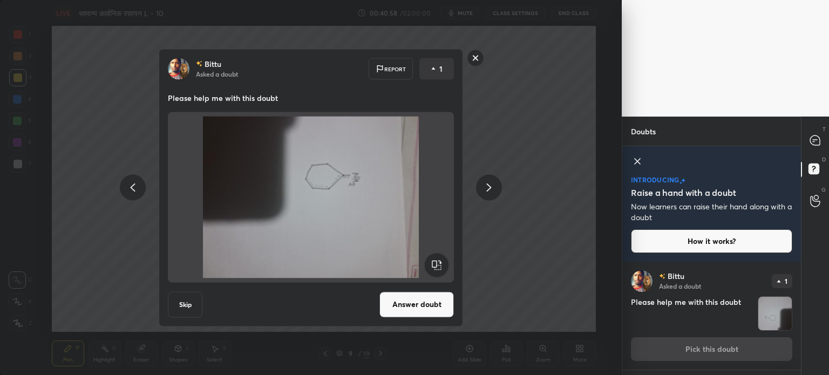
click at [434, 263] on rect at bounding box center [436, 265] width 24 height 24
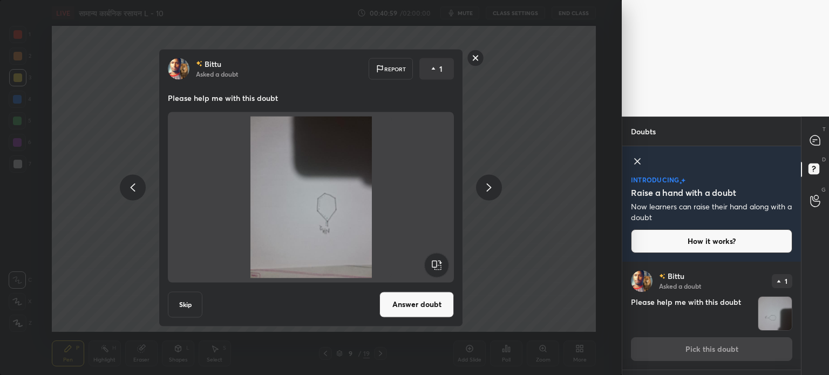
click at [434, 263] on rect at bounding box center [436, 265] width 24 height 24
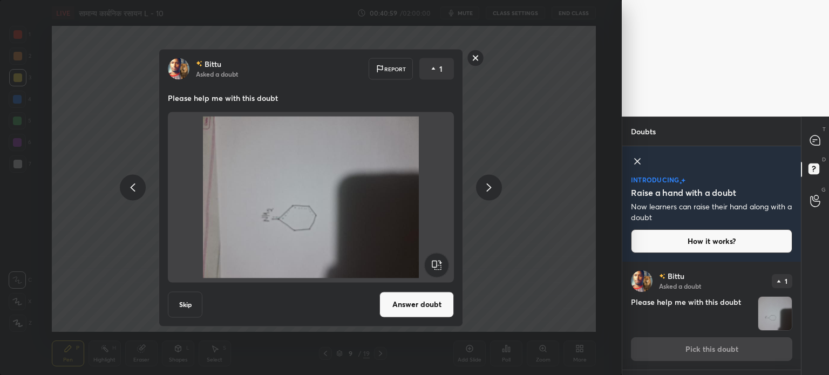
click at [434, 263] on rect at bounding box center [436, 265] width 24 height 24
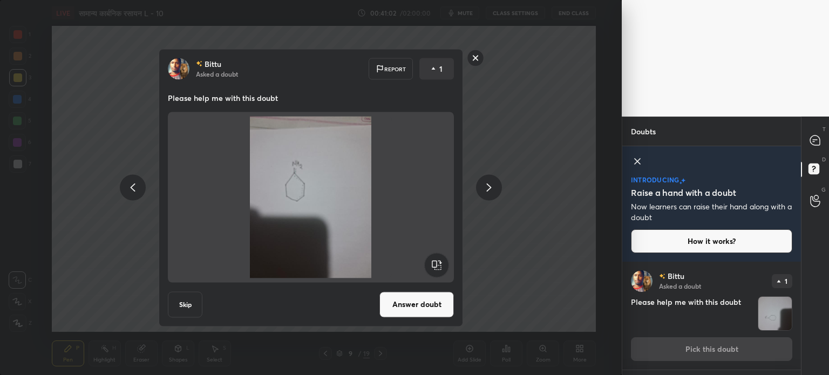
click at [473, 60] on rect at bounding box center [475, 58] width 17 height 17
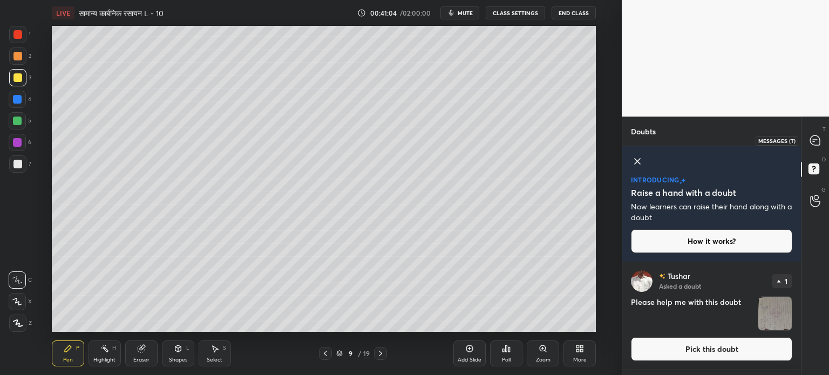
click at [813, 140] on icon at bounding box center [815, 140] width 4 height 0
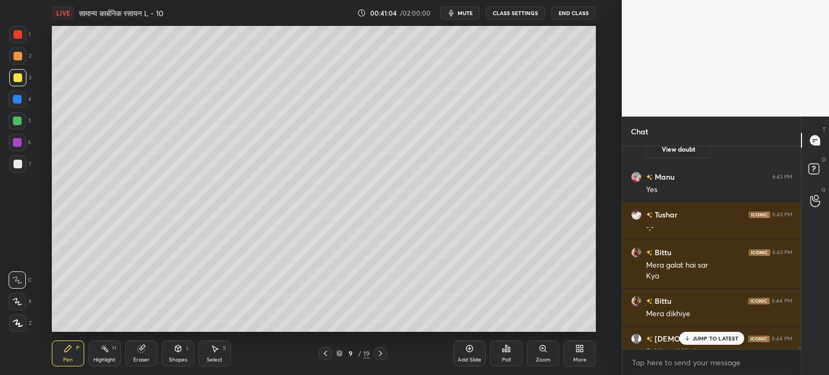
scroll to position [18866, 0]
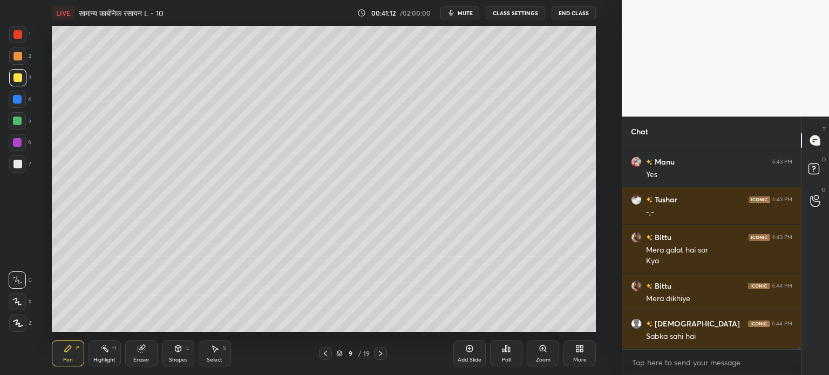
click at [385, 354] on div at bounding box center [380, 353] width 13 height 13
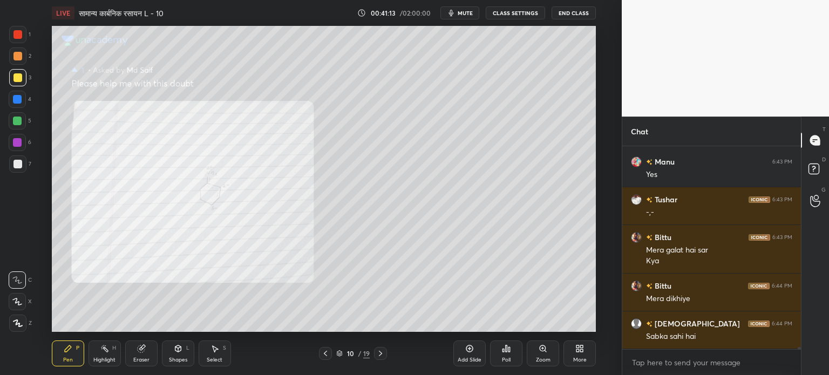
click at [382, 354] on icon at bounding box center [380, 353] width 3 height 5
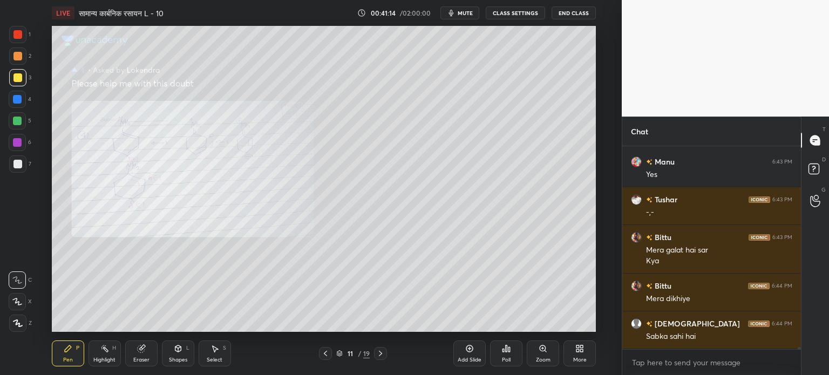
click at [382, 352] on icon at bounding box center [380, 353] width 9 height 9
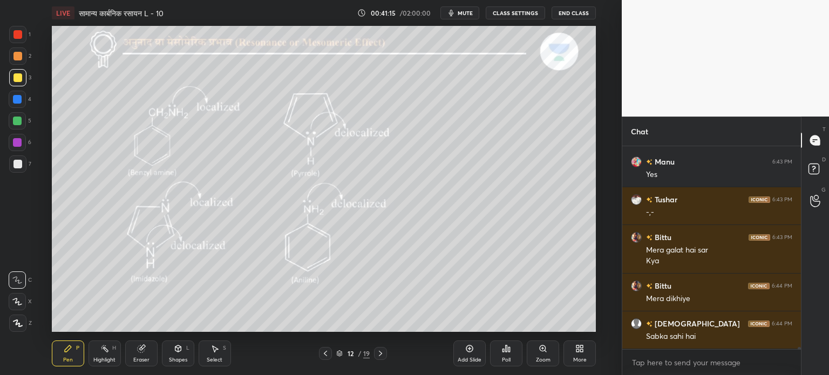
click at [324, 354] on icon at bounding box center [325, 353] width 9 height 9
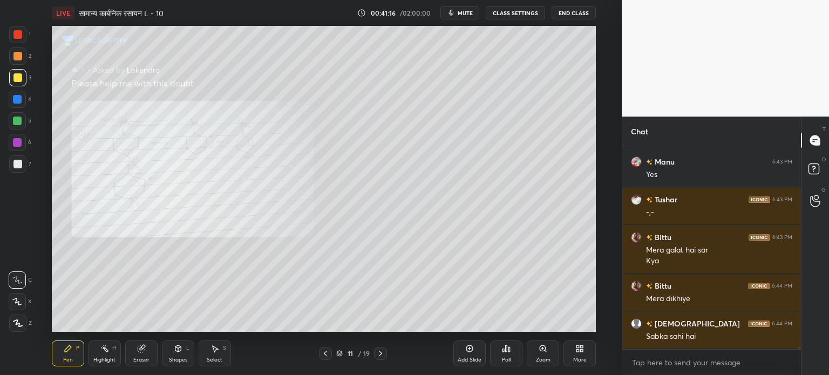
scroll to position [18903, 0]
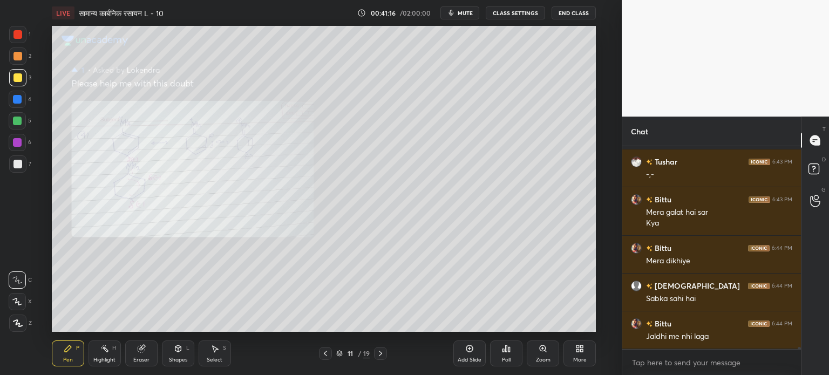
click at [470, 354] on div "Add Slide" at bounding box center [469, 354] width 32 height 26
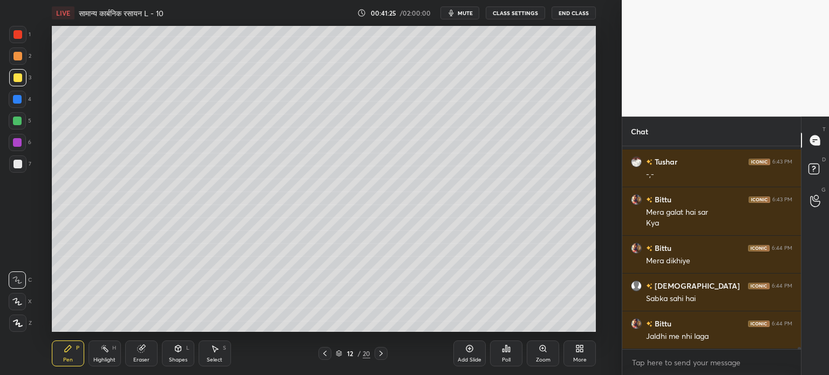
scroll to position [18941, 0]
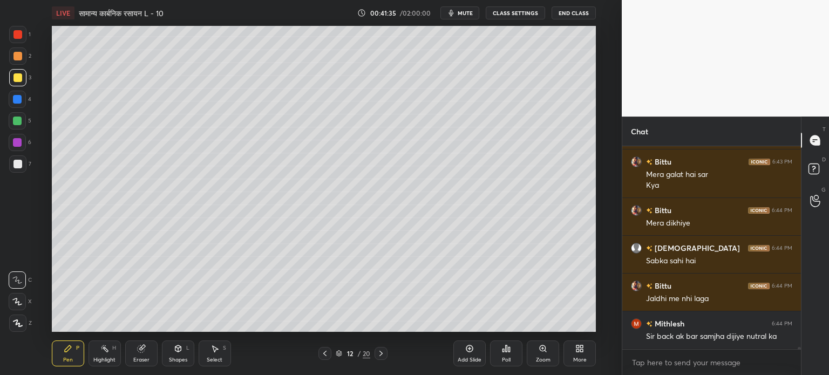
click at [181, 350] on icon at bounding box center [178, 348] width 9 height 9
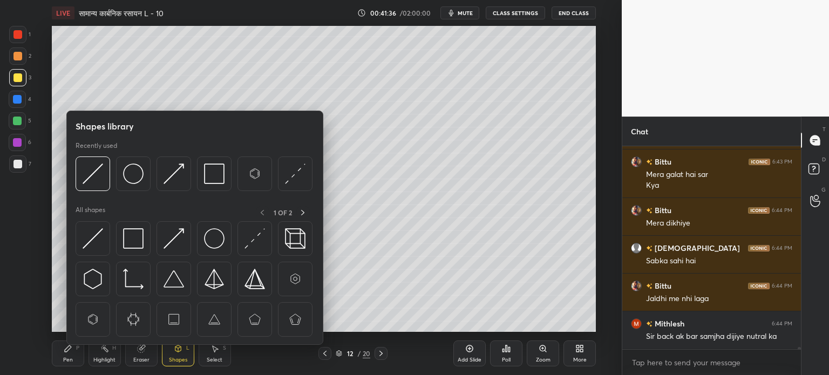
click at [90, 169] on img at bounding box center [93, 174] width 21 height 21
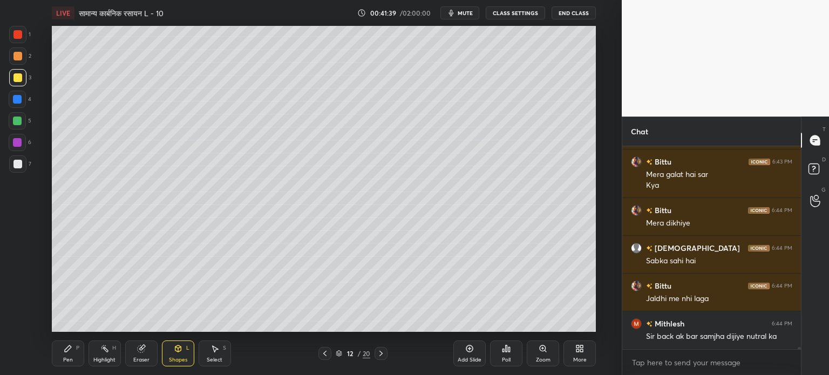
click at [64, 351] on icon at bounding box center [68, 348] width 9 height 9
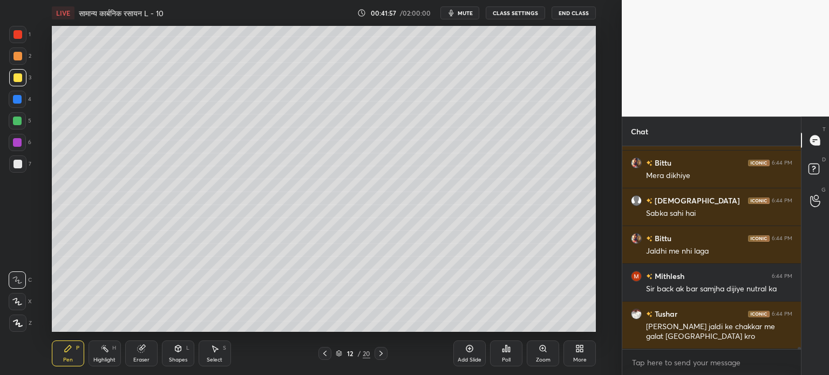
click at [15, 122] on div at bounding box center [17, 121] width 9 height 9
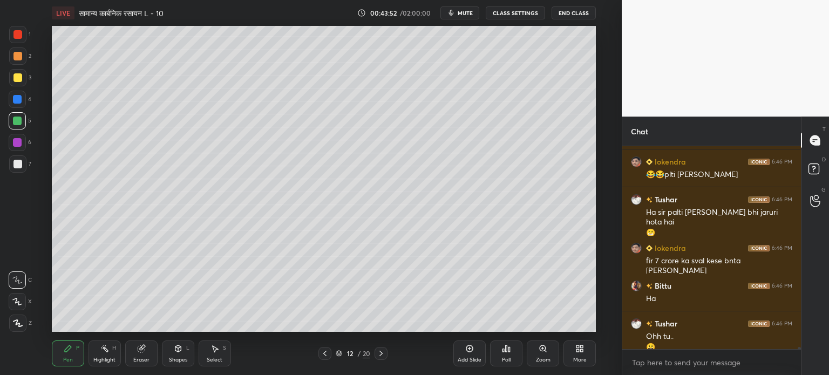
scroll to position [21579, 0]
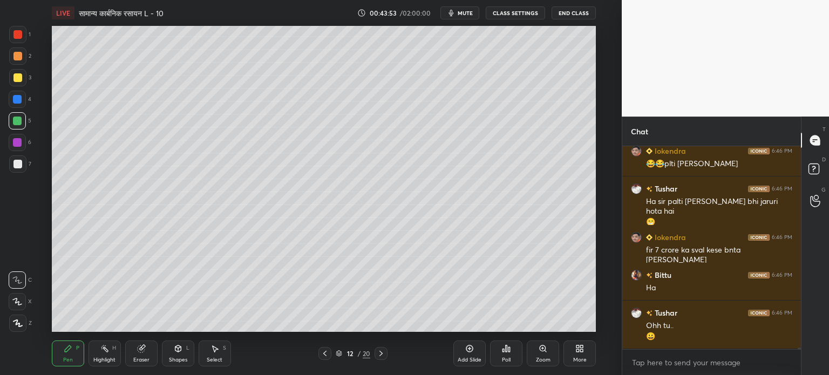
click at [209, 356] on div "Select S" at bounding box center [215, 354] width 32 height 26
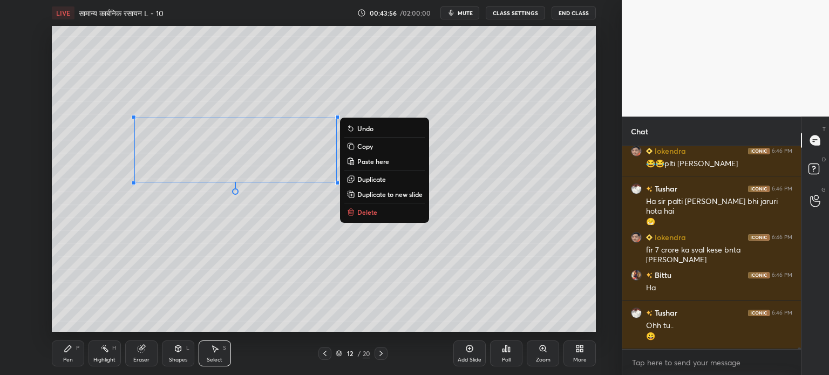
click at [370, 215] on p "Delete" at bounding box center [367, 212] width 20 height 9
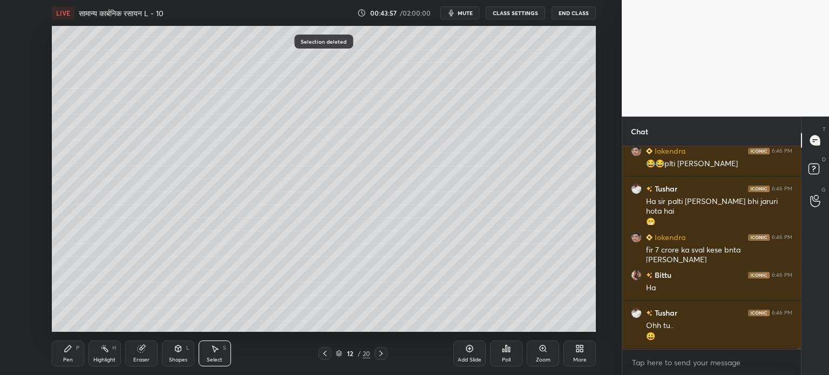
click at [134, 357] on div "Eraser" at bounding box center [141, 359] width 16 height 5
click at [76, 349] on div "Pen P" at bounding box center [68, 354] width 32 height 26
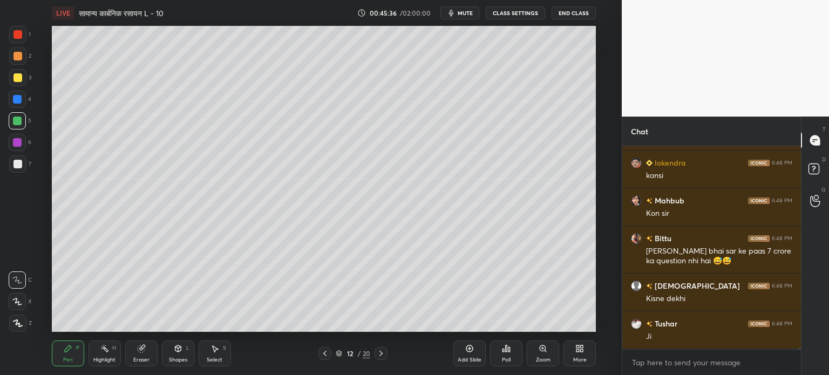
scroll to position [22279, 0]
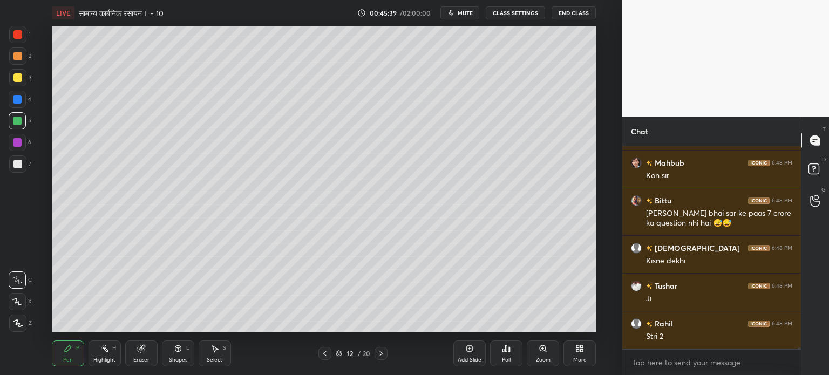
click at [208, 351] on div "Select S" at bounding box center [215, 354] width 32 height 26
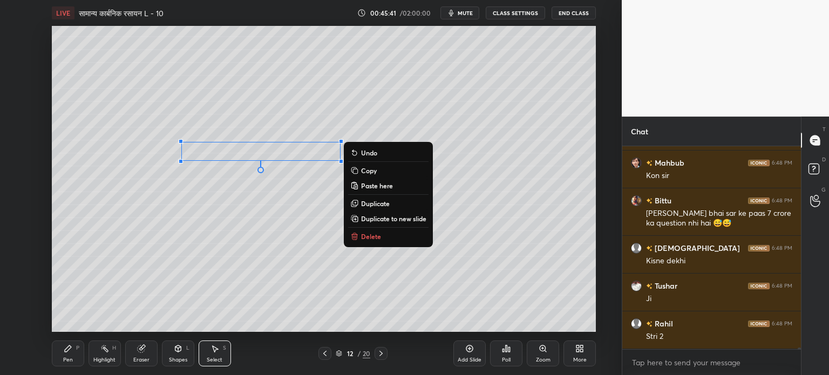
click at [376, 238] on p "Delete" at bounding box center [371, 236] width 20 height 9
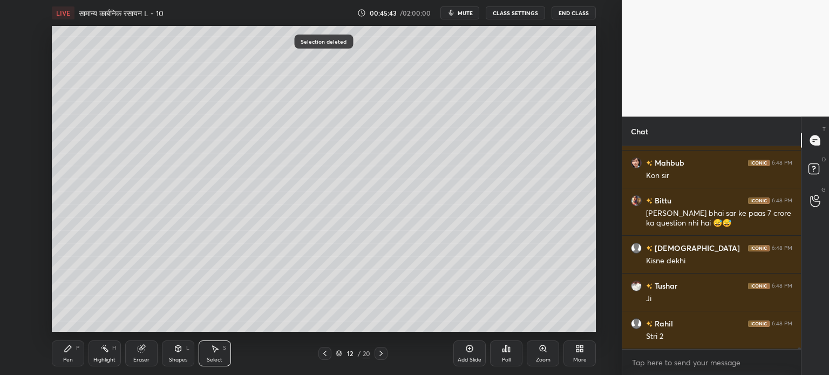
click at [76, 355] on div "Pen P" at bounding box center [68, 354] width 32 height 26
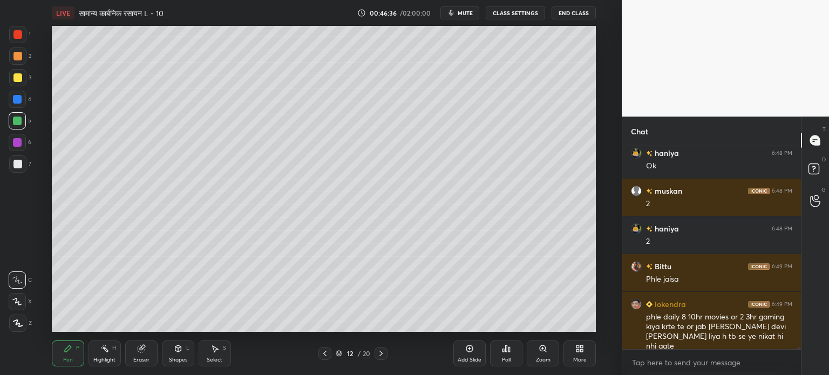
scroll to position [22525, 0]
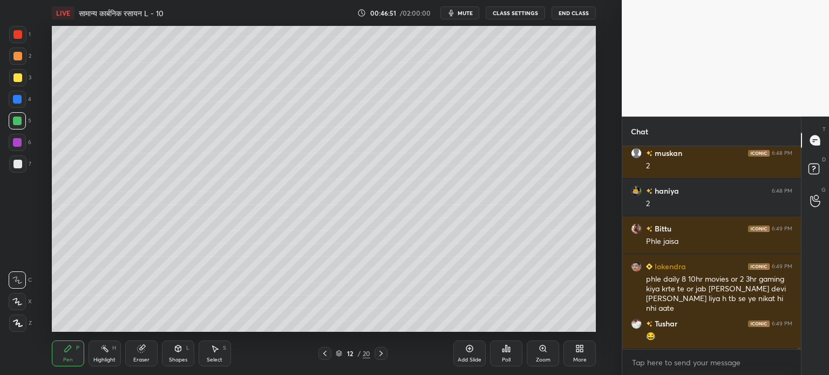
click at [17, 77] on div at bounding box center [17, 77] width 9 height 9
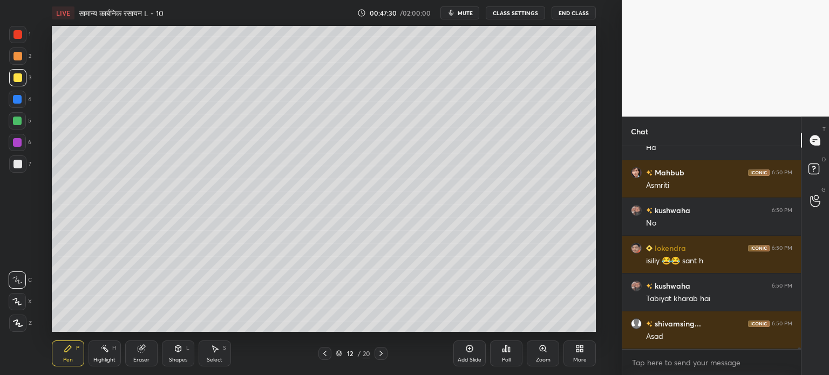
scroll to position [22914, 0]
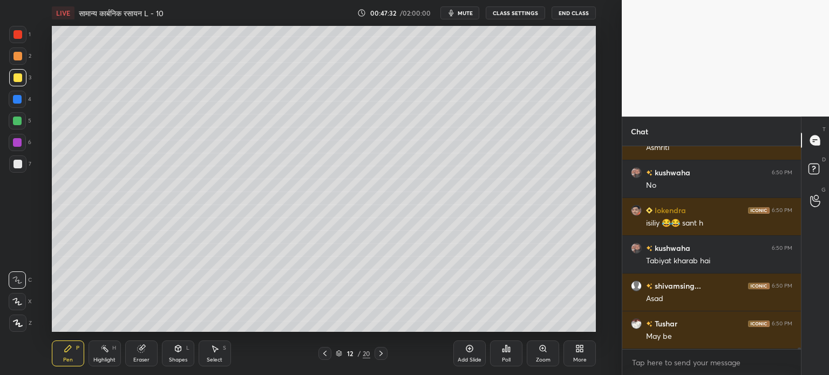
click at [144, 353] on icon at bounding box center [141, 348] width 9 height 9
click at [71, 352] on icon at bounding box center [68, 348] width 9 height 9
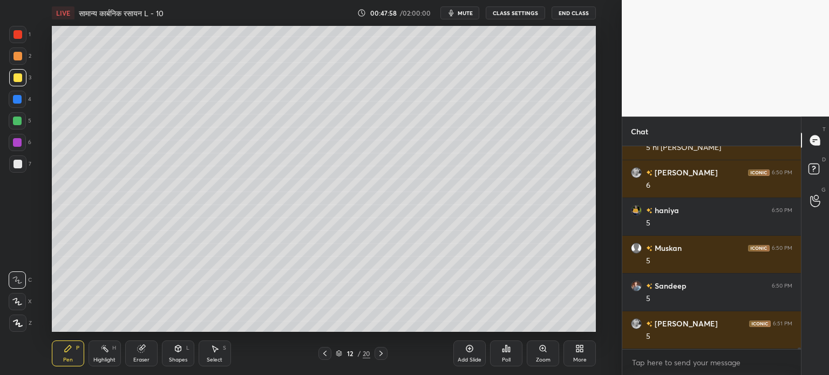
scroll to position [23291, 0]
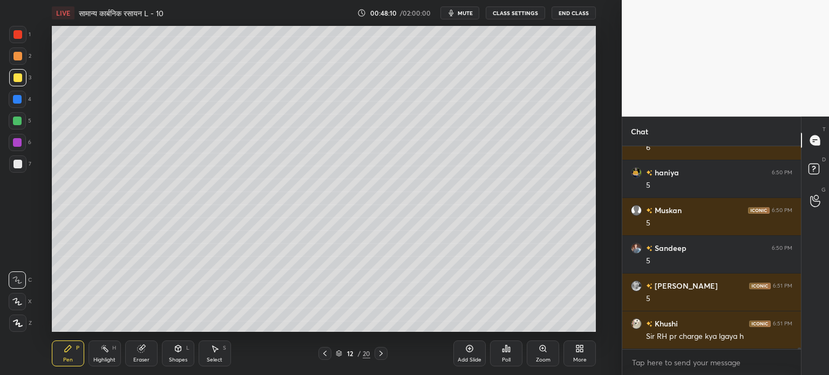
click at [206, 348] on div "Select S" at bounding box center [215, 354] width 32 height 26
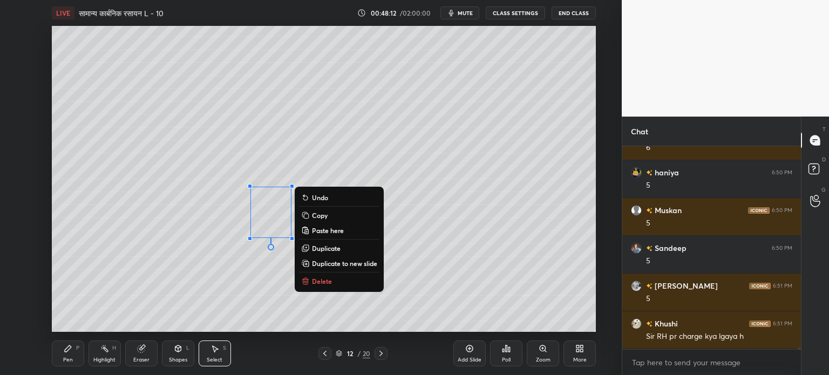
click at [326, 216] on p "Copy" at bounding box center [320, 215] width 16 height 9
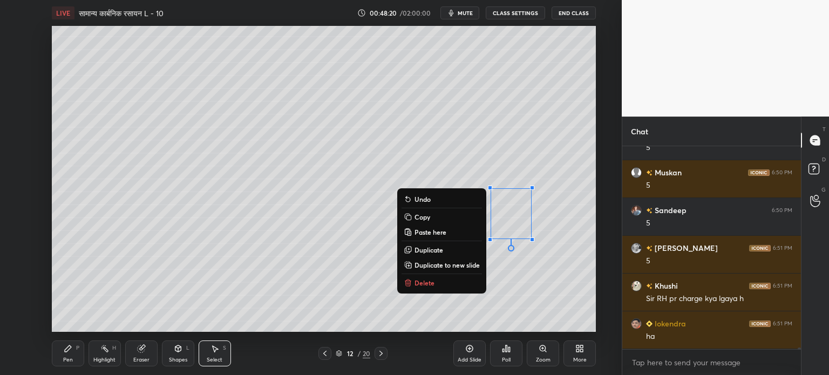
scroll to position [23367, 0]
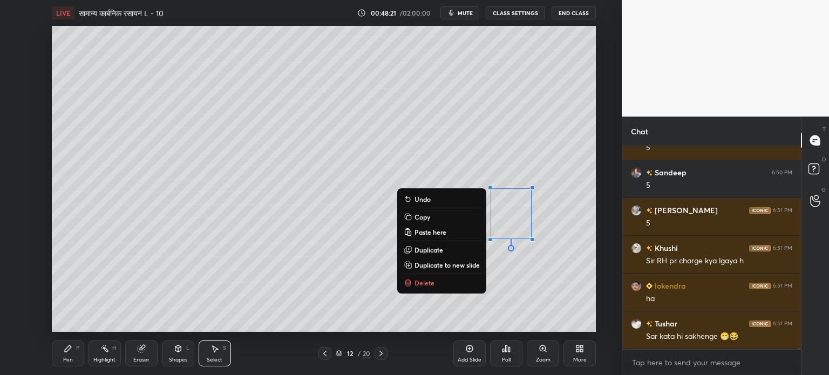
click at [69, 356] on div "Pen P" at bounding box center [68, 354] width 32 height 26
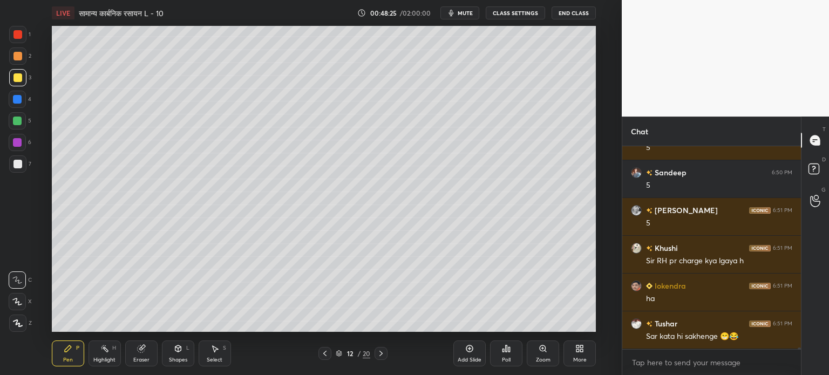
click at [19, 161] on div at bounding box center [17, 164] width 9 height 9
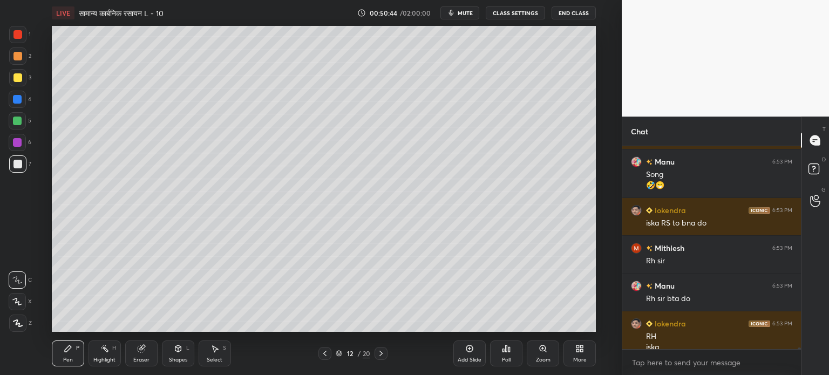
scroll to position [23750, 0]
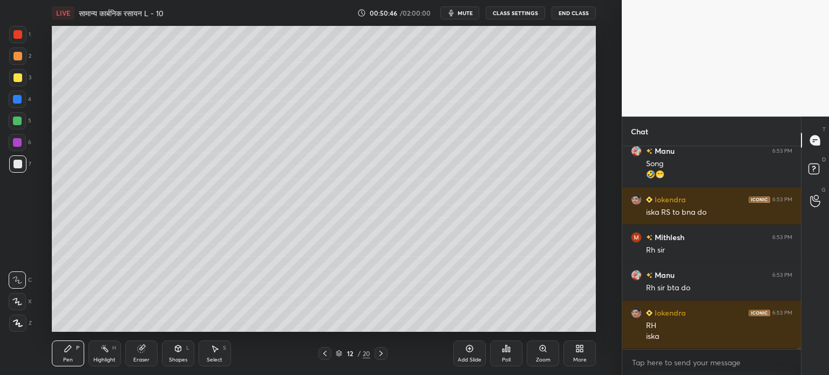
click at [221, 356] on div "Select S" at bounding box center [215, 354] width 32 height 26
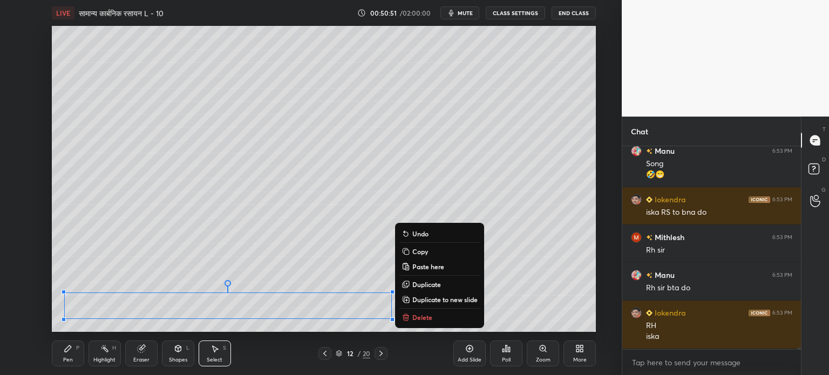
click at [70, 357] on div "Pen" at bounding box center [68, 359] width 10 height 5
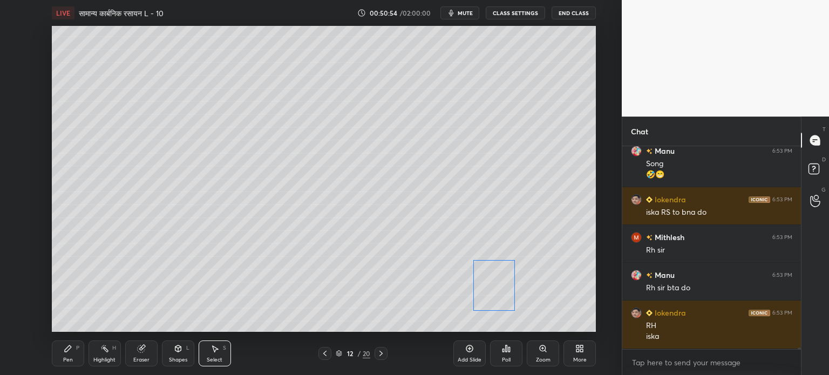
scroll to position [23788, 0]
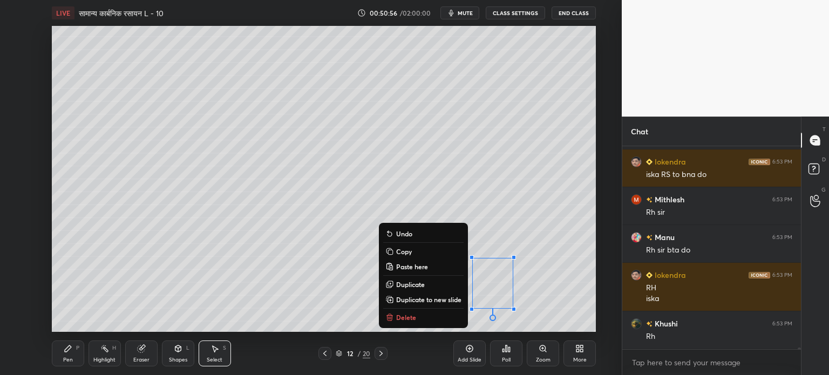
click at [71, 357] on div "Pen" at bounding box center [68, 359] width 10 height 5
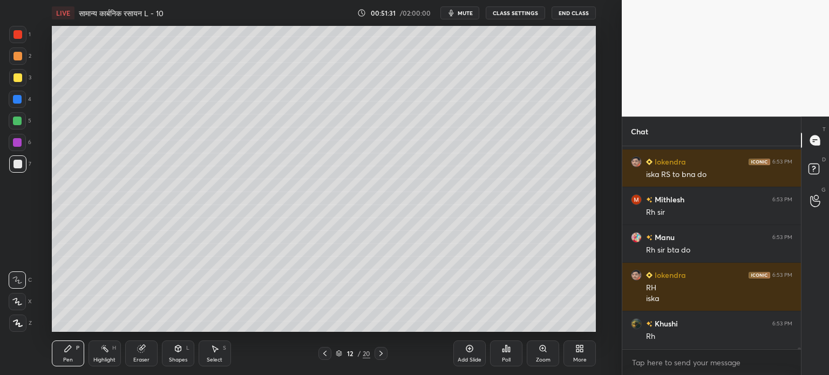
click at [226, 359] on div "Select S" at bounding box center [215, 354] width 32 height 26
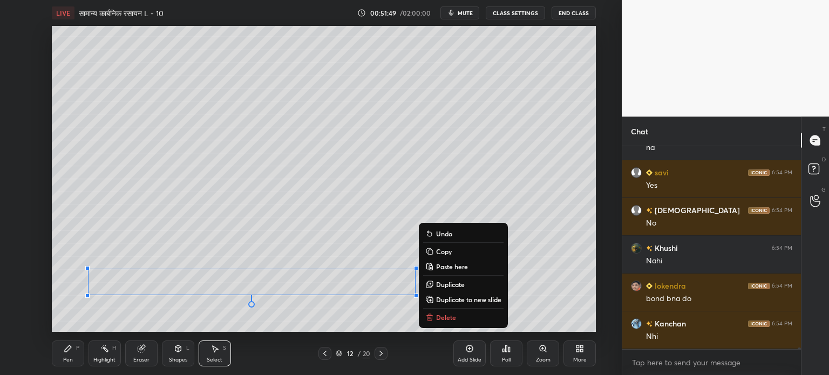
scroll to position [24241, 0]
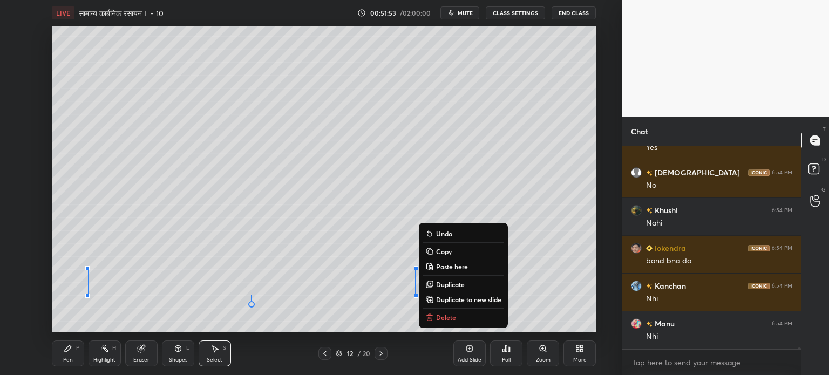
click at [327, 309] on div "0 ° Undo Copy Paste here Duplicate Duplicate to new slide Delete" at bounding box center [324, 179] width 544 height 306
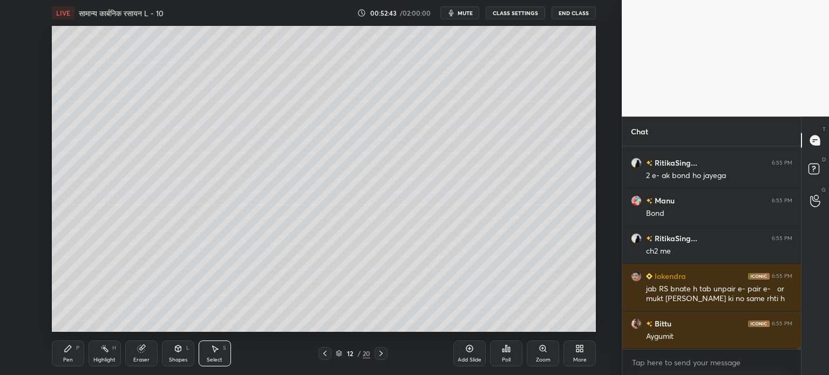
scroll to position [24602, 0]
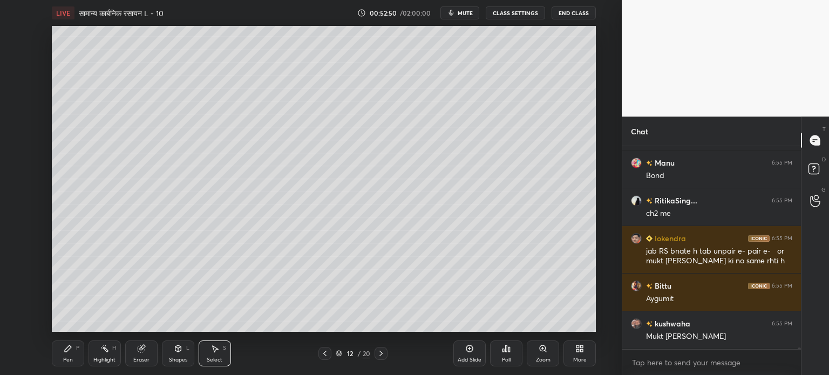
click at [65, 349] on icon at bounding box center [68, 348] width 9 height 9
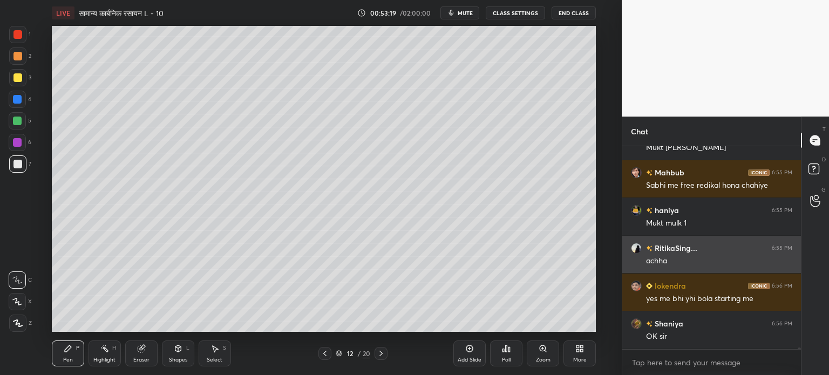
scroll to position [24829, 0]
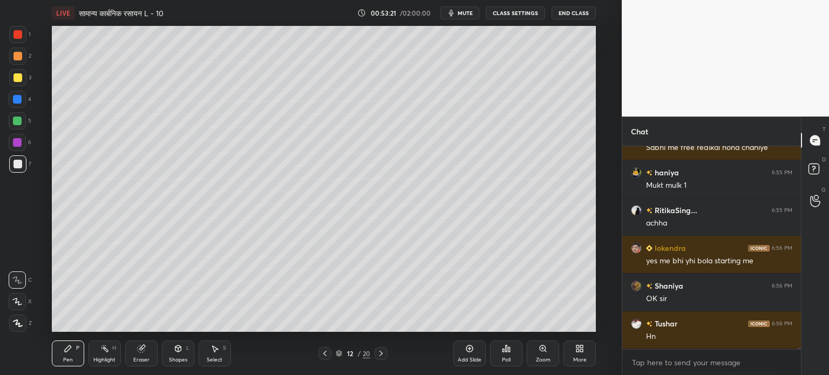
click at [223, 351] on div "S" at bounding box center [224, 347] width 3 height 5
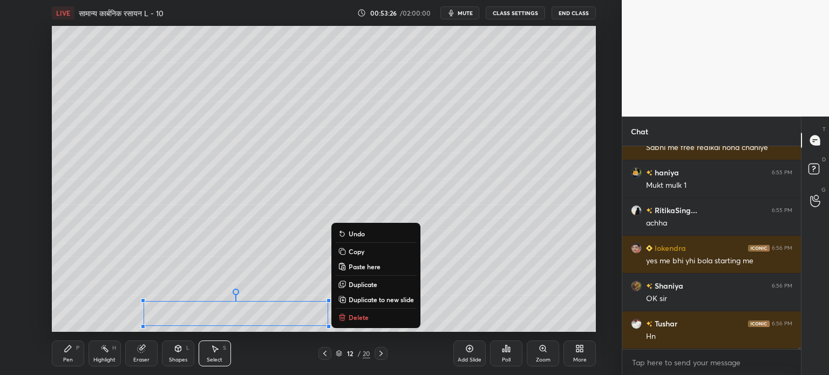
click at [106, 310] on div "0 ° Undo Copy Paste here Duplicate Duplicate to new slide Delete" at bounding box center [324, 179] width 544 height 306
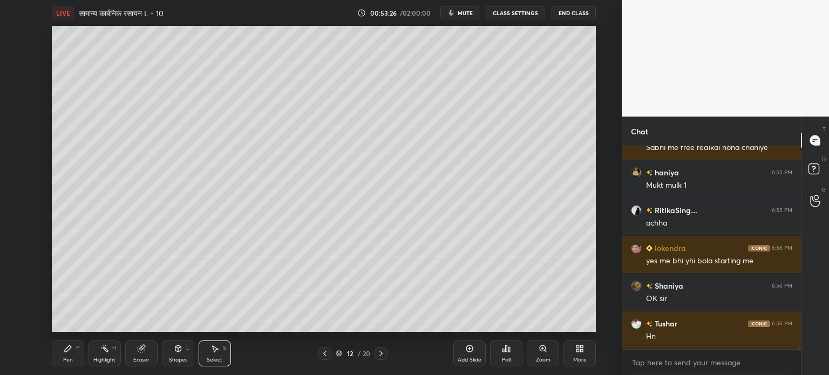
click at [74, 359] on div "Pen P" at bounding box center [68, 354] width 32 height 26
click at [147, 351] on div "Eraser" at bounding box center [141, 354] width 32 height 26
click at [74, 356] on div "Pen P" at bounding box center [68, 354] width 32 height 26
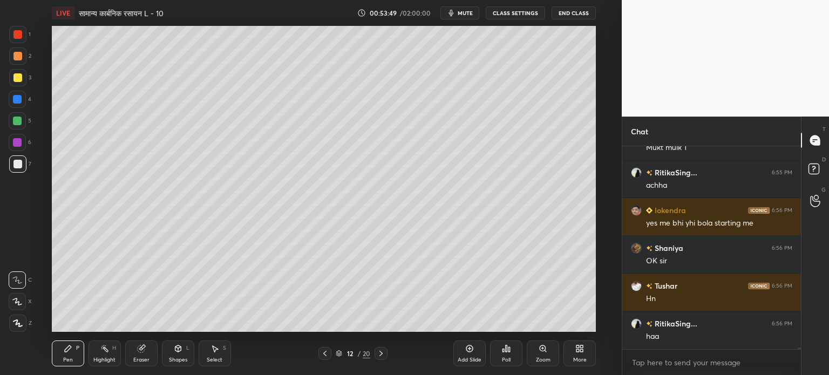
click at [382, 355] on icon at bounding box center [381, 353] width 9 height 9
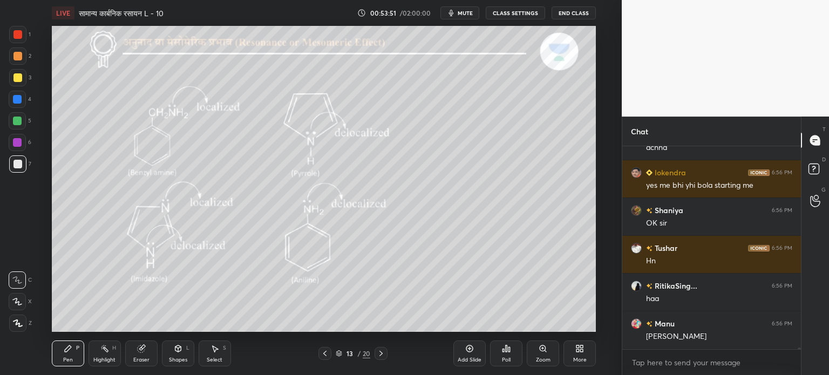
click at [330, 355] on div at bounding box center [324, 353] width 13 height 13
click at [467, 353] on div "Add Slide" at bounding box center [469, 354] width 32 height 26
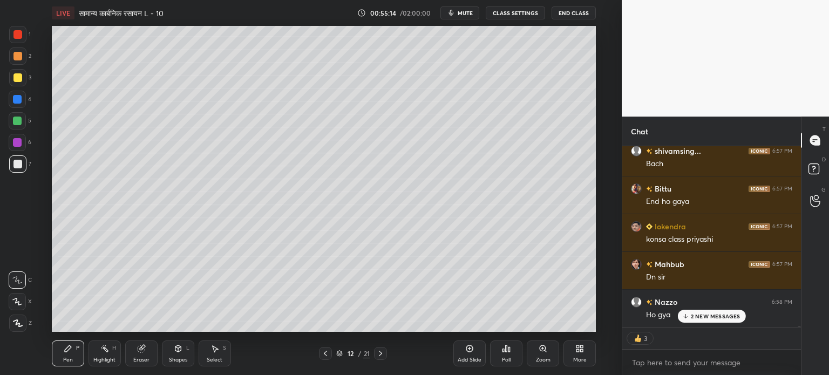
scroll to position [25466, 0]
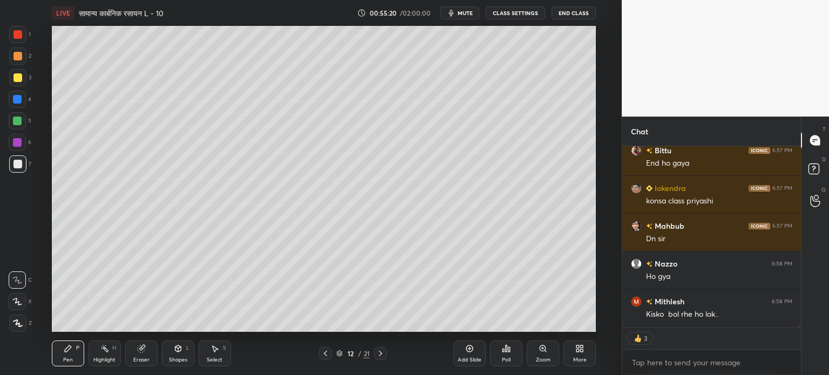
click at [376, 355] on div at bounding box center [380, 353] width 13 height 13
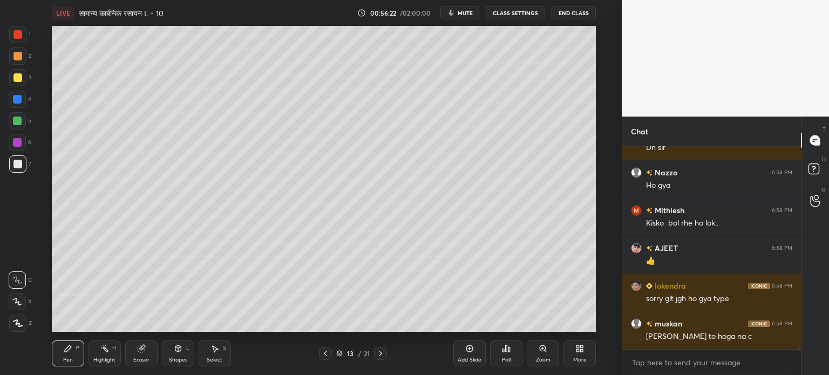
scroll to position [25595, 0]
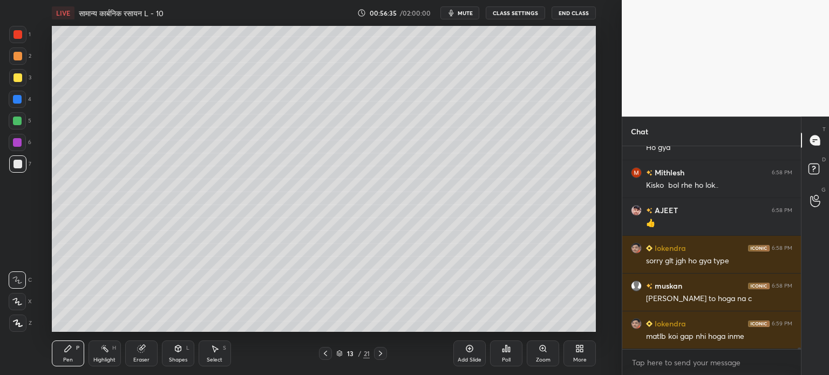
click at [141, 354] on div "Eraser" at bounding box center [141, 354] width 32 height 26
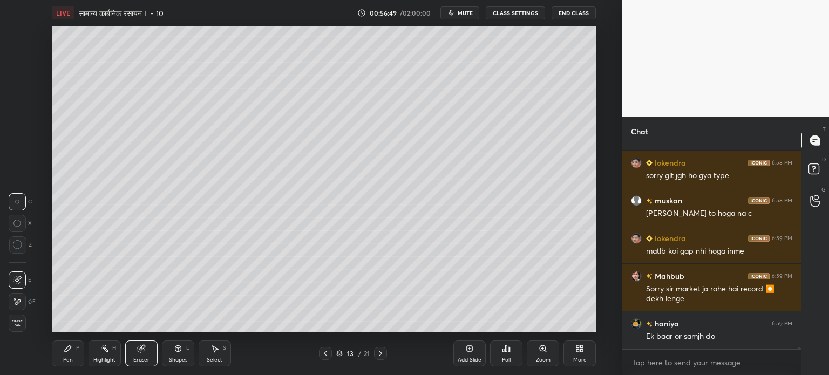
scroll to position [25718, 0]
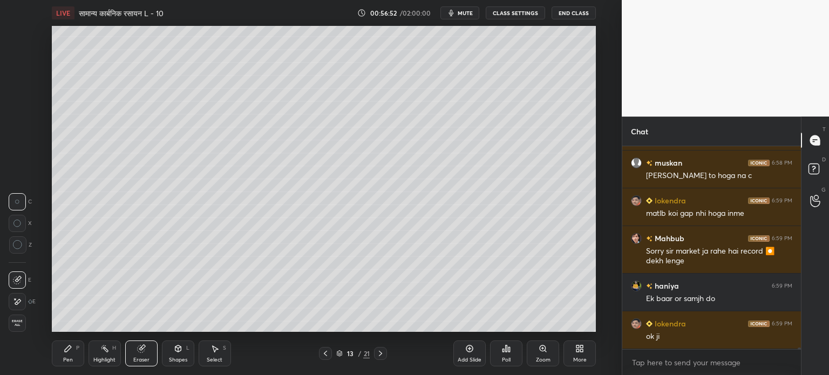
click at [77, 349] on div "P" at bounding box center [77, 347] width 3 height 5
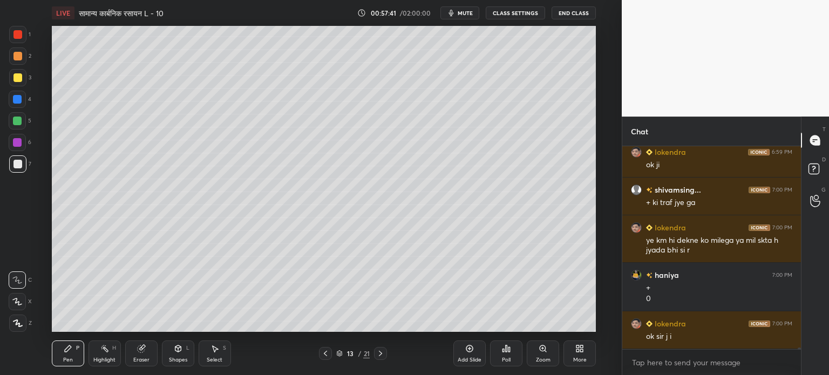
scroll to position [25927, 0]
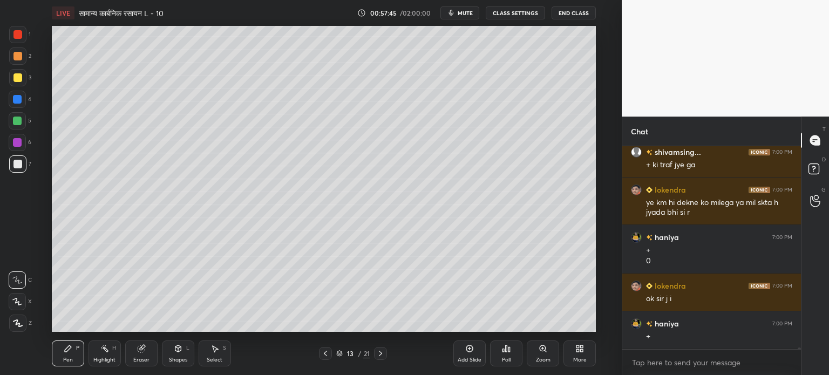
click at [216, 355] on div "Select S" at bounding box center [215, 354] width 32 height 26
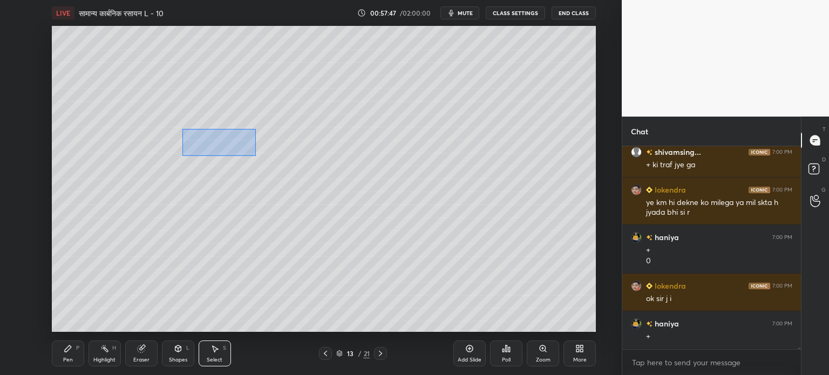
drag, startPoint x: 182, startPoint y: 129, endPoint x: 262, endPoint y: 164, distance: 87.2
click at [262, 164] on div "0 ° Undo Copy Paste here Duplicate Duplicate to new slide Delete" at bounding box center [324, 179] width 544 height 306
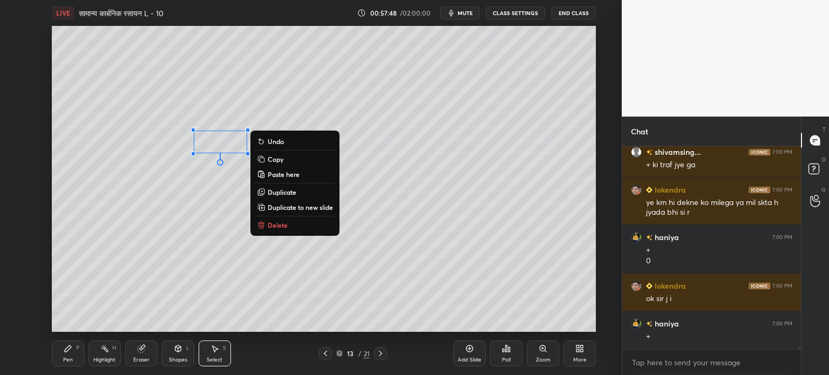
click at [280, 228] on p "Delete" at bounding box center [278, 225] width 20 height 9
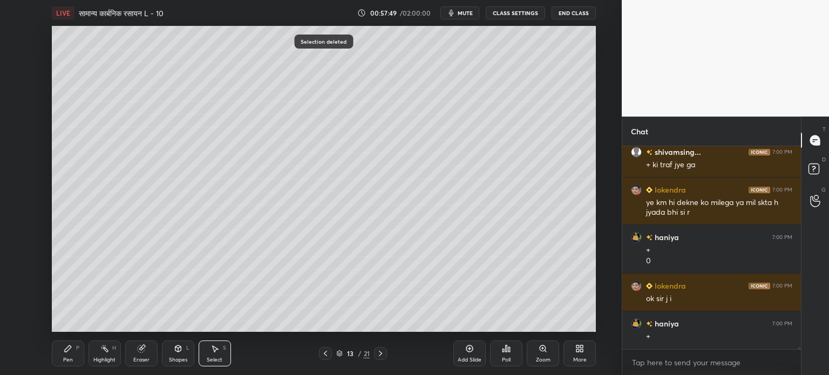
scroll to position [25965, 0]
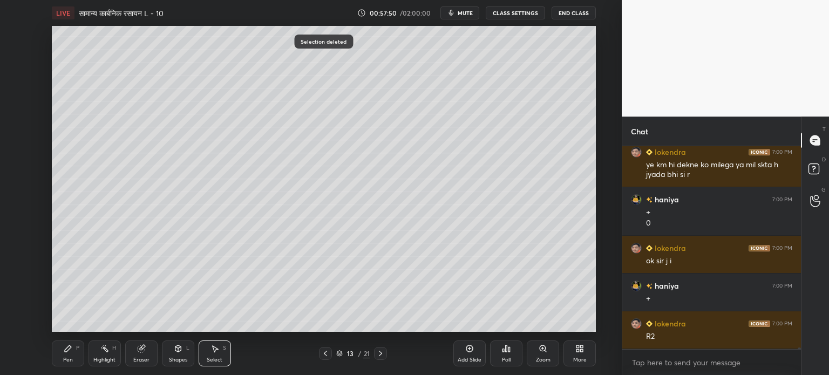
click at [66, 354] on div "Pen P" at bounding box center [68, 354] width 32 height 26
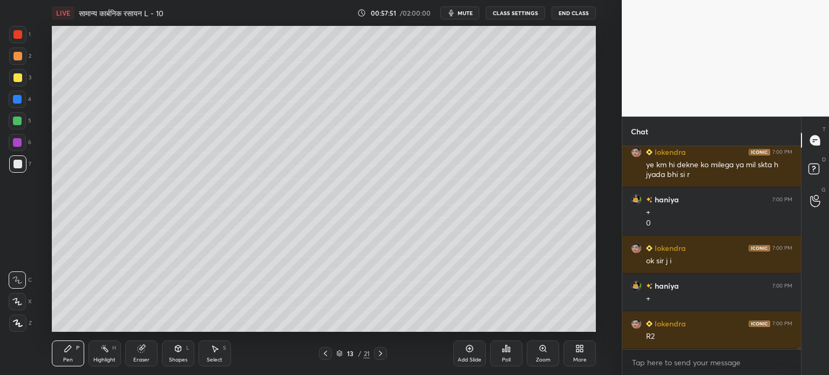
scroll to position [25976, 0]
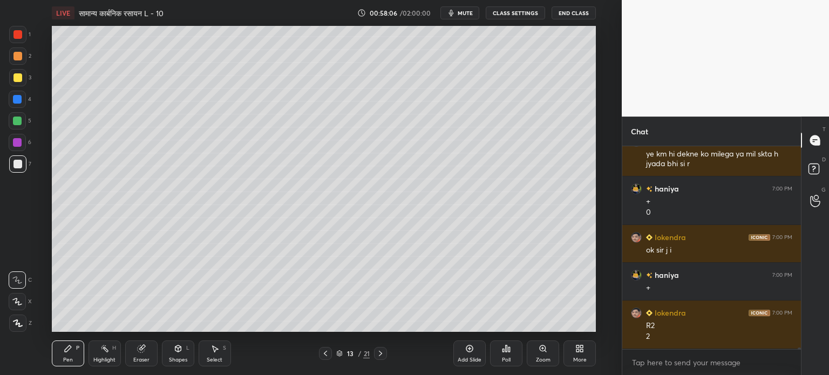
click at [20, 124] on div at bounding box center [17, 121] width 9 height 9
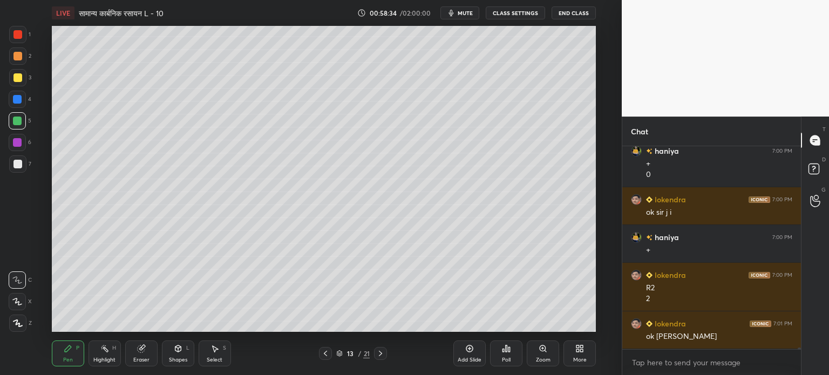
scroll to position [26052, 0]
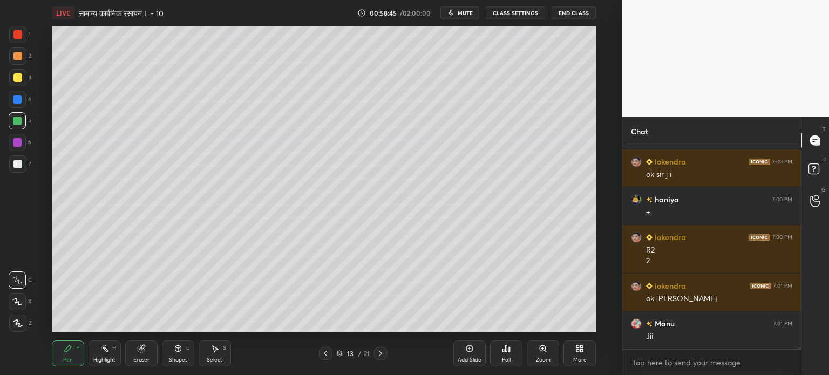
click at [18, 166] on div at bounding box center [17, 164] width 9 height 9
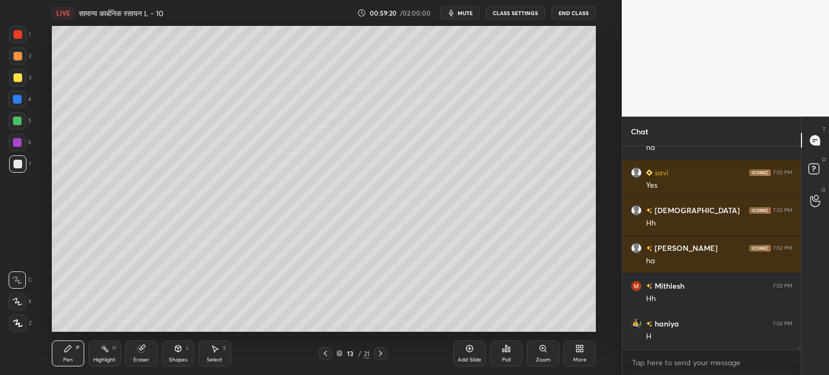
scroll to position [26354, 0]
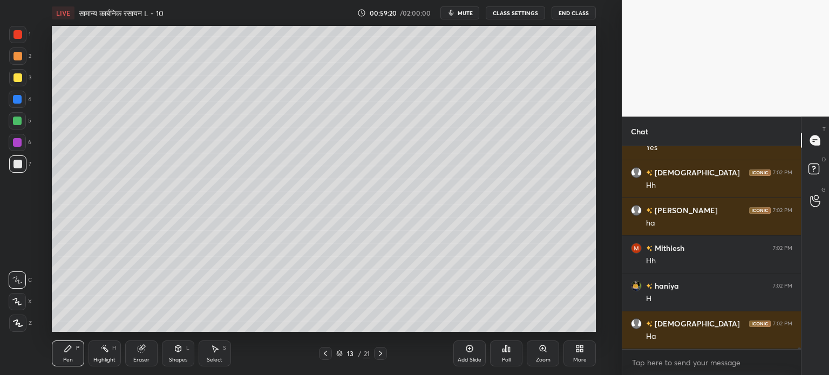
click at [141, 351] on icon at bounding box center [140, 348] width 7 height 7
click at [65, 354] on div "Pen P" at bounding box center [68, 354] width 32 height 26
click at [140, 349] on icon at bounding box center [140, 348] width 7 height 7
click at [81, 348] on div "Pen P" at bounding box center [68, 354] width 32 height 26
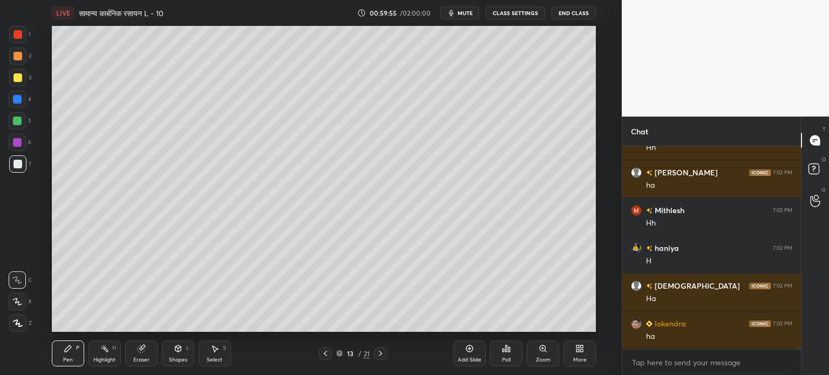
click at [141, 354] on div "Eraser" at bounding box center [141, 354] width 32 height 26
click at [80, 352] on div "Pen P" at bounding box center [68, 354] width 32 height 26
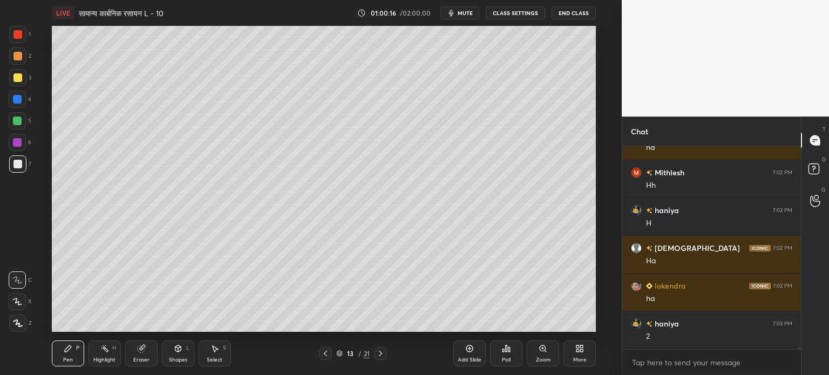
click at [21, 124] on div at bounding box center [17, 121] width 9 height 9
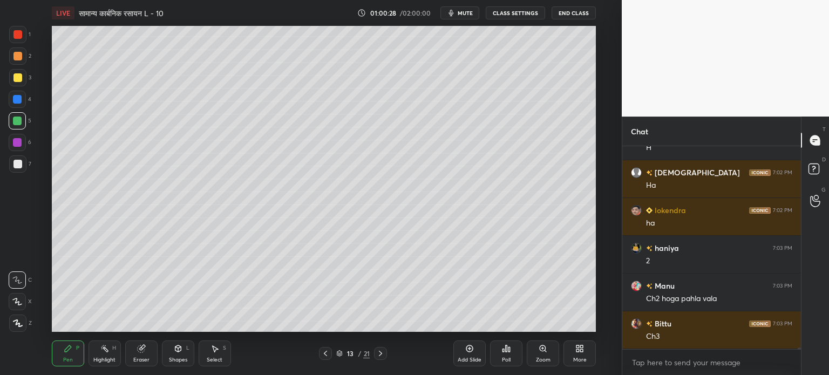
scroll to position [26543, 0]
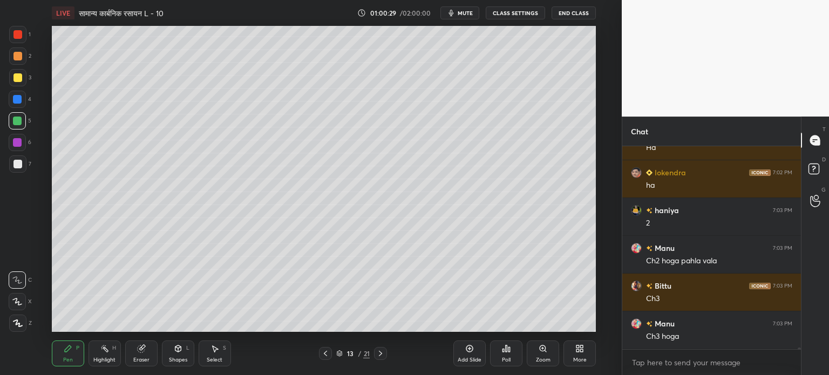
click at [140, 351] on icon at bounding box center [140, 348] width 7 height 7
click at [65, 358] on div "Pen" at bounding box center [68, 359] width 10 height 5
click at [26, 165] on div at bounding box center [17, 163] width 17 height 17
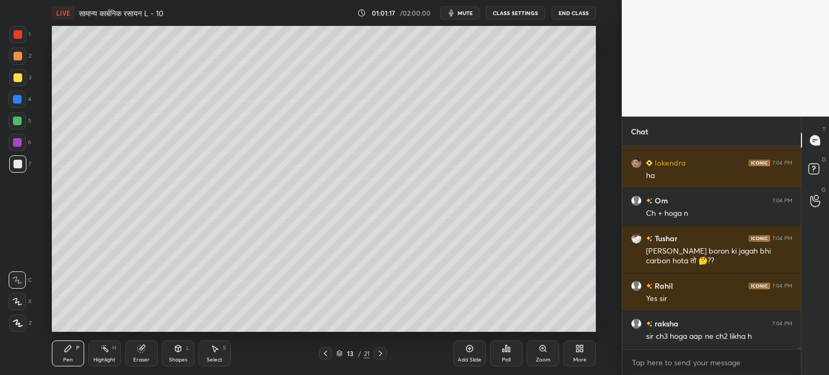
scroll to position [26817, 0]
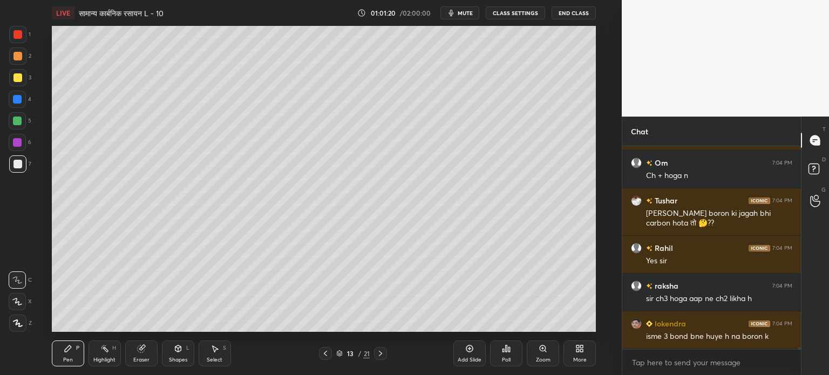
click at [139, 356] on div "Eraser" at bounding box center [141, 354] width 32 height 26
click at [76, 354] on div "Pen P" at bounding box center [68, 354] width 32 height 26
click at [381, 356] on icon at bounding box center [380, 353] width 9 height 9
click at [324, 356] on icon at bounding box center [325, 353] width 9 height 9
click at [461, 351] on div "Add Slide" at bounding box center [469, 354] width 32 height 26
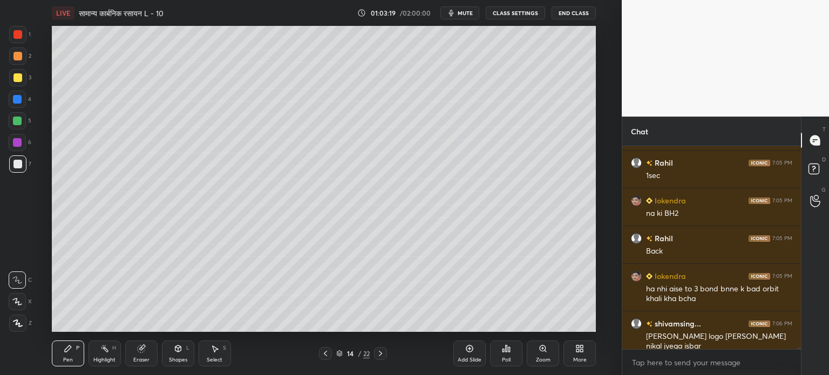
scroll to position [27167, 0]
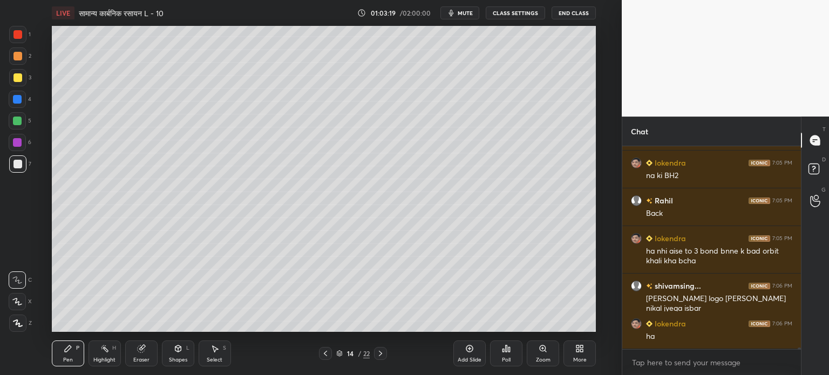
click at [16, 81] on div at bounding box center [17, 77] width 9 height 9
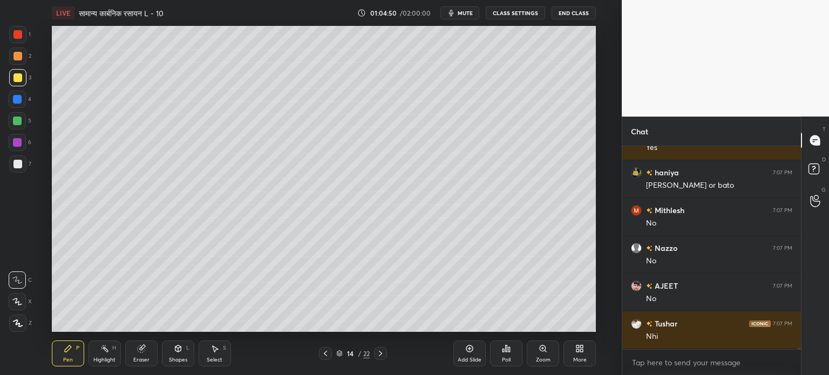
scroll to position [28067, 0]
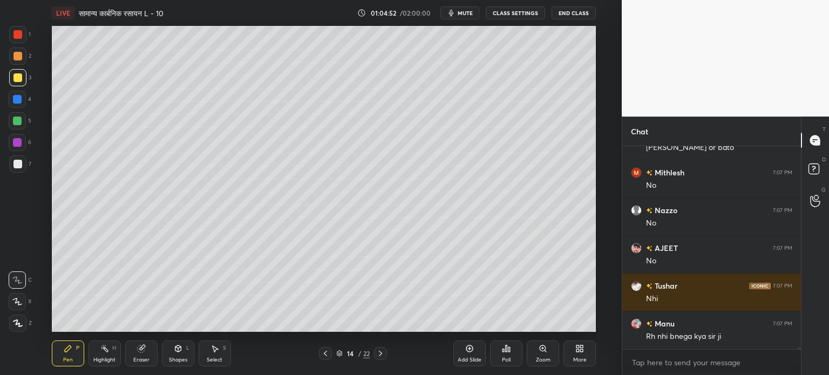
click at [328, 352] on icon at bounding box center [325, 353] width 9 height 9
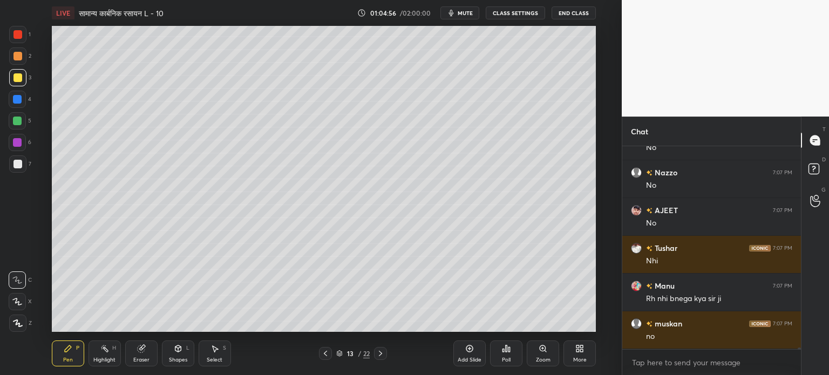
scroll to position [28142, 0]
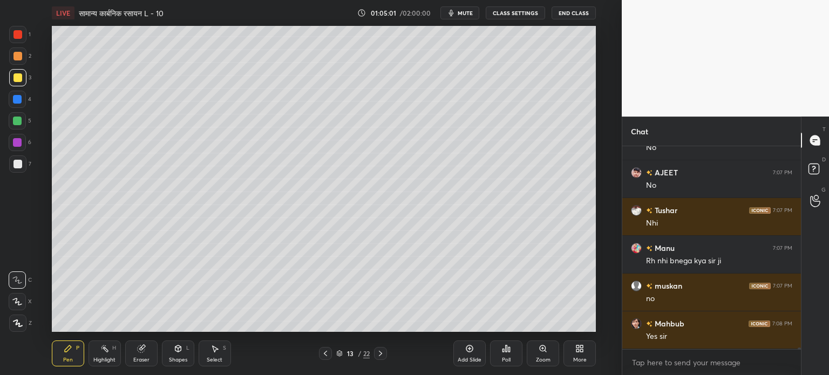
click at [378, 354] on icon at bounding box center [380, 353] width 9 height 9
click at [17, 116] on div at bounding box center [17, 120] width 17 height 17
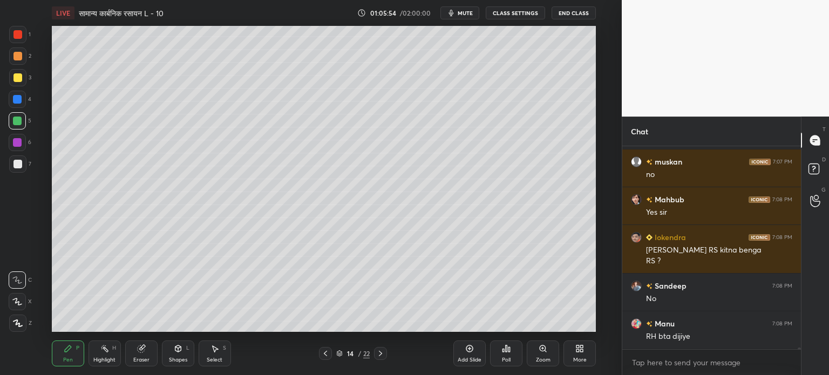
scroll to position [28304, 0]
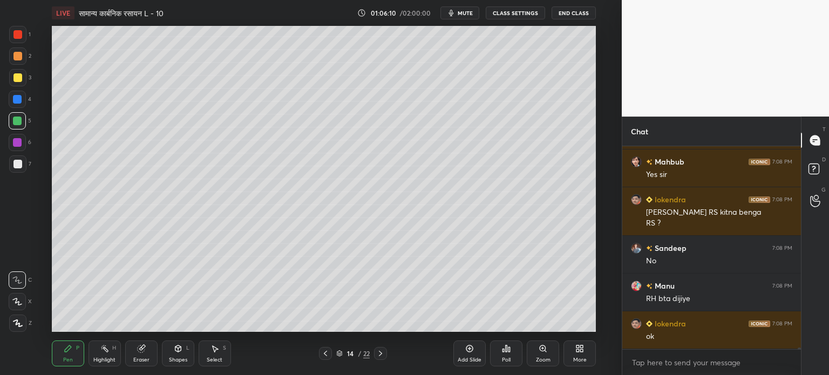
click at [469, 357] on div "Add Slide" at bounding box center [470, 359] width 24 height 5
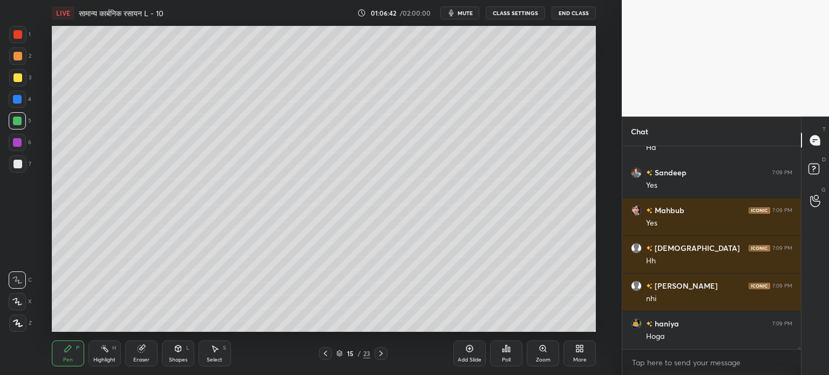
scroll to position [28682, 0]
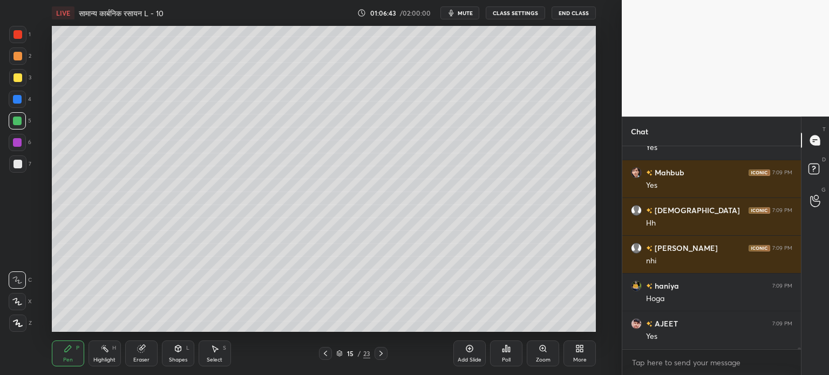
click at [510, 350] on icon at bounding box center [509, 349] width 2 height 5
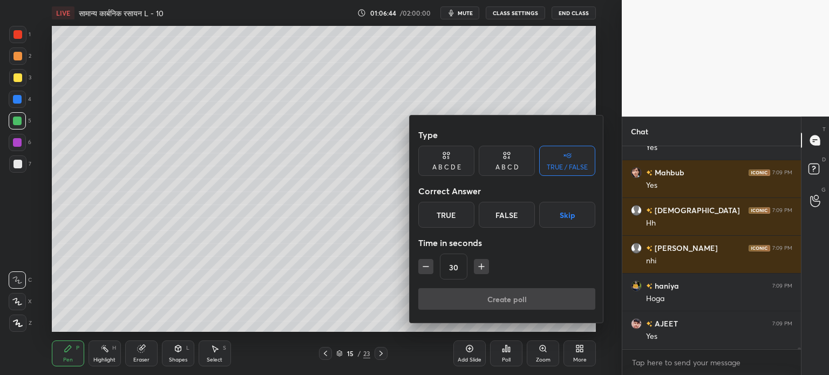
scroll to position [28720, 0]
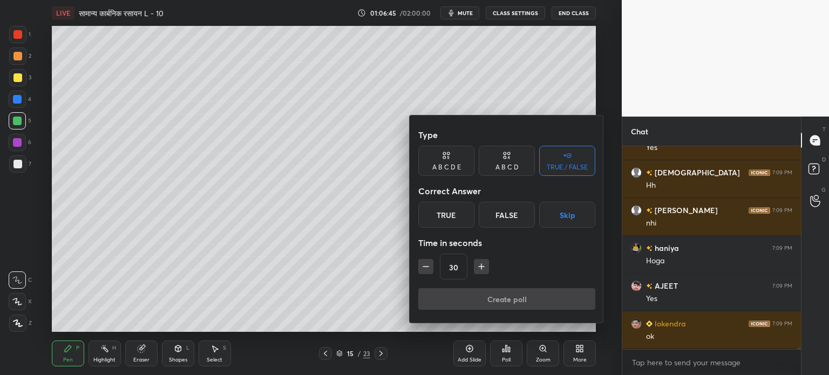
click at [510, 214] on div "False" at bounding box center [507, 215] width 56 height 26
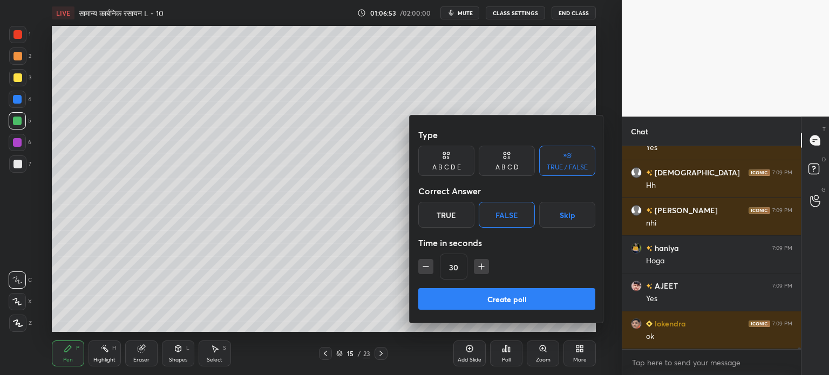
click at [506, 297] on button "Create poll" at bounding box center [506, 299] width 177 height 22
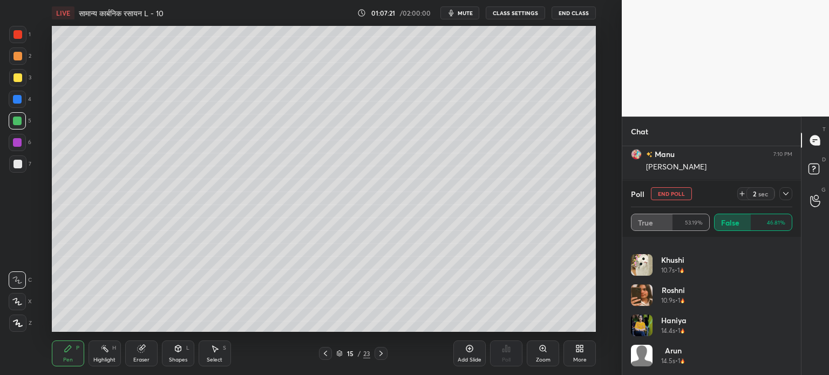
scroll to position [29003, 0]
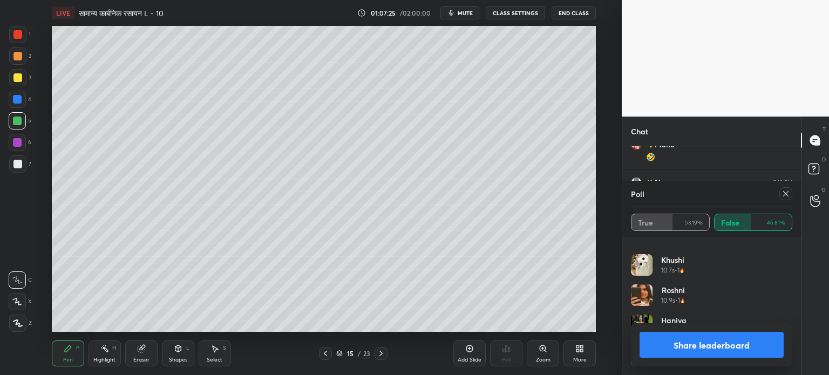
click at [214, 345] on icon at bounding box center [214, 348] width 9 height 9
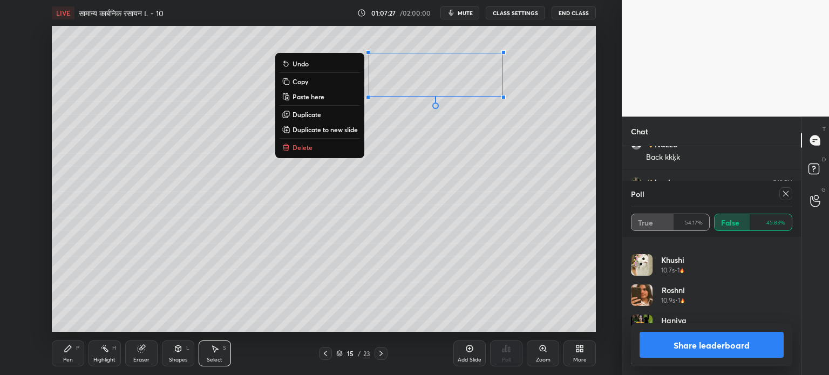
click at [307, 146] on p "Delete" at bounding box center [303, 147] width 20 height 9
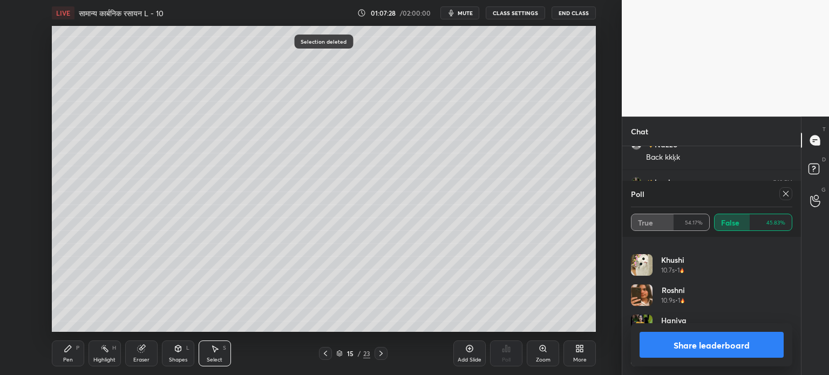
click at [792, 193] on div "Poll True 54.17% False 45.83%" at bounding box center [711, 209] width 179 height 56
click at [789, 195] on icon at bounding box center [786, 193] width 9 height 9
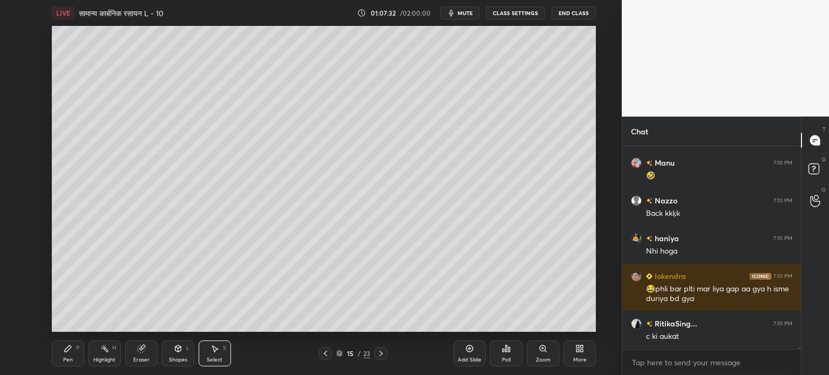
click at [67, 351] on icon at bounding box center [68, 348] width 6 height 6
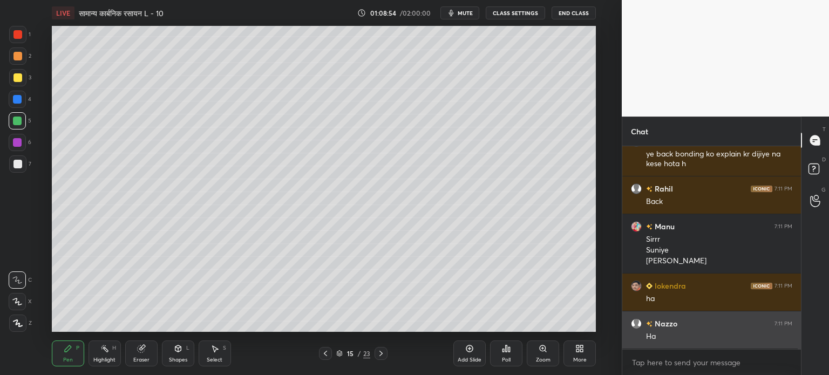
scroll to position [29527, 0]
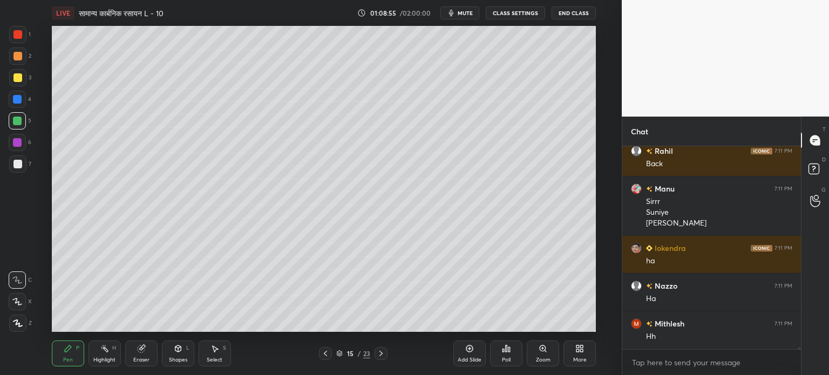
click at [19, 73] on div at bounding box center [17, 77] width 17 height 17
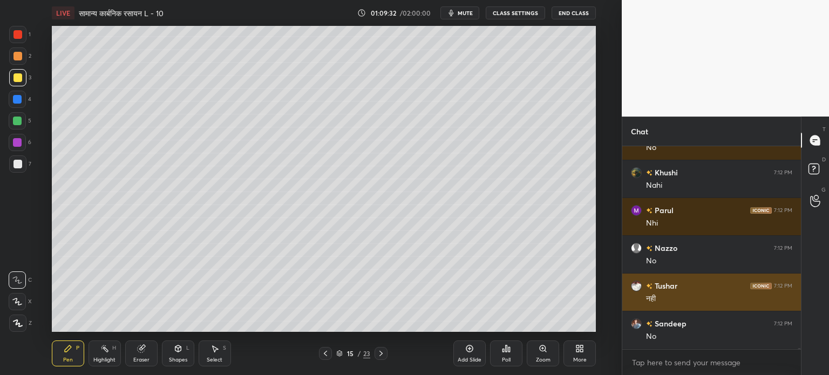
scroll to position [30585, 0]
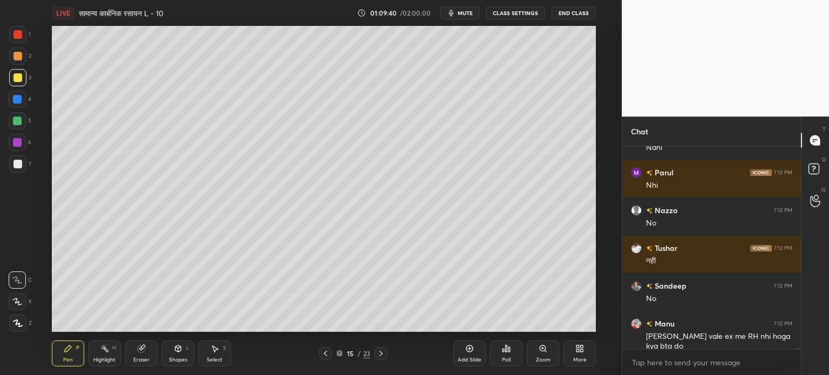
click at [328, 350] on icon at bounding box center [325, 353] width 9 height 9
click at [19, 120] on div at bounding box center [17, 121] width 9 height 9
click at [216, 343] on div "Select S" at bounding box center [215, 354] width 32 height 26
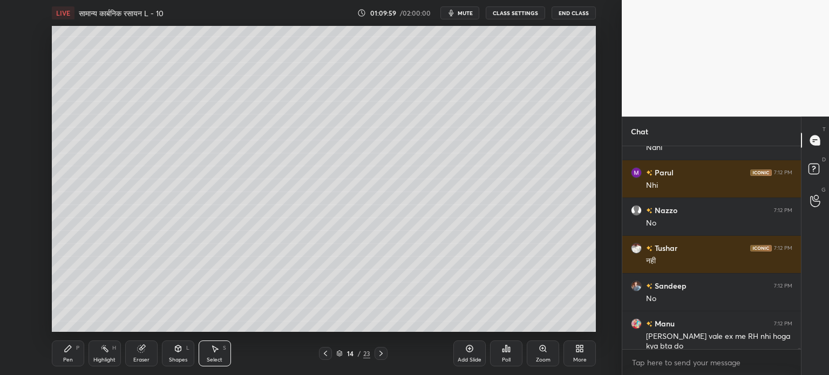
click at [218, 347] on icon at bounding box center [214, 348] width 9 height 9
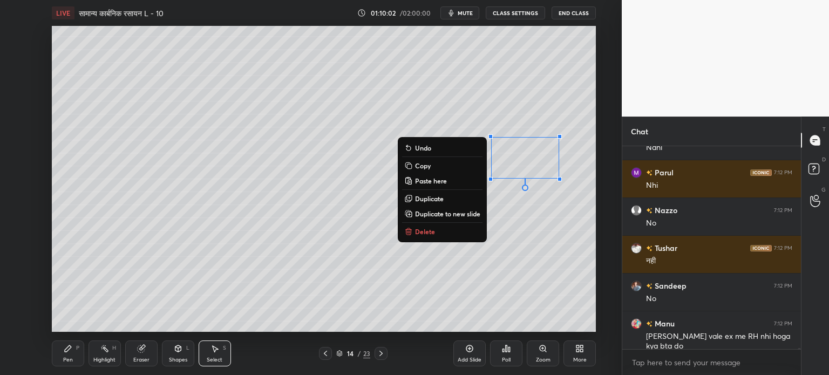
click at [433, 232] on button "Delete" at bounding box center [442, 231] width 80 height 13
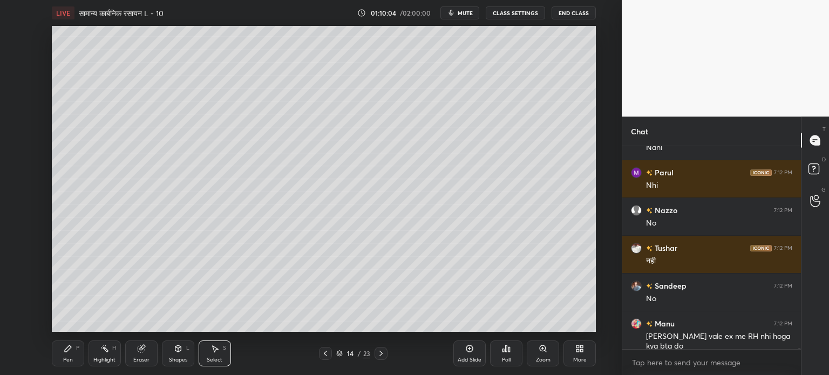
scroll to position [178, 175]
click at [381, 354] on icon at bounding box center [381, 353] width 9 height 9
click at [572, 212] on div "0 ° Undo Copy Paste here Duplicate Duplicate to new slide Delete" at bounding box center [324, 179] width 544 height 306
click at [465, 356] on div "Add Slide" at bounding box center [469, 354] width 32 height 26
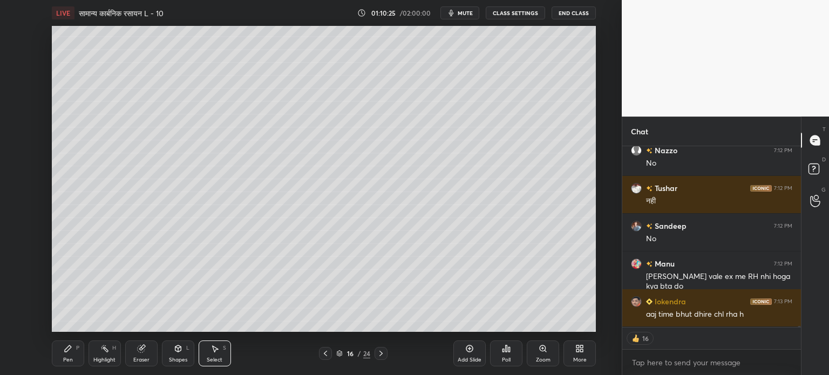
click at [69, 351] on icon at bounding box center [68, 348] width 9 height 9
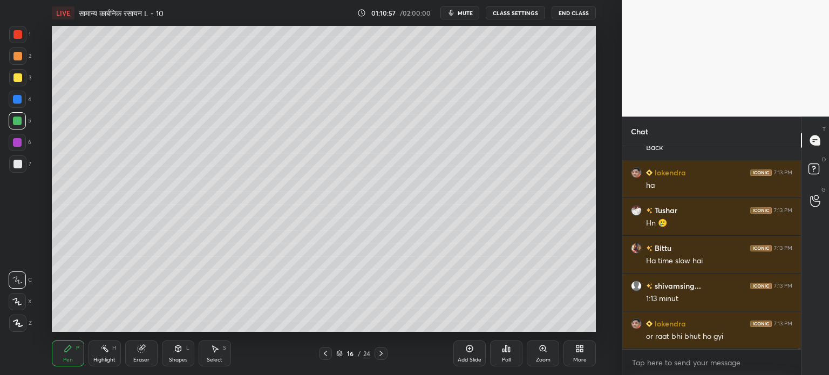
scroll to position [30887, 0]
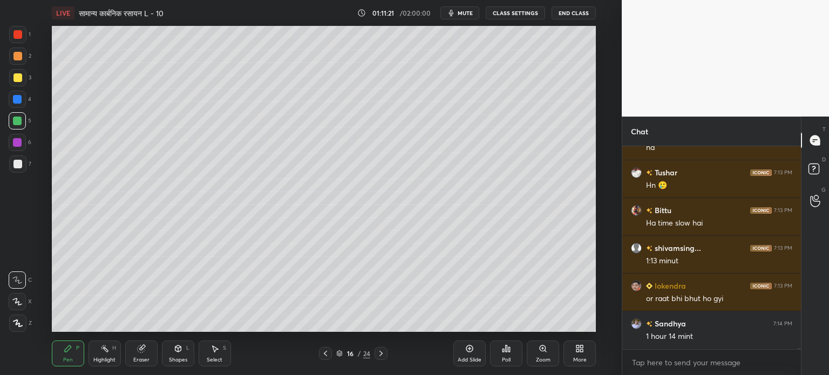
click at [207, 350] on div "Select S" at bounding box center [215, 354] width 32 height 26
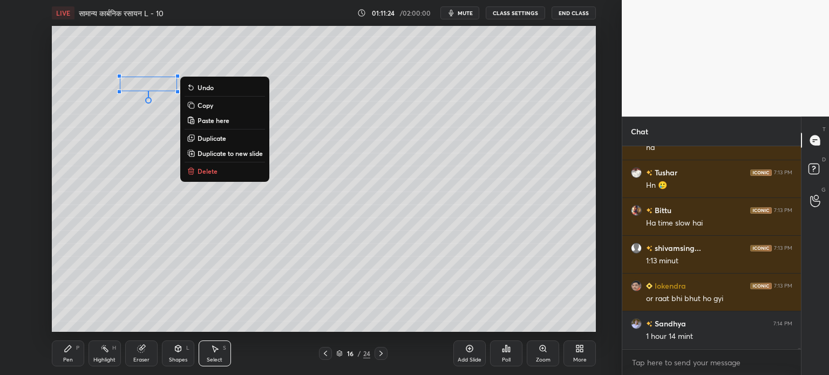
click at [116, 215] on div "0 ° Undo Copy Paste here Duplicate Duplicate to new slide Delete" at bounding box center [324, 179] width 544 height 306
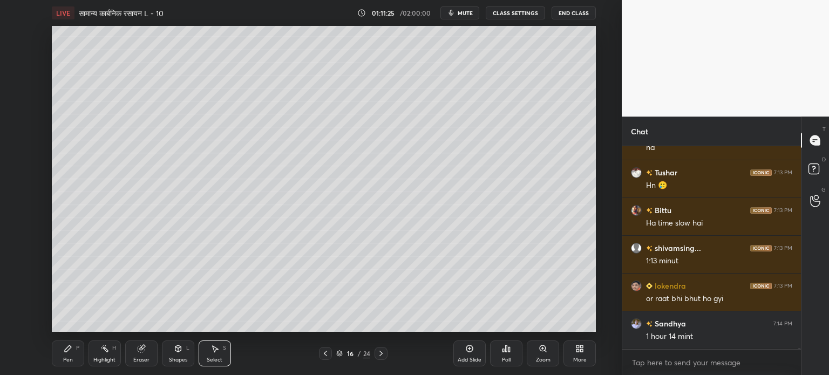
click at [63, 354] on div "Pen P" at bounding box center [68, 354] width 32 height 26
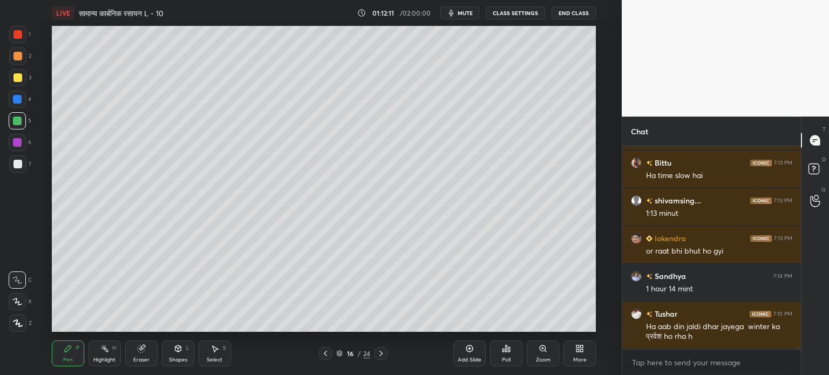
scroll to position [30973, 0]
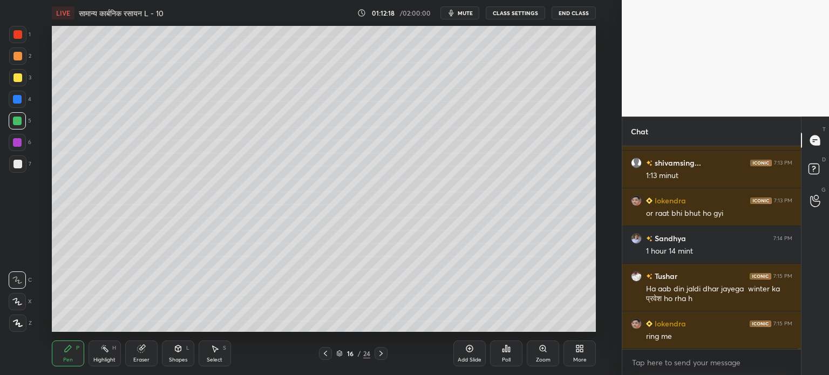
click at [172, 347] on div "Shapes L" at bounding box center [178, 354] width 32 height 26
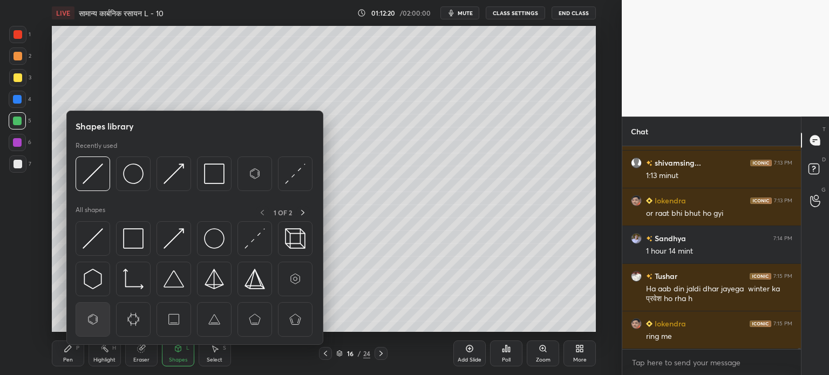
click at [93, 317] on img at bounding box center [93, 319] width 21 height 21
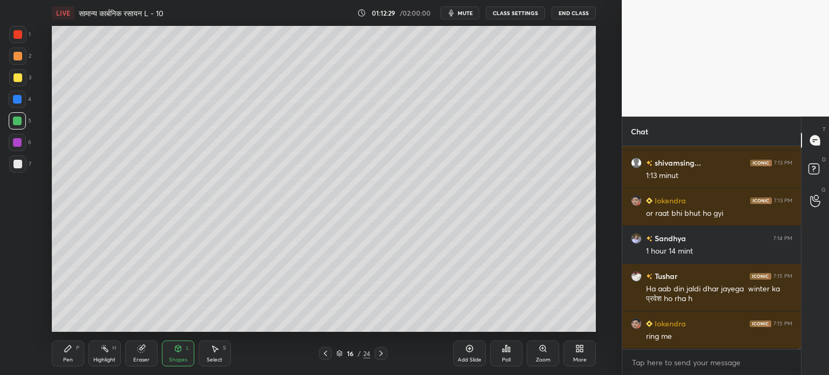
click at [76, 351] on div "P" at bounding box center [77, 347] width 3 height 5
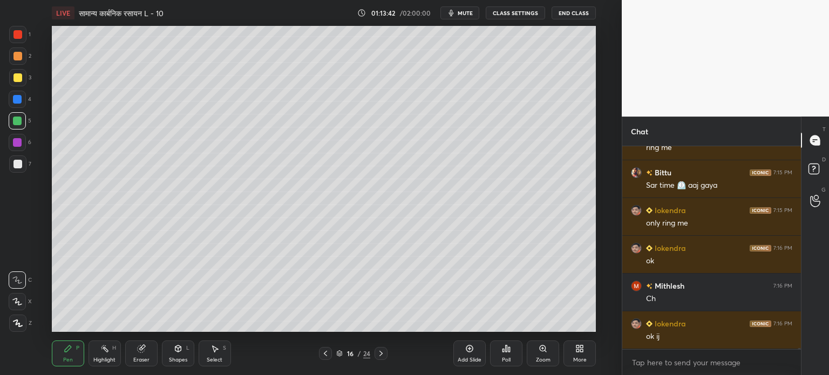
scroll to position [31199, 0]
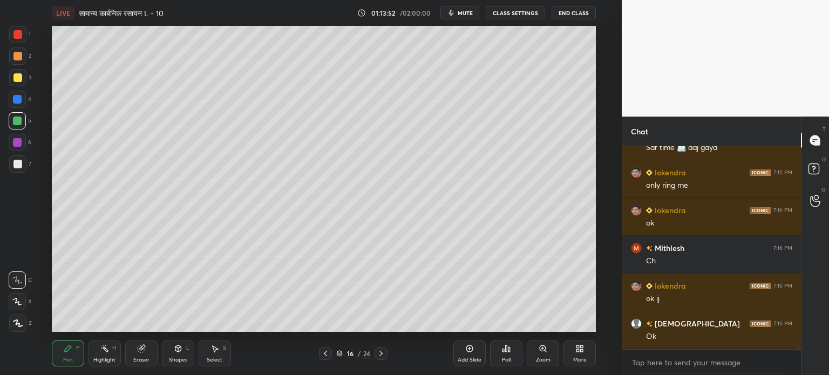
click at [148, 354] on div "Eraser" at bounding box center [141, 354] width 32 height 26
click at [70, 356] on div "Pen P" at bounding box center [68, 354] width 32 height 26
click at [153, 347] on div "Eraser" at bounding box center [141, 354] width 32 height 26
click at [65, 358] on div "Pen" at bounding box center [68, 359] width 10 height 5
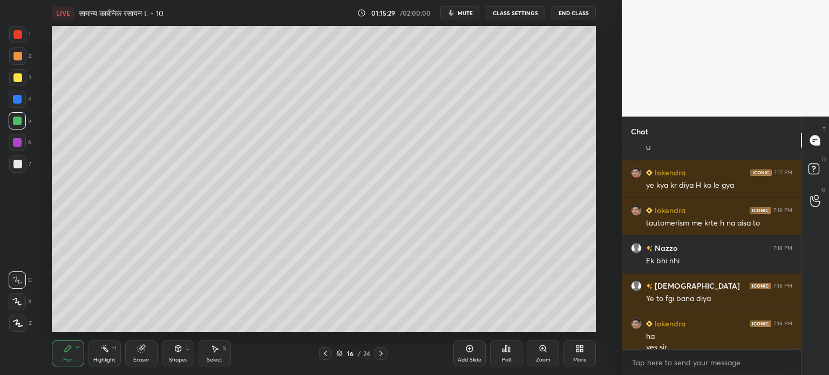
scroll to position [31437, 0]
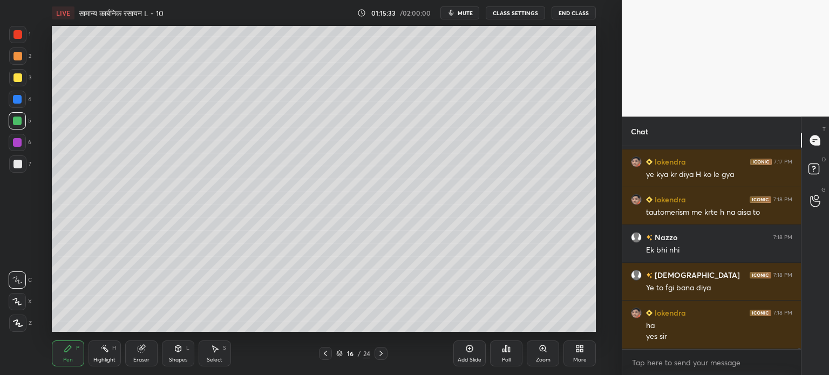
click at [18, 164] on div at bounding box center [17, 164] width 9 height 9
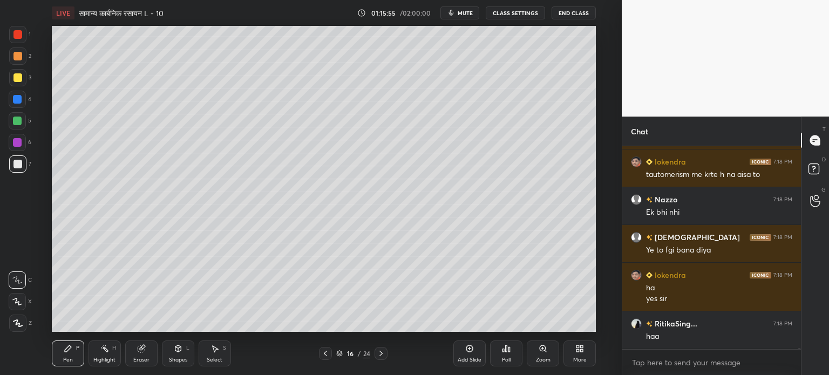
scroll to position [31513, 0]
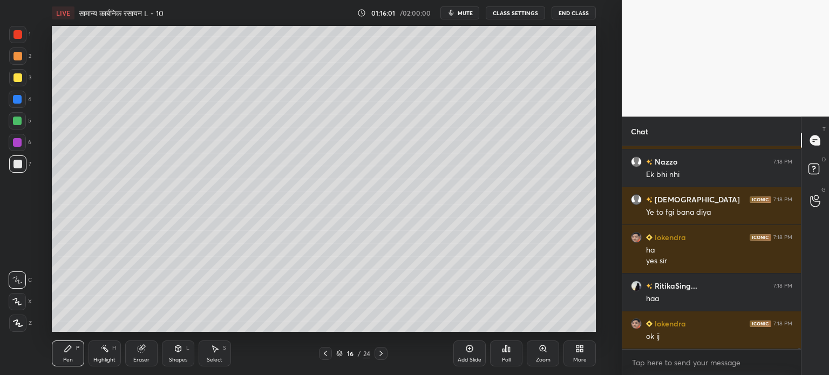
click at [468, 361] on div "Add Slide" at bounding box center [470, 359] width 24 height 5
click at [17, 121] on div at bounding box center [17, 121] width 9 height 9
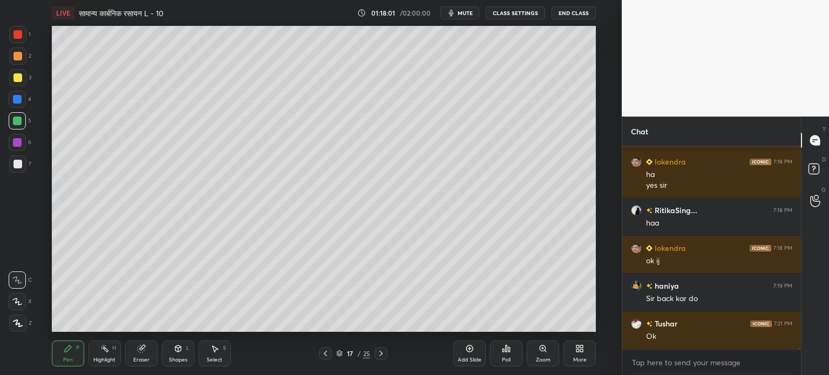
scroll to position [31626, 0]
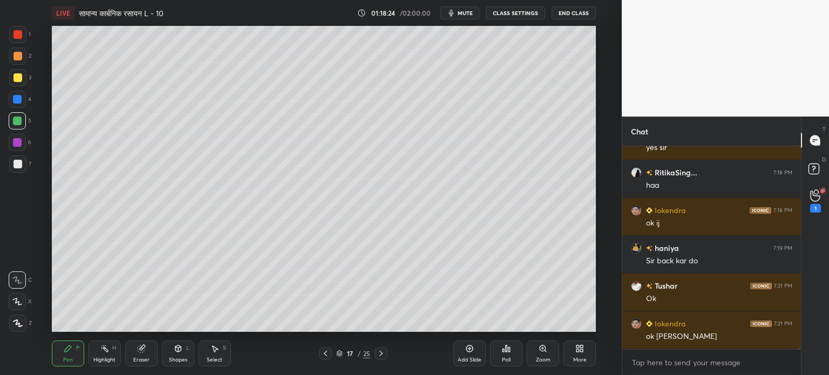
click at [17, 163] on div at bounding box center [17, 164] width 9 height 9
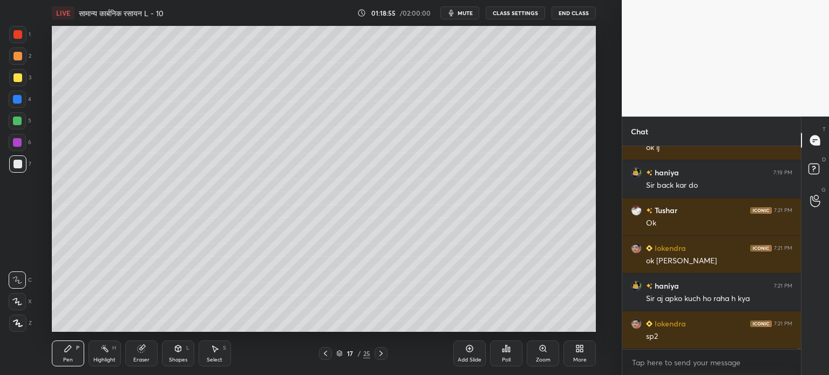
scroll to position [31739, 0]
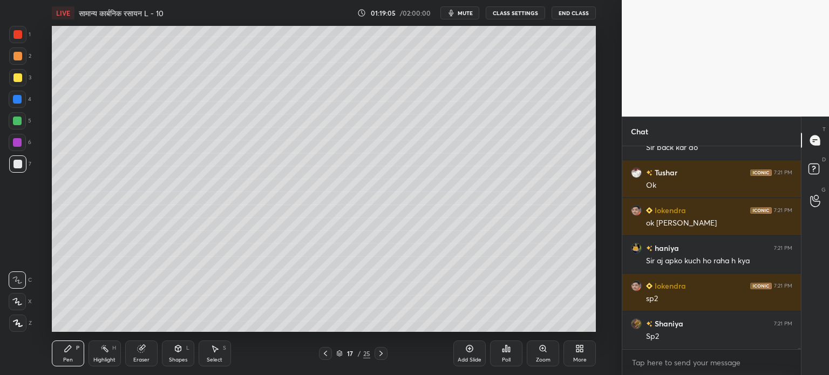
click at [140, 352] on icon at bounding box center [140, 348] width 7 height 7
click at [84, 351] on div "Pen P Highlight H Eraser Shapes L Select S" at bounding box center [152, 354] width 201 height 26
click at [72, 356] on div "Pen P" at bounding box center [68, 354] width 32 height 26
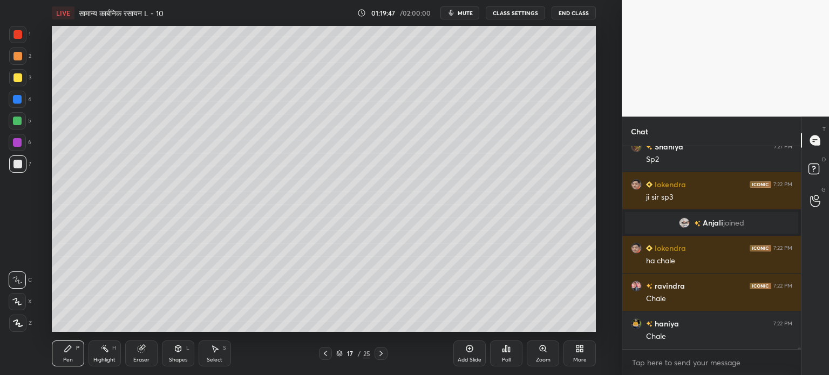
scroll to position [27667, 0]
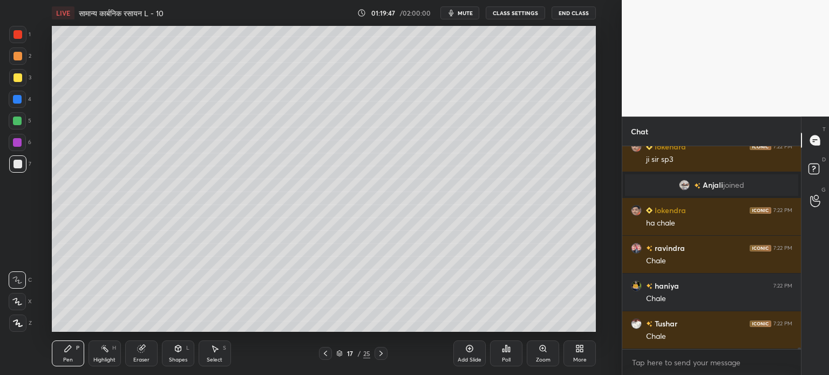
click at [18, 166] on div at bounding box center [17, 164] width 9 height 9
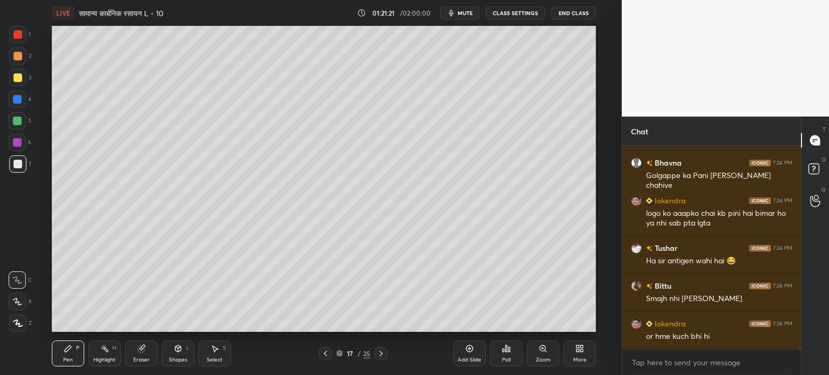
scroll to position [28610, 0]
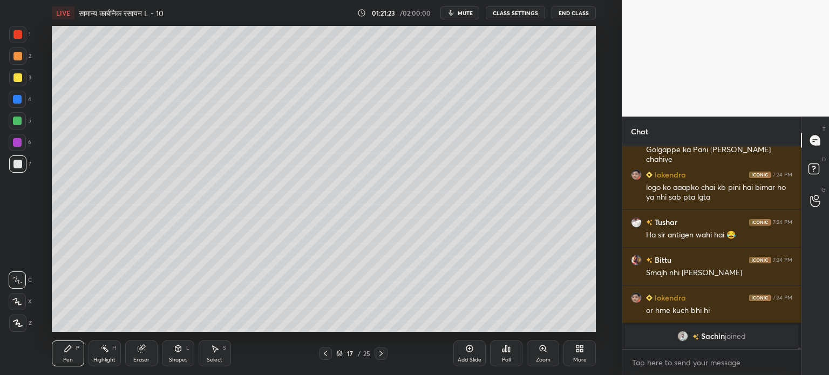
click at [19, 120] on div at bounding box center [17, 121] width 9 height 9
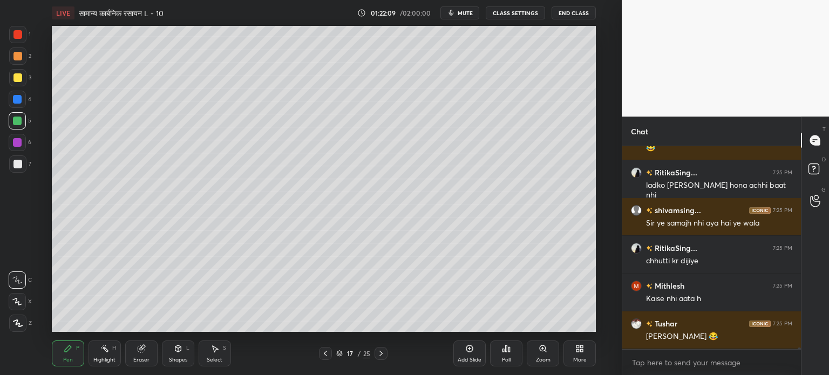
scroll to position [28685, 0]
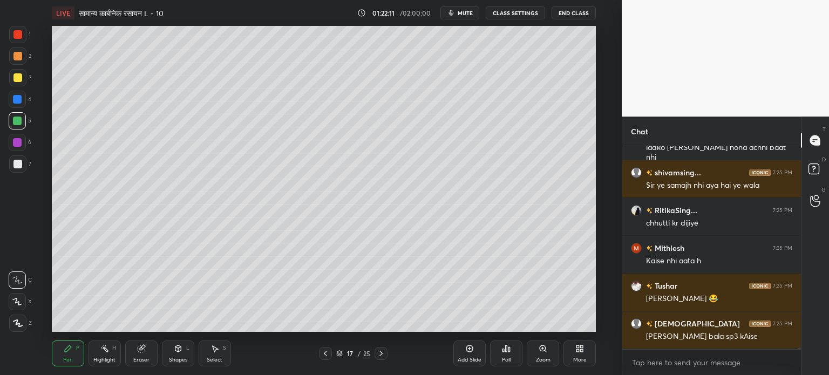
click at [15, 159] on div at bounding box center [17, 163] width 17 height 17
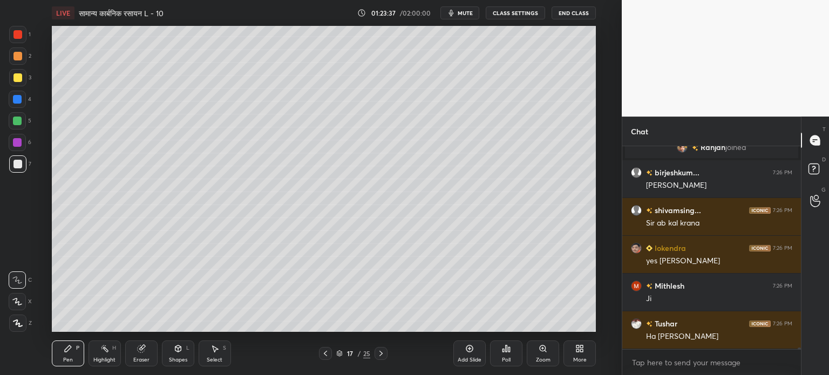
scroll to position [29035, 0]
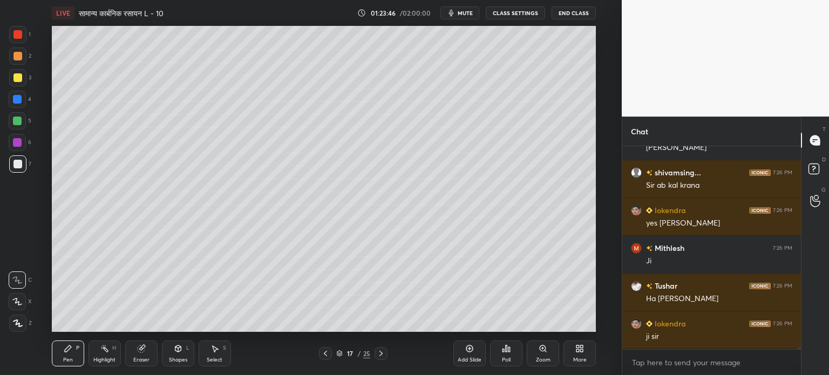
click at [481, 349] on div "Add Slide" at bounding box center [469, 354] width 32 height 26
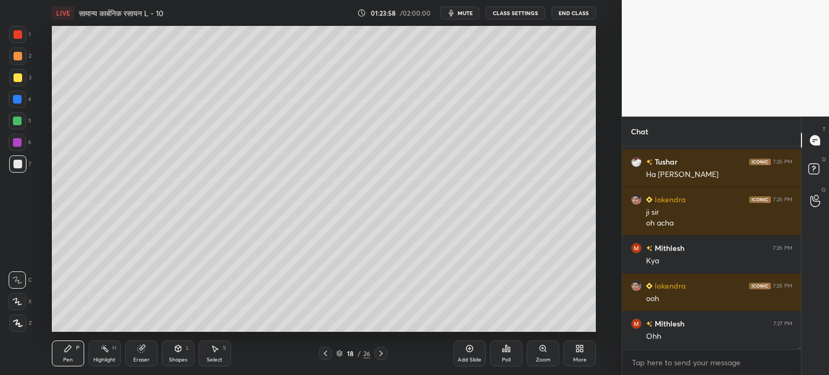
scroll to position [29197, 0]
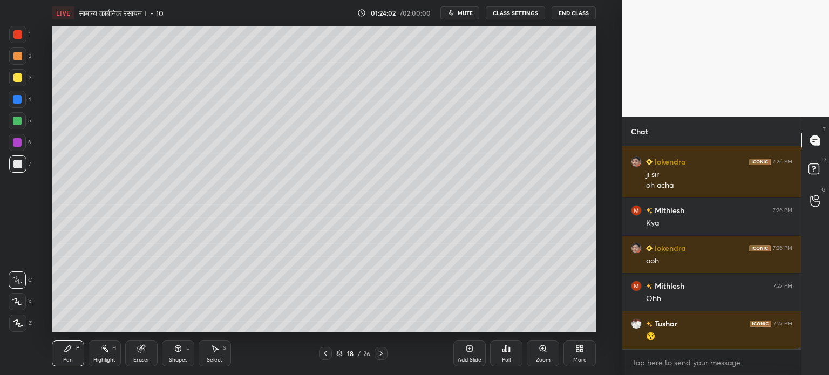
click at [328, 354] on icon at bounding box center [325, 353] width 9 height 9
click at [383, 355] on icon at bounding box center [381, 353] width 9 height 9
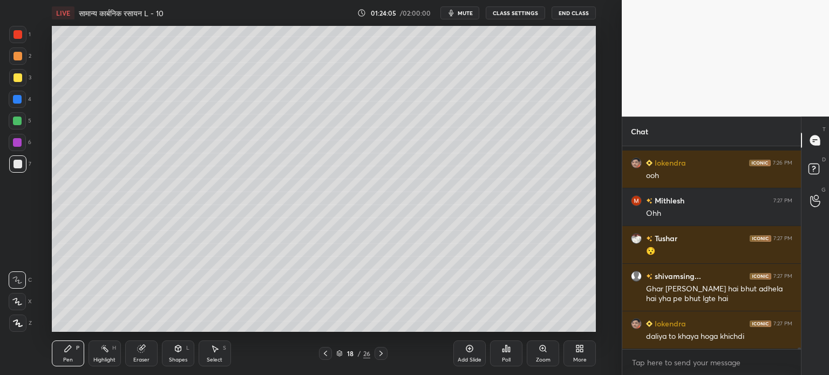
scroll to position [29358, 0]
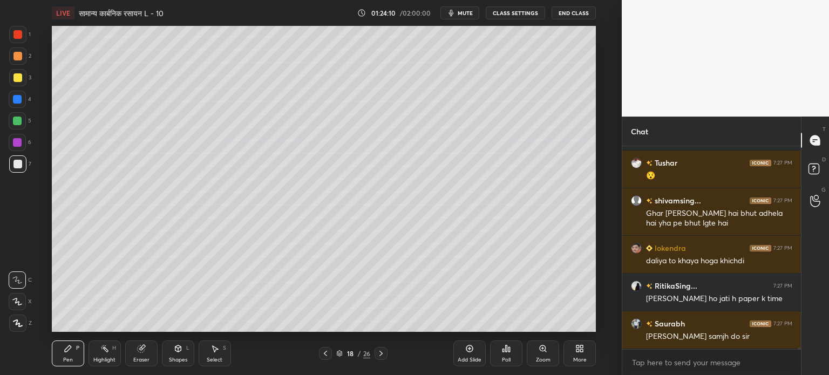
click at [323, 352] on icon at bounding box center [325, 353] width 9 height 9
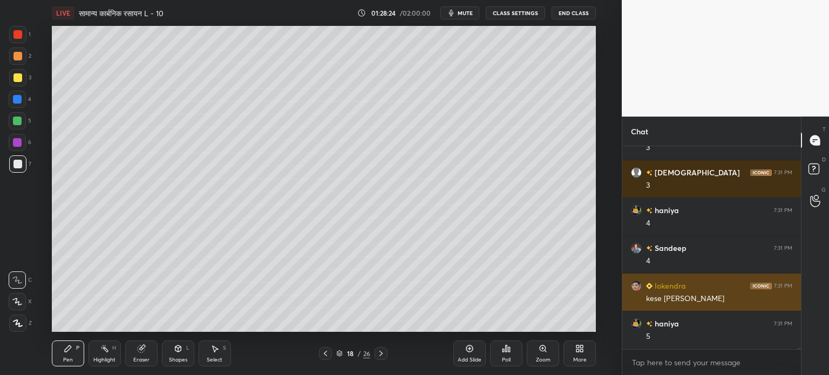
scroll to position [31891, 0]
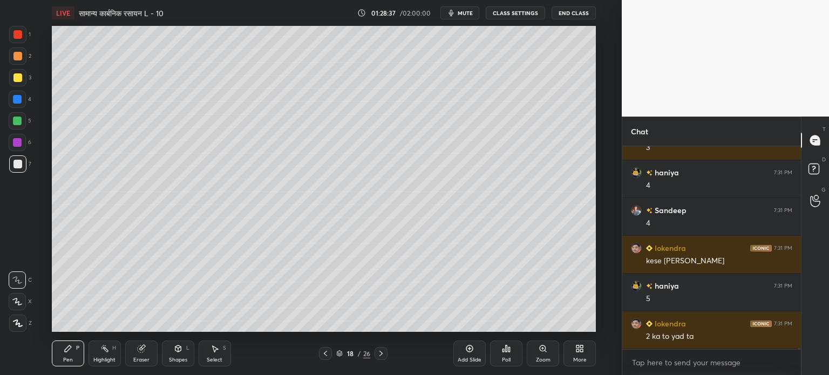
click at [180, 349] on icon at bounding box center [178, 348] width 6 height 6
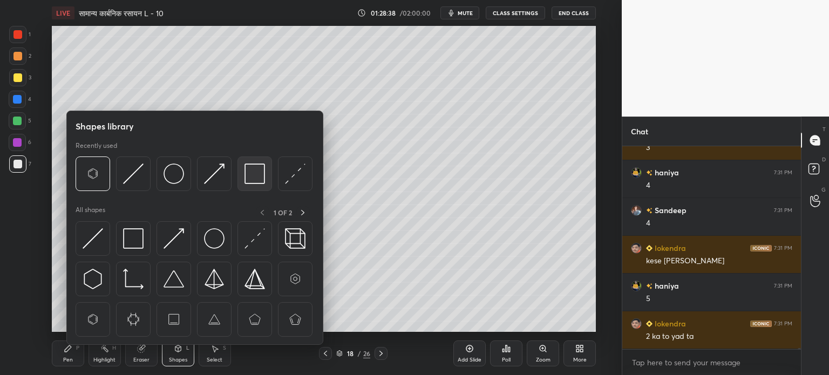
click at [257, 177] on img at bounding box center [254, 174] width 21 height 21
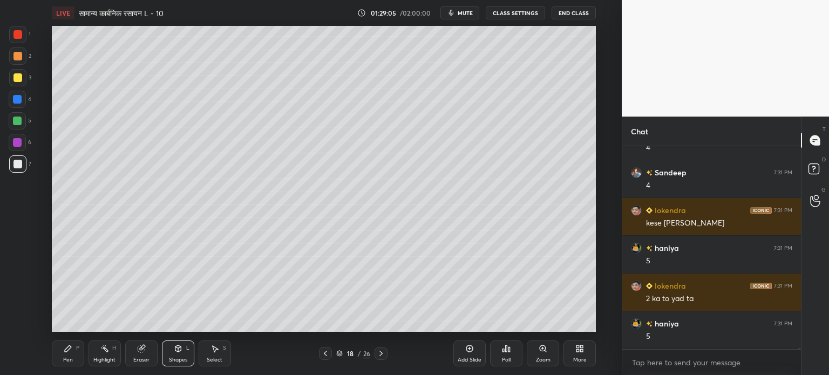
scroll to position [31967, 0]
click at [67, 356] on div "Pen P" at bounding box center [68, 354] width 32 height 26
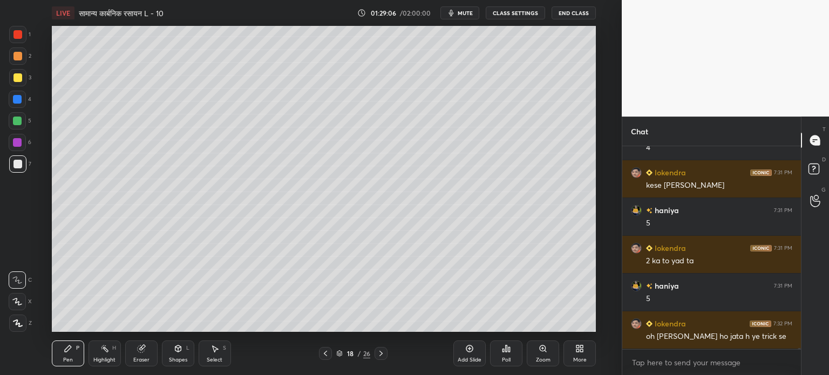
scroll to position [32005, 0]
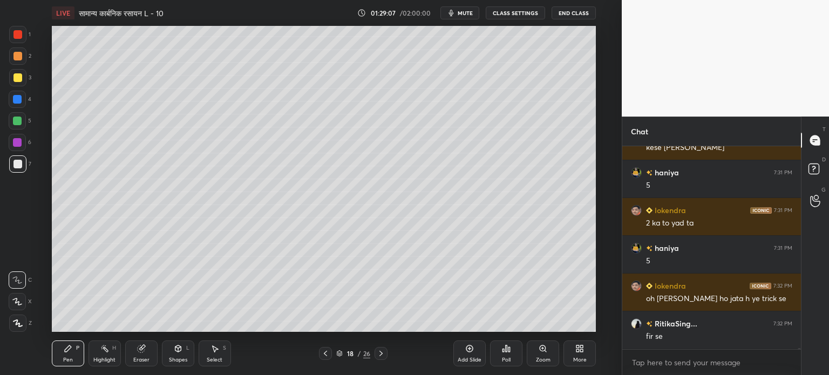
click at [21, 114] on div at bounding box center [17, 120] width 17 height 17
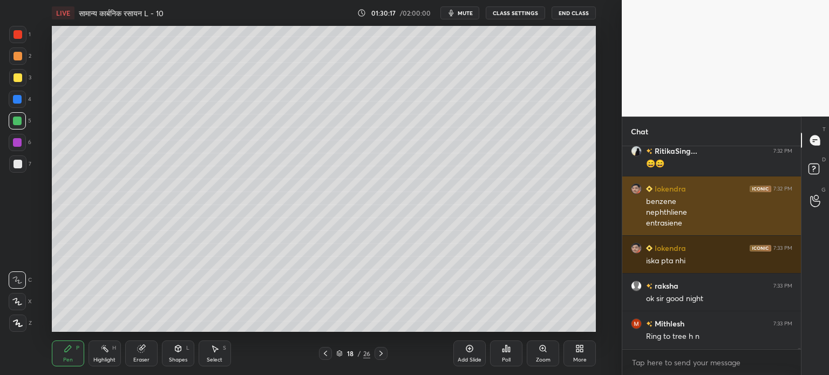
scroll to position [32463, 0]
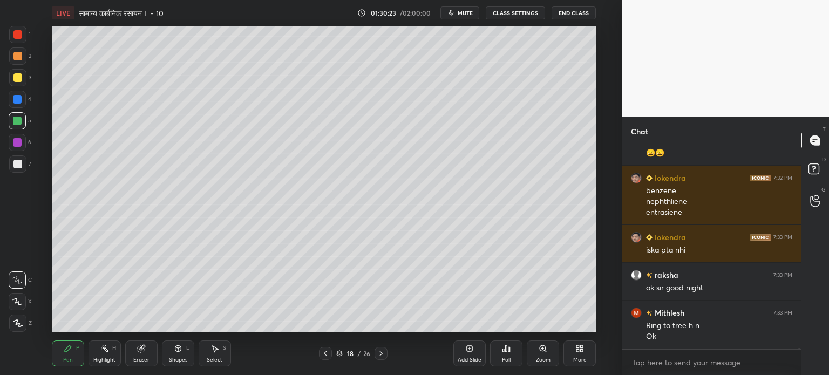
click at [382, 356] on icon at bounding box center [381, 353] width 9 height 9
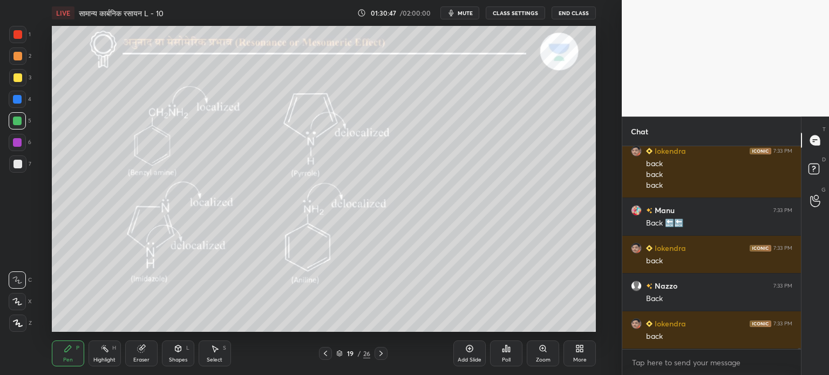
scroll to position [33036, 0]
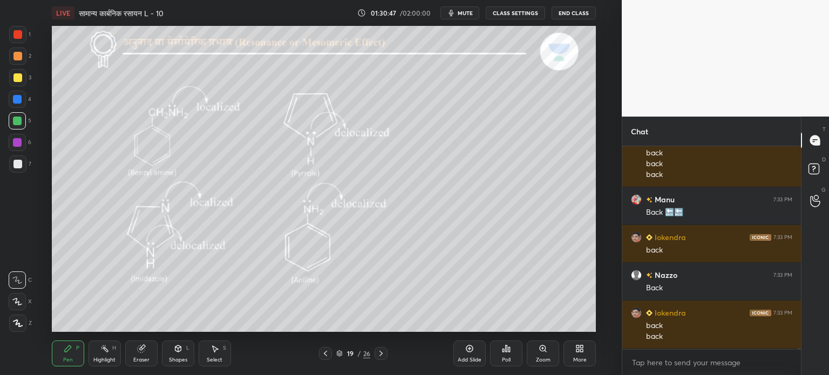
click at [327, 356] on icon at bounding box center [325, 353] width 9 height 9
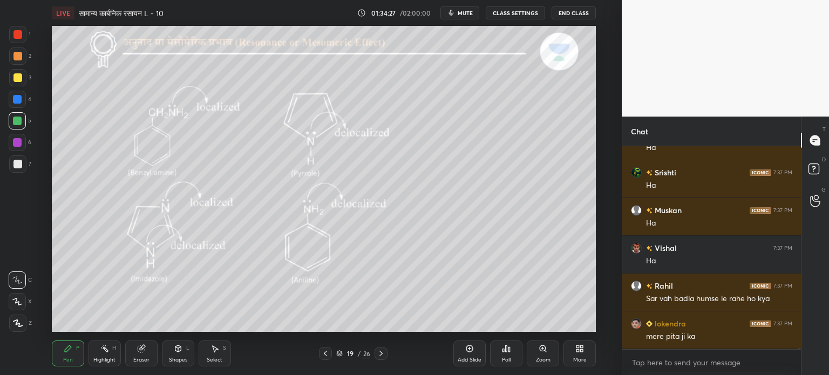
scroll to position [33083, 0]
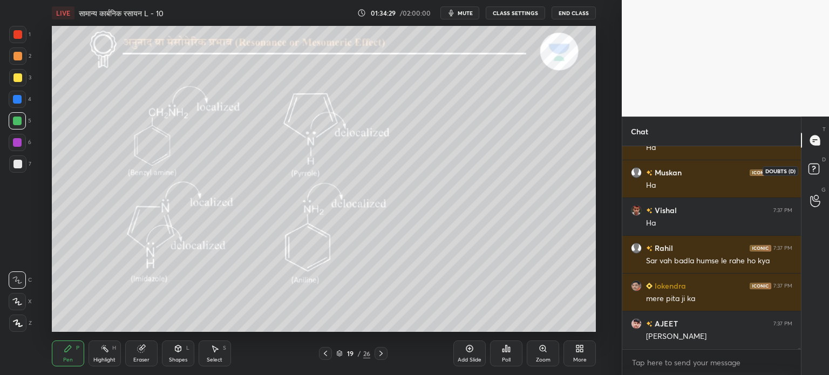
click at [817, 170] on rect at bounding box center [814, 169] width 10 height 10
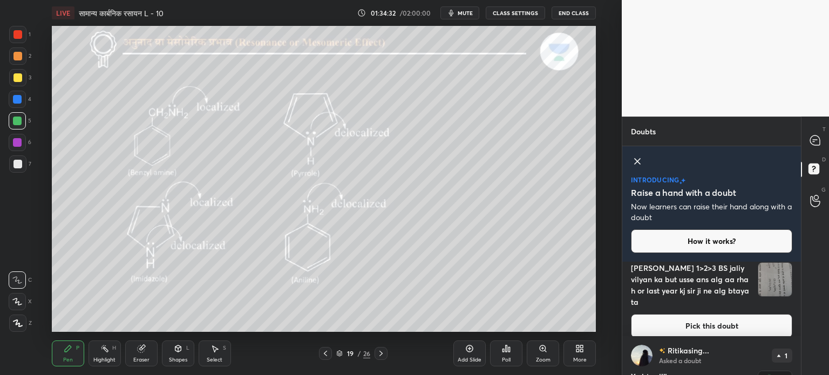
scroll to position [1188, 0]
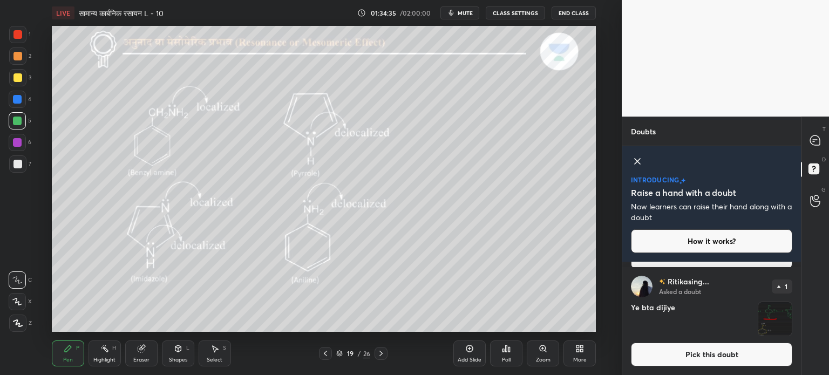
click at [385, 351] on div at bounding box center [381, 353] width 13 height 13
click at [328, 354] on icon at bounding box center [325, 353] width 9 height 9
click at [636, 159] on icon at bounding box center [637, 161] width 5 height 5
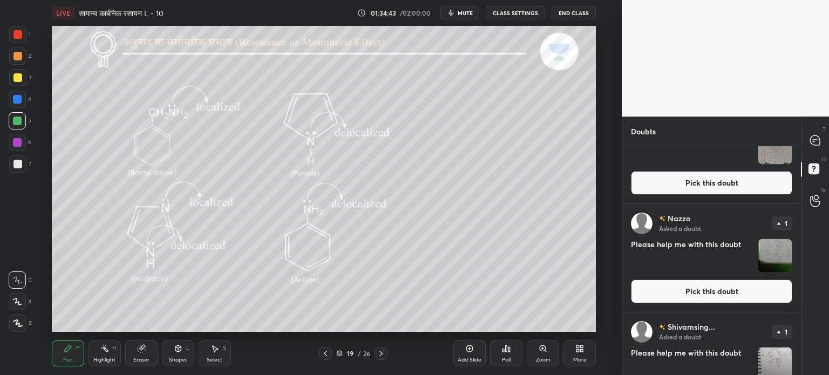
scroll to position [47, 0]
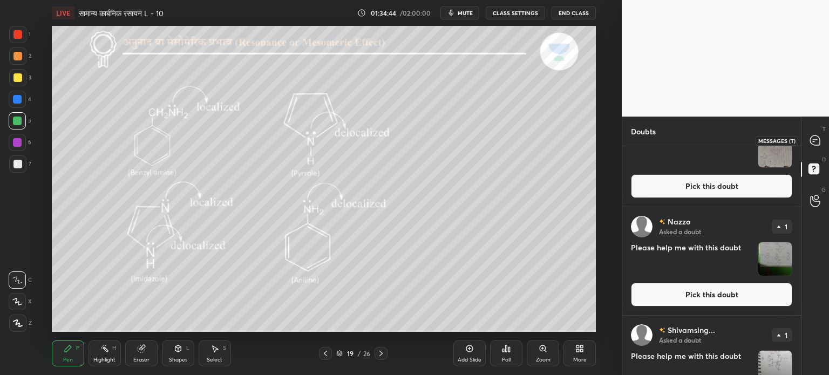
click at [819, 131] on div at bounding box center [816, 140] width 22 height 19
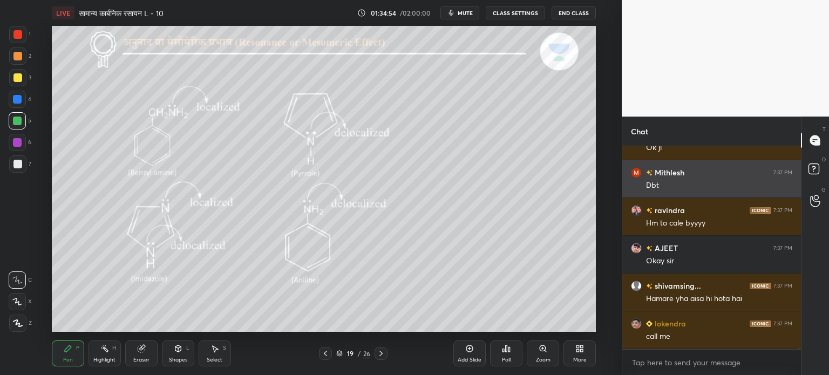
scroll to position [33749, 0]
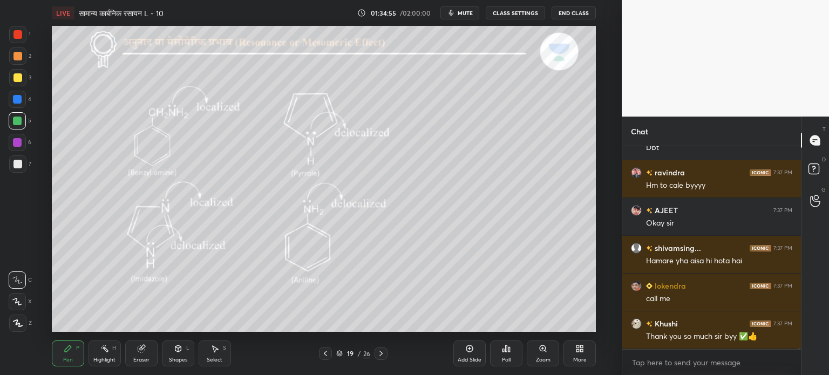
click at [825, 160] on p "D" at bounding box center [824, 159] width 4 height 8
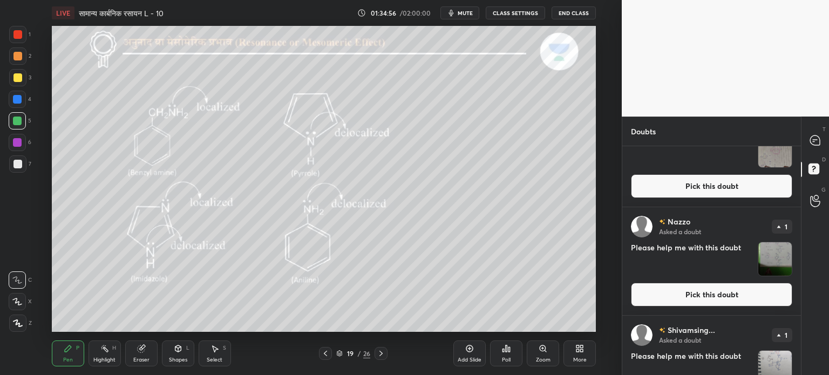
scroll to position [0, 0]
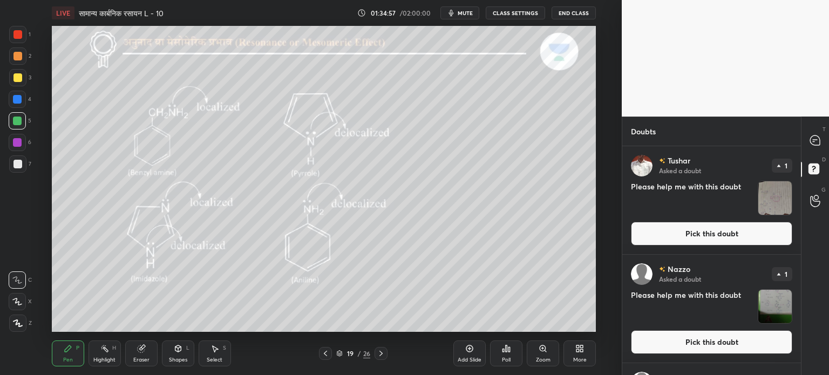
click at [782, 193] on img "grid" at bounding box center [774, 197] width 33 height 33
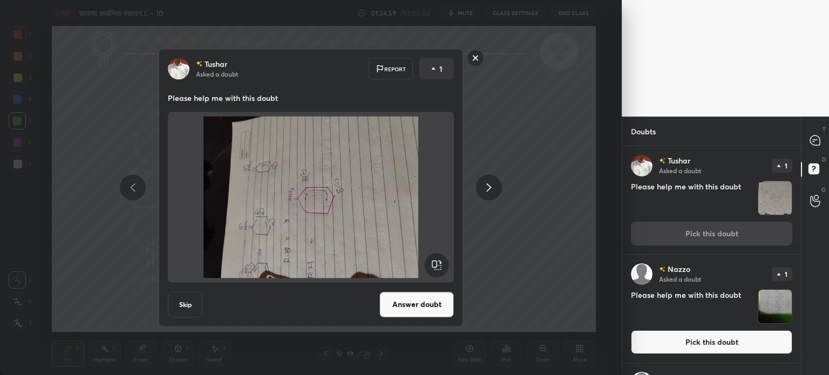
click at [434, 261] on rect at bounding box center [436, 265] width 24 height 24
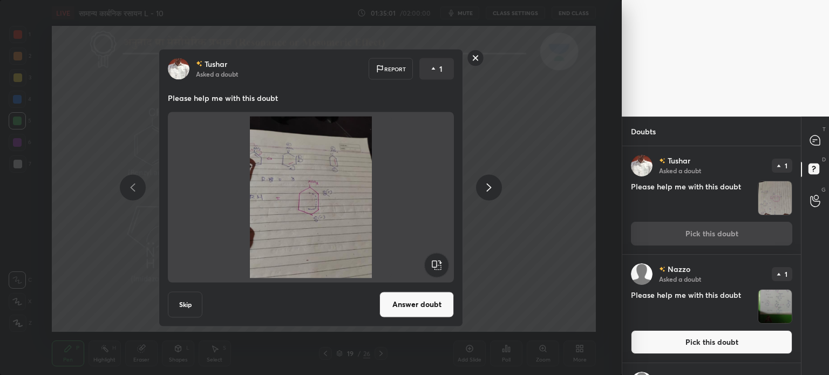
click at [190, 300] on button "Skip" at bounding box center [185, 304] width 35 height 26
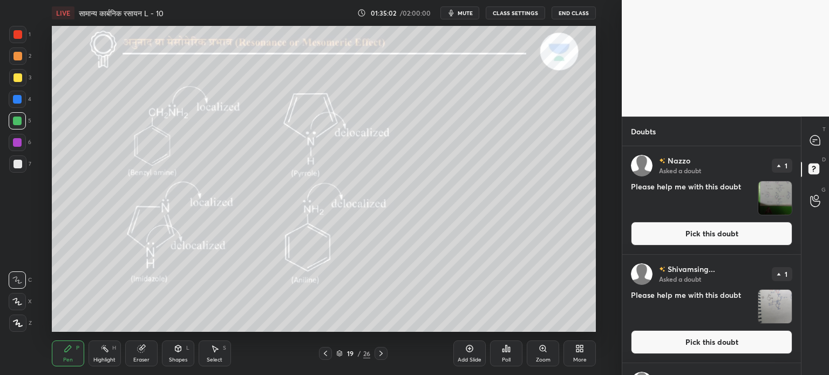
click at [780, 196] on img "grid" at bounding box center [774, 197] width 33 height 33
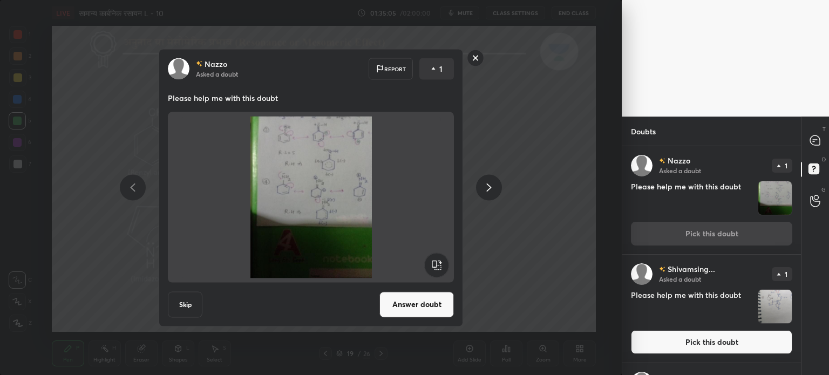
click at [193, 300] on button "Skip" at bounding box center [185, 304] width 35 height 26
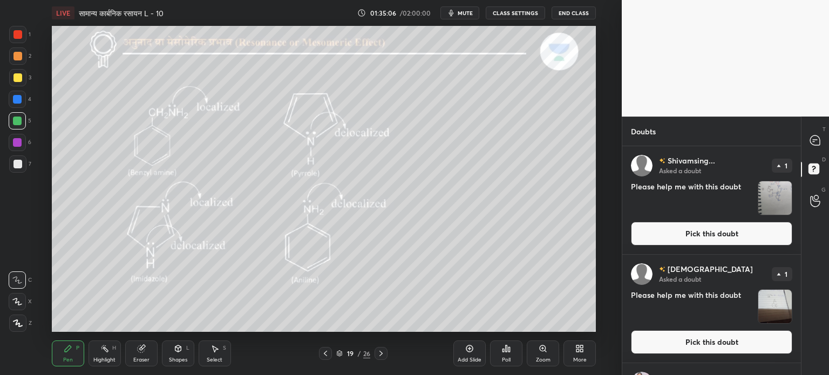
click at [789, 194] on div "Shivamsing... Asked a doubt 1 Please help me with this doubt Pick this doubt" at bounding box center [711, 200] width 179 height 108
click at [780, 201] on img "grid" at bounding box center [774, 197] width 33 height 33
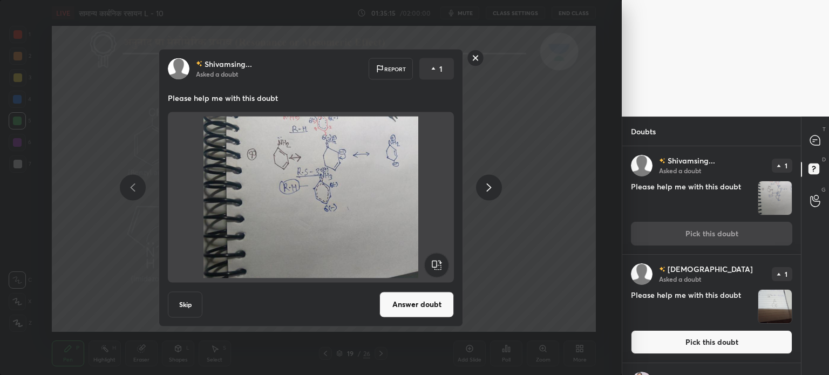
click at [193, 299] on button "Skip" at bounding box center [185, 304] width 35 height 26
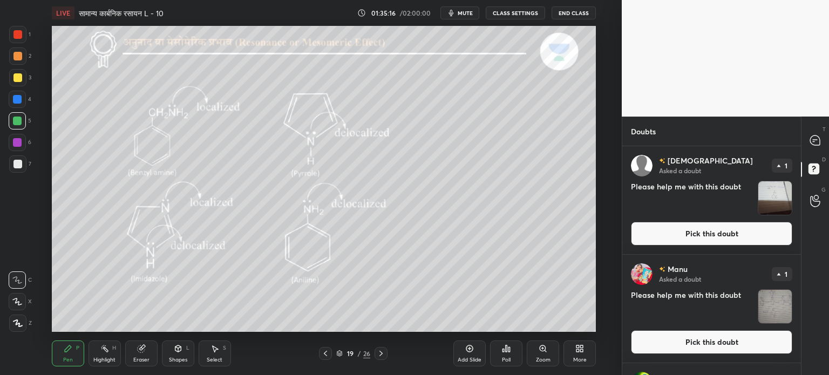
click at [770, 194] on img "grid" at bounding box center [774, 197] width 33 height 33
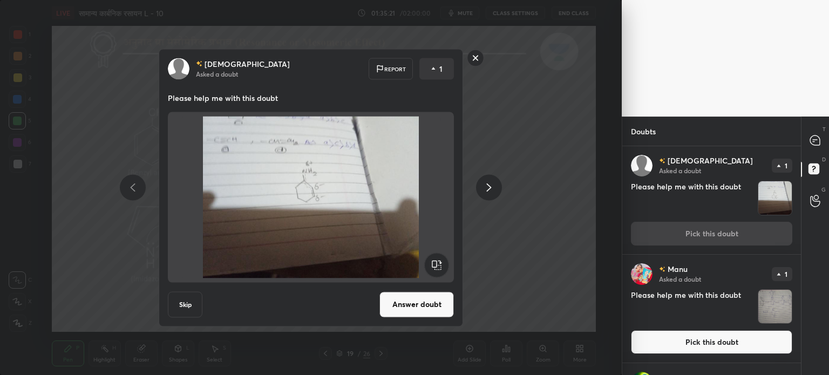
click at [186, 308] on button "Skip" at bounding box center [185, 304] width 35 height 26
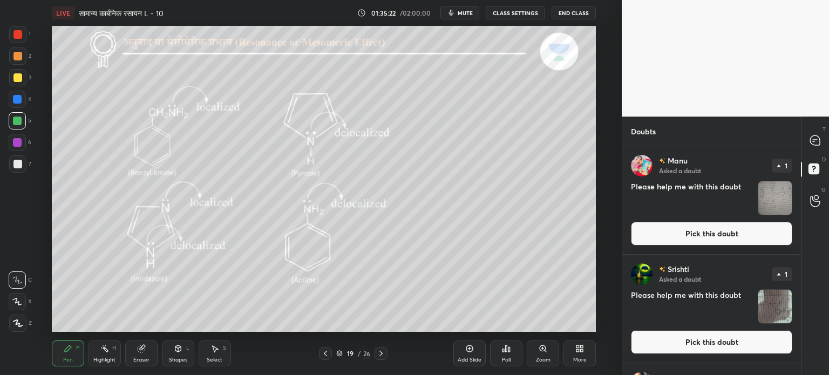
click at [759, 213] on img "grid" at bounding box center [774, 197] width 33 height 33
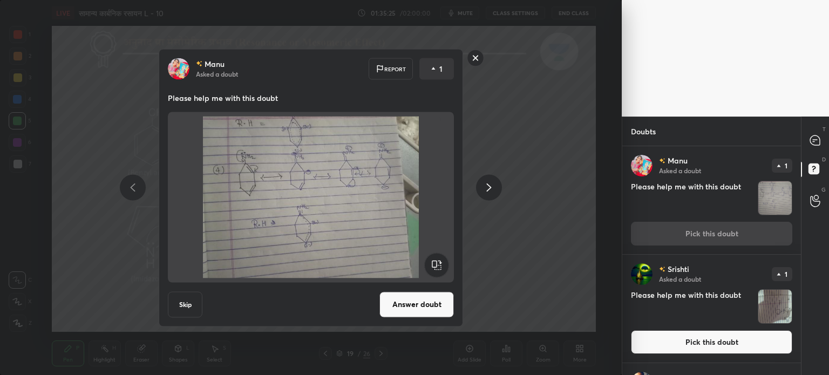
drag, startPoint x: 196, startPoint y: 303, endPoint x: 203, endPoint y: 296, distance: 9.9
click at [195, 303] on button "Skip" at bounding box center [185, 304] width 35 height 26
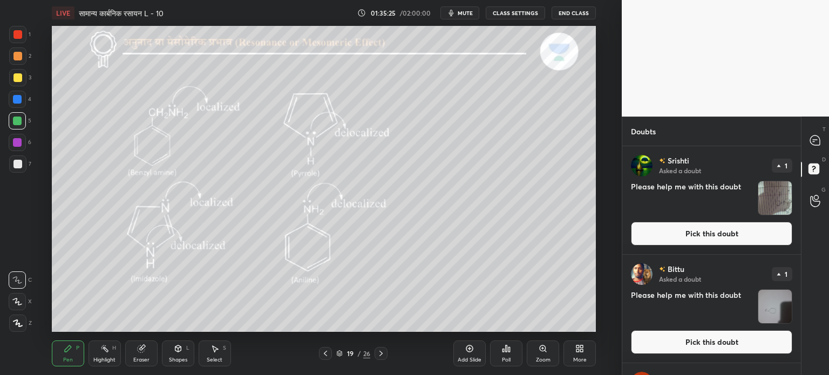
click at [770, 188] on img "grid" at bounding box center [774, 197] width 33 height 33
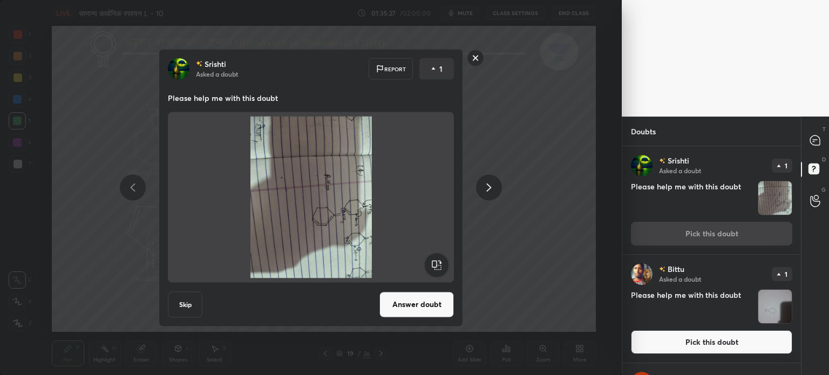
click at [435, 259] on rect at bounding box center [436, 265] width 24 height 24
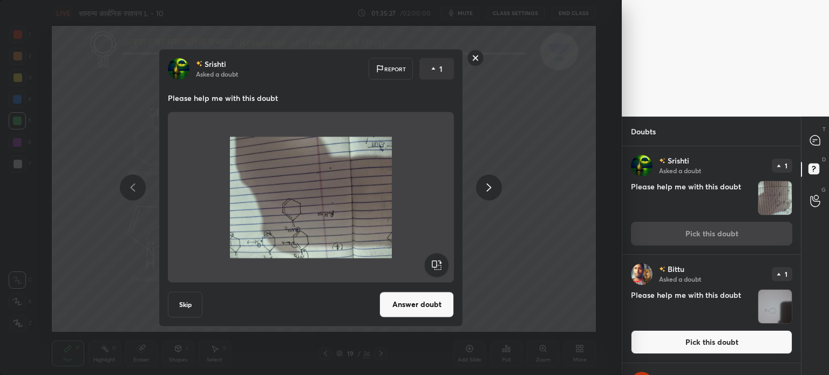
click at [436, 259] on rect at bounding box center [436, 265] width 24 height 24
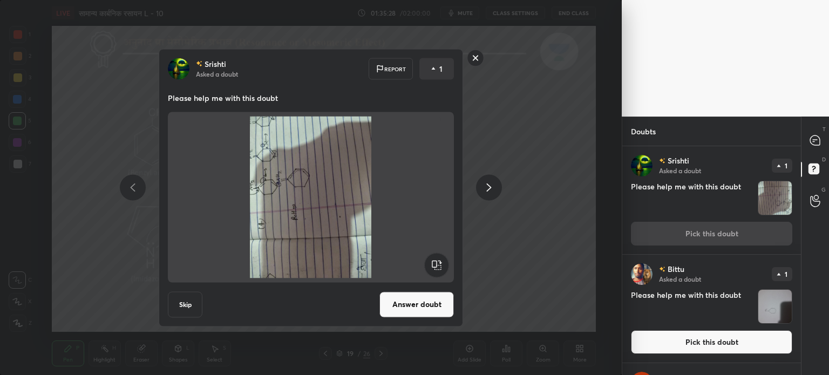
click at [436, 259] on rect at bounding box center [436, 265] width 24 height 24
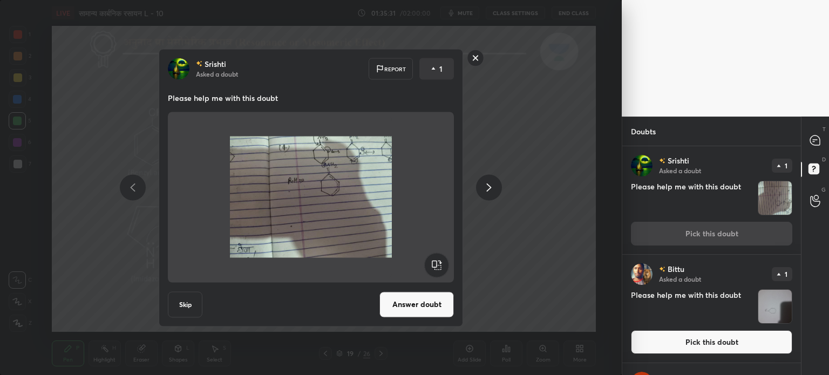
click at [181, 304] on button "Skip" at bounding box center [185, 304] width 35 height 26
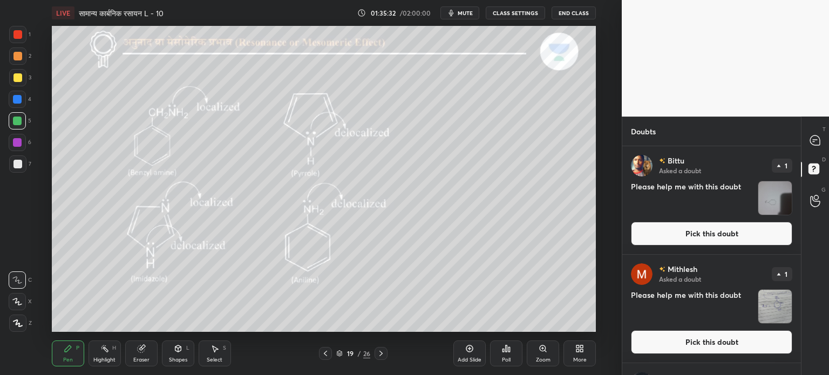
click at [758, 189] on img "grid" at bounding box center [774, 197] width 33 height 33
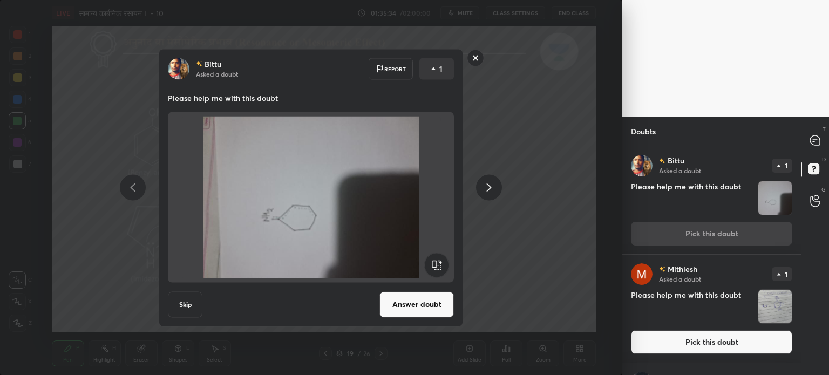
click at [181, 299] on button "Skip" at bounding box center [185, 304] width 35 height 26
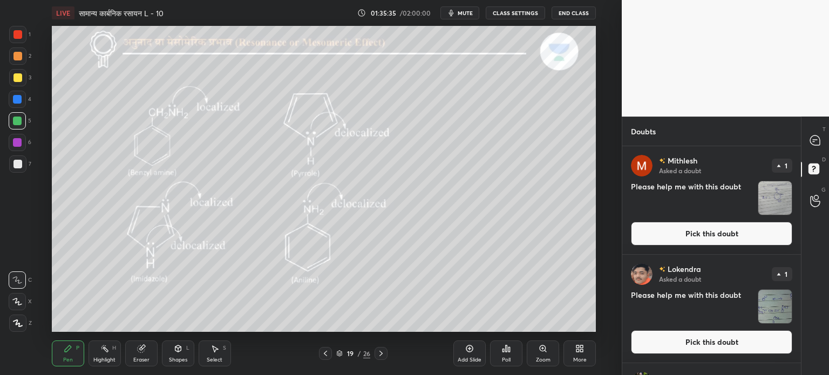
click at [779, 204] on img "grid" at bounding box center [774, 197] width 33 height 33
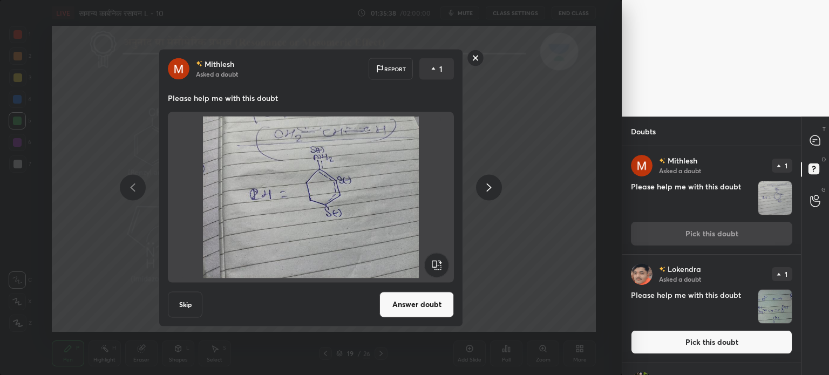
click at [186, 302] on button "Skip" at bounding box center [185, 304] width 35 height 26
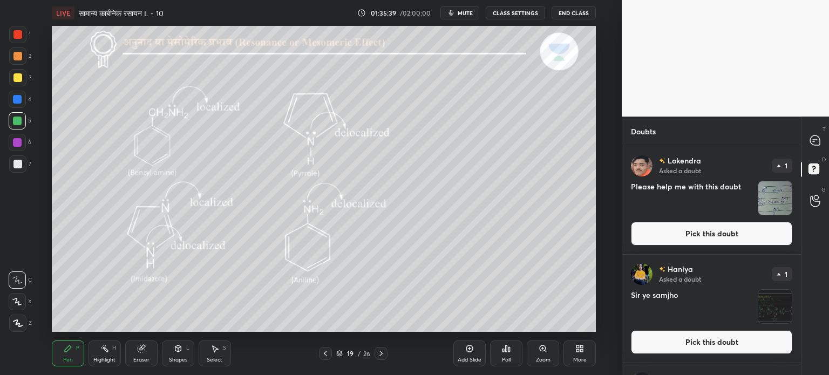
click at [788, 208] on img "grid" at bounding box center [774, 197] width 33 height 33
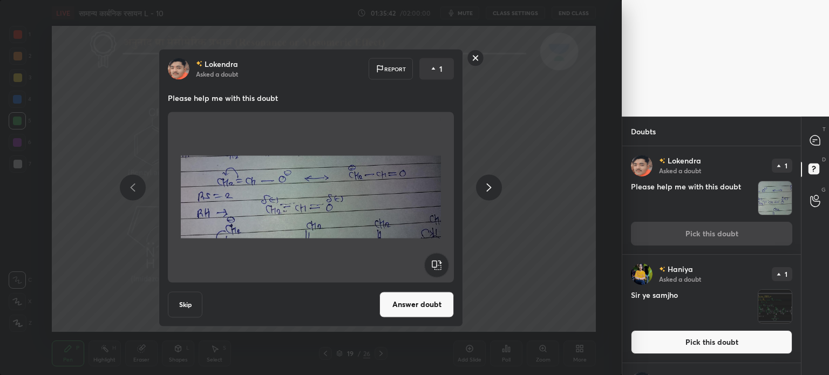
click at [192, 301] on button "Skip" at bounding box center [185, 304] width 35 height 26
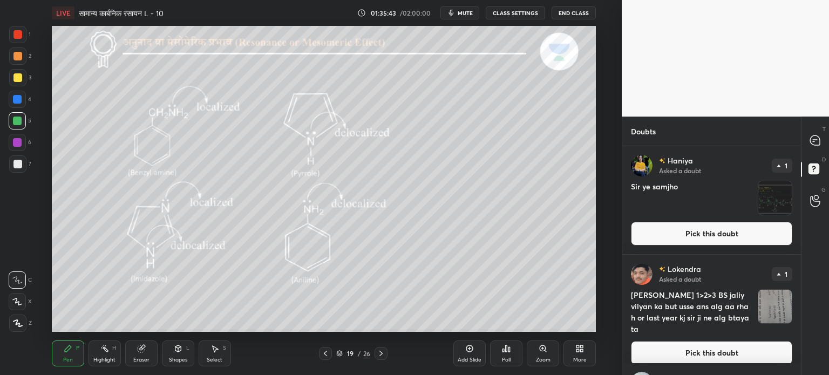
click at [763, 203] on img "grid" at bounding box center [774, 197] width 33 height 33
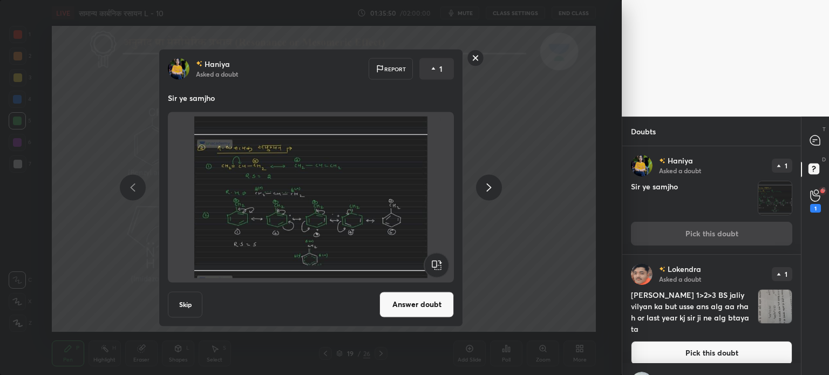
click at [189, 300] on button "Skip" at bounding box center [185, 304] width 35 height 26
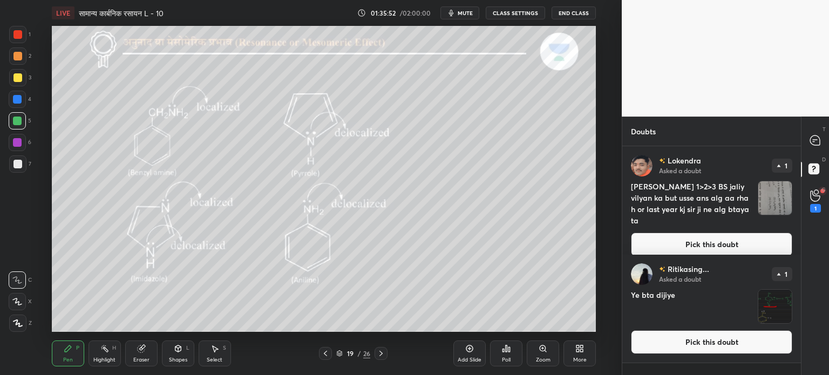
click at [775, 189] on img "grid" at bounding box center [774, 197] width 33 height 33
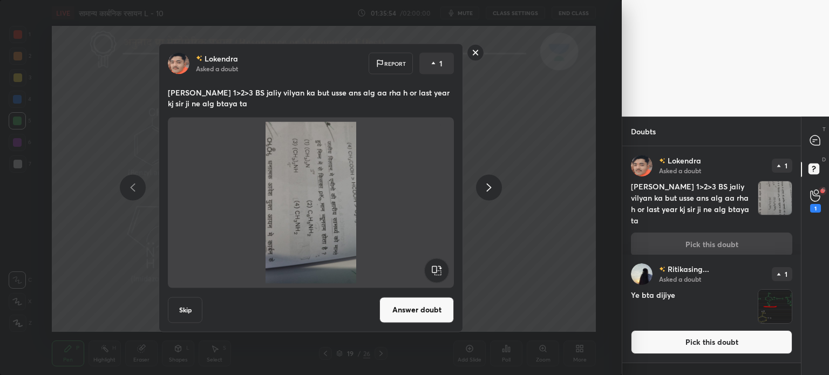
click at [446, 264] on rect at bounding box center [436, 270] width 24 height 24
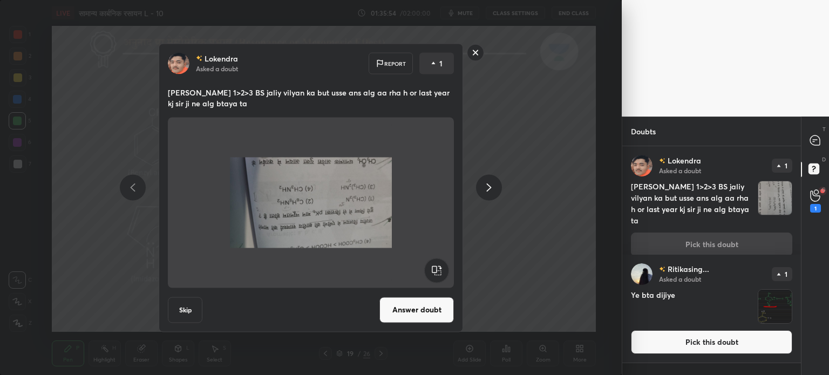
click at [446, 264] on rect at bounding box center [436, 270] width 24 height 24
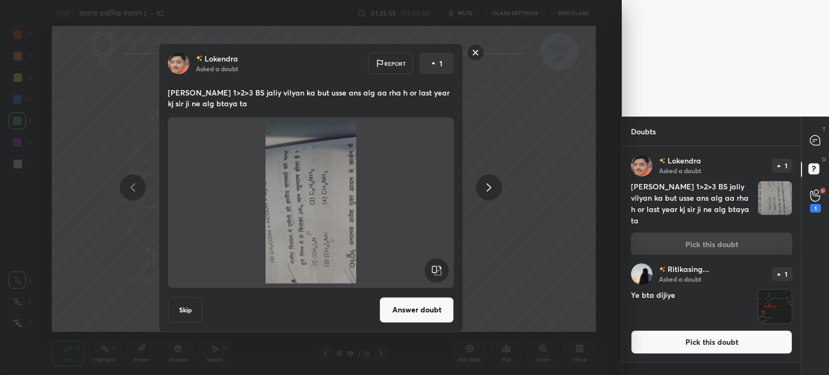
click at [407, 263] on img at bounding box center [311, 202] width 260 height 162
click at [441, 273] on rect at bounding box center [436, 270] width 24 height 24
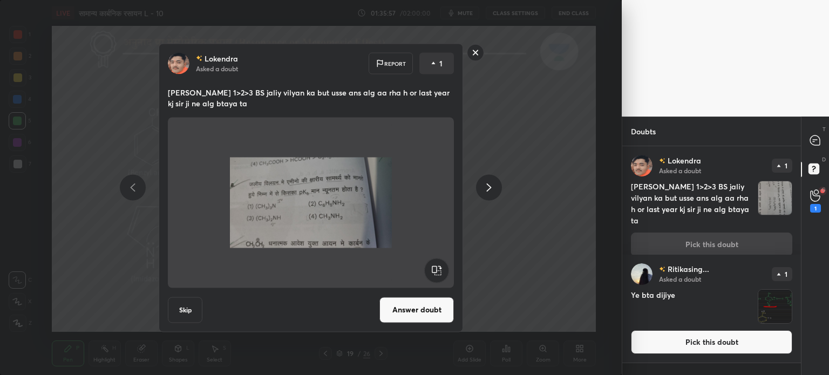
click at [175, 304] on button "Skip" at bounding box center [185, 310] width 35 height 26
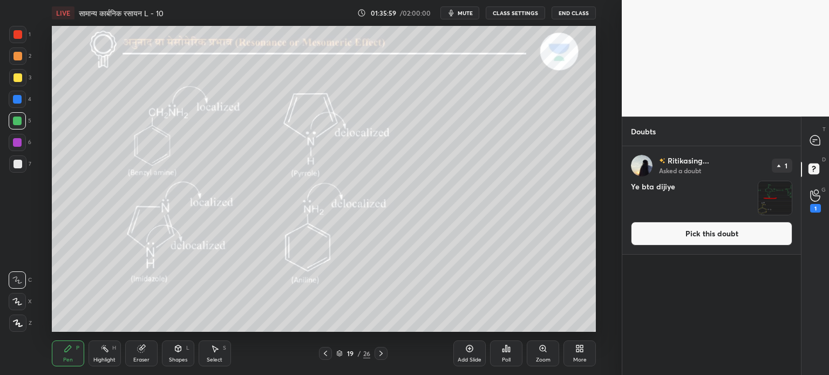
click at [762, 199] on img "grid" at bounding box center [774, 197] width 33 height 33
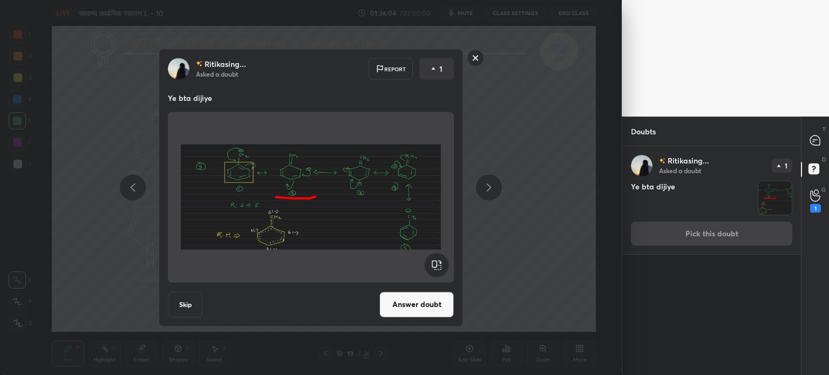
click at [184, 307] on button "Skip" at bounding box center [185, 304] width 35 height 26
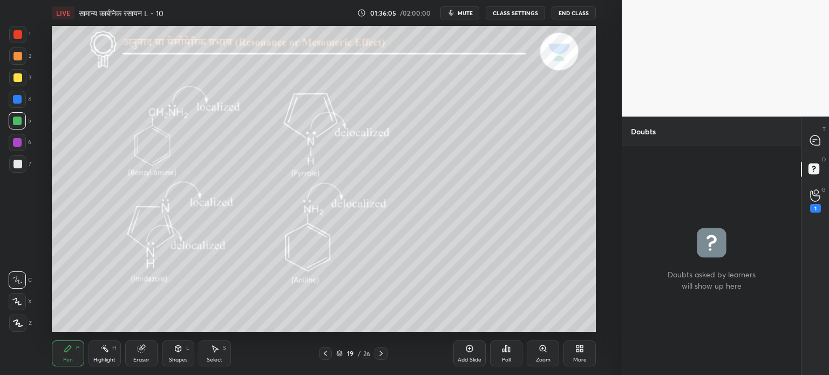
click at [800, 204] on div "grid" at bounding box center [711, 260] width 179 height 229
click at [810, 194] on icon at bounding box center [815, 196] width 10 height 11
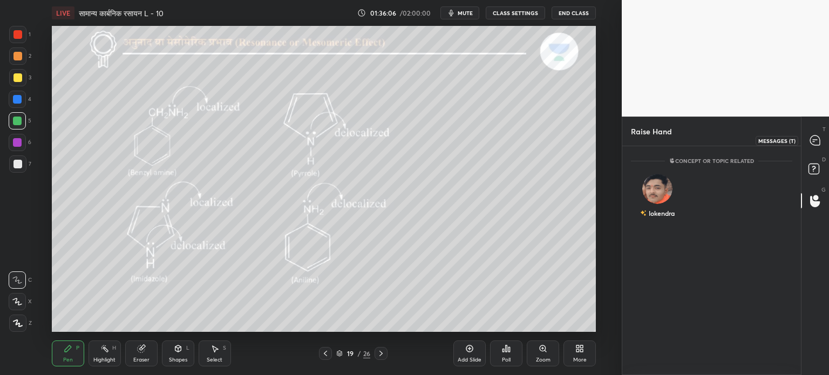
click at [810, 144] on icon at bounding box center [815, 140] width 11 height 11
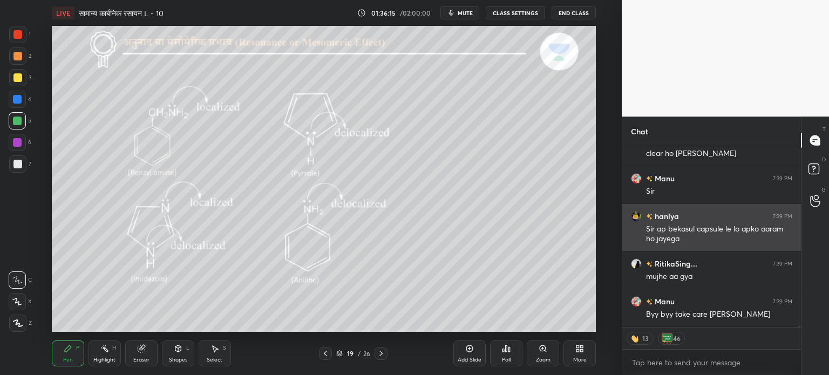
scroll to position [34607, 0]
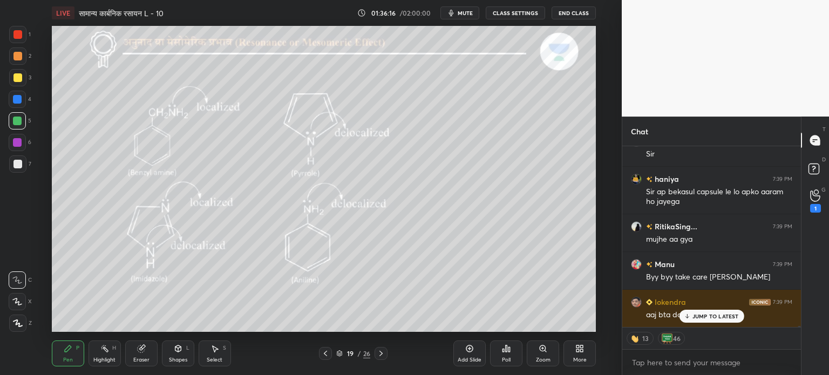
click at [702, 318] on p "JUMP TO LATEST" at bounding box center [715, 316] width 46 height 6
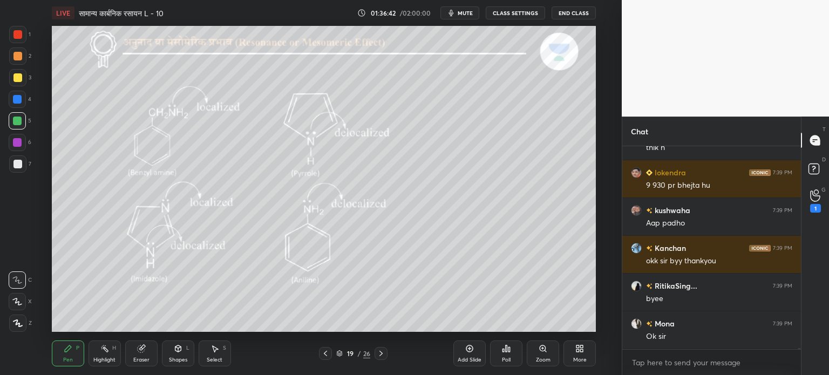
scroll to position [35125, 0]
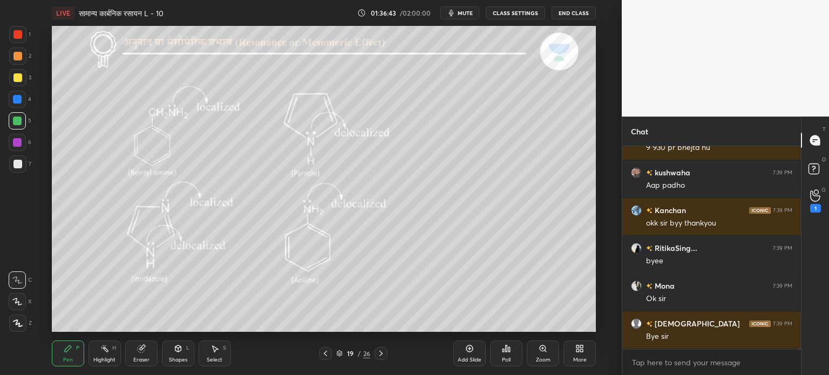
click at [582, 19] on button "End Class" at bounding box center [574, 12] width 44 height 13
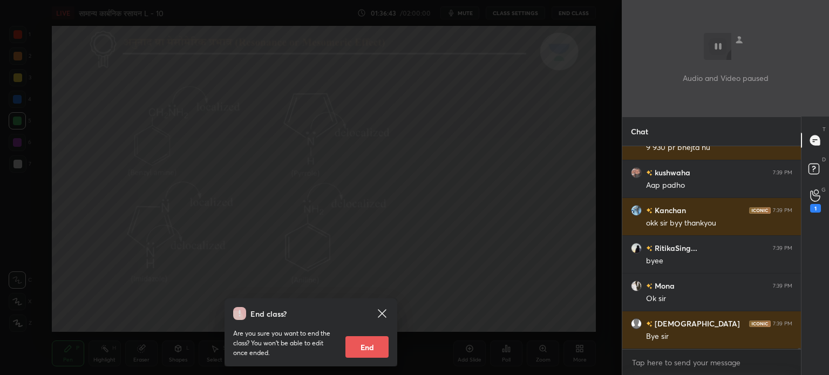
scroll to position [35163, 0]
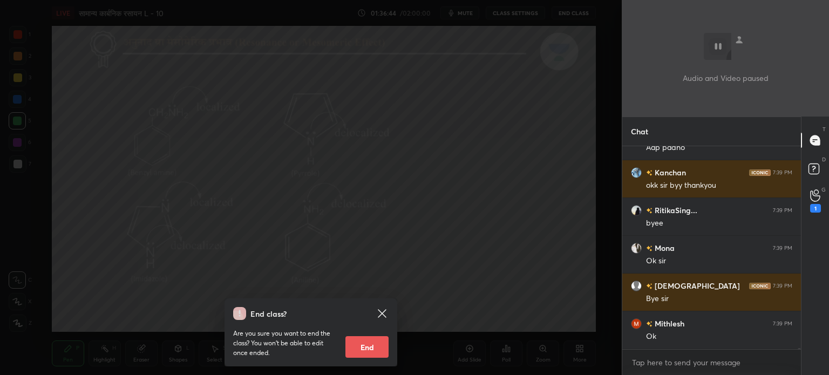
click at [372, 355] on button "End" at bounding box center [366, 347] width 43 height 22
type textarea "x"
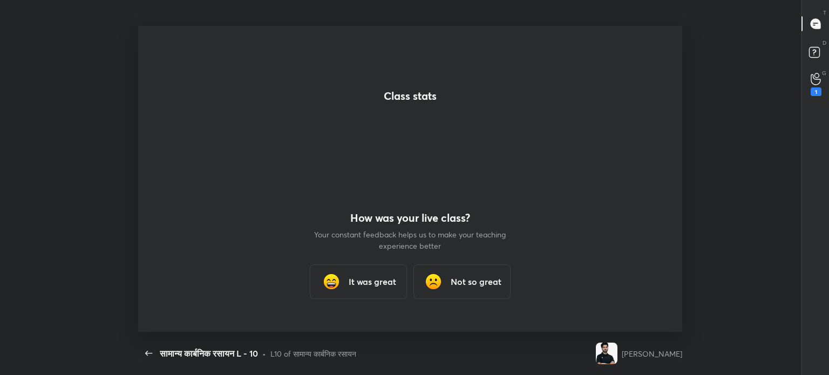
scroll to position [35017, 0]
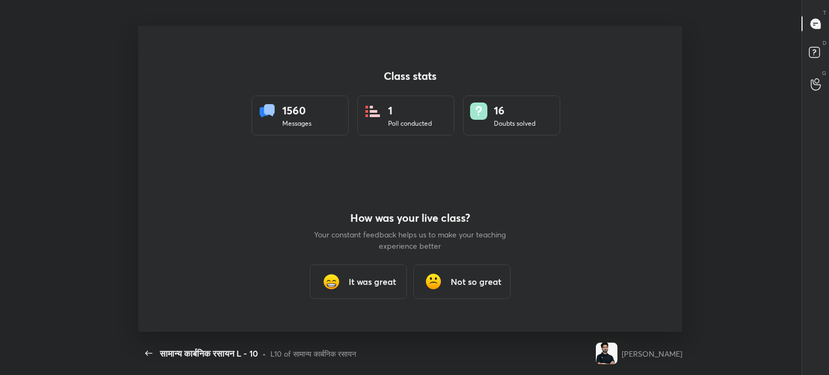
click at [344, 297] on div "It was great" at bounding box center [358, 281] width 97 height 35
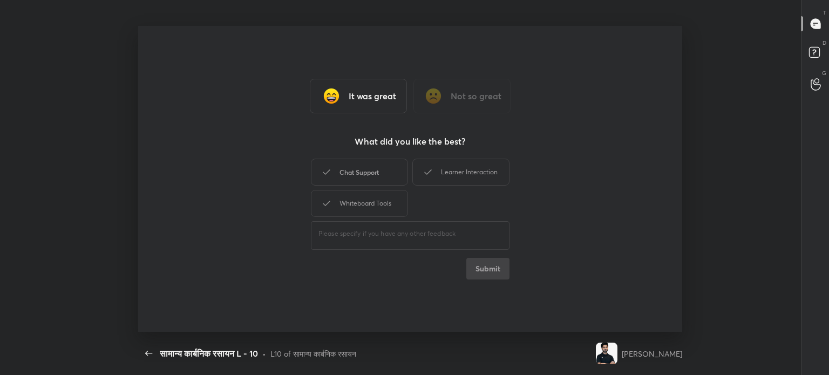
click at [350, 171] on div "Chat Support" at bounding box center [359, 172] width 97 height 27
click at [361, 208] on div "Whiteboard Tools" at bounding box center [359, 203] width 97 height 27
click at [453, 148] on div "It was great Not so great What did you like the best? Chat Support Learner Inte…" at bounding box center [410, 179] width 544 height 306
click at [457, 162] on div "Learner Interaction" at bounding box center [460, 172] width 97 height 27
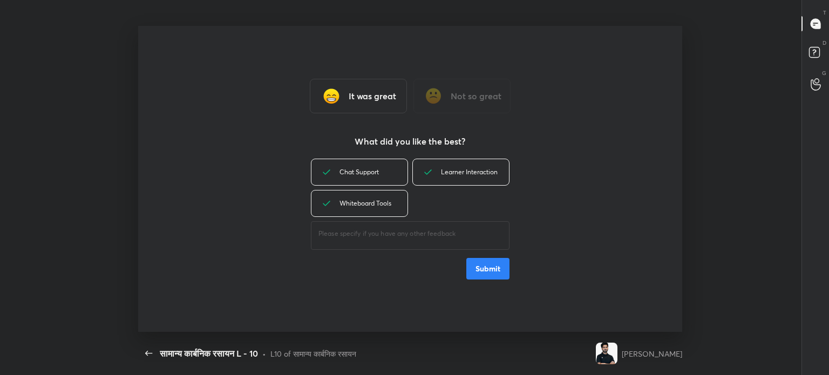
click at [503, 272] on button "Submit" at bounding box center [487, 269] width 43 height 22
